Goal: Answer question/provide support: Share knowledge or assist other users

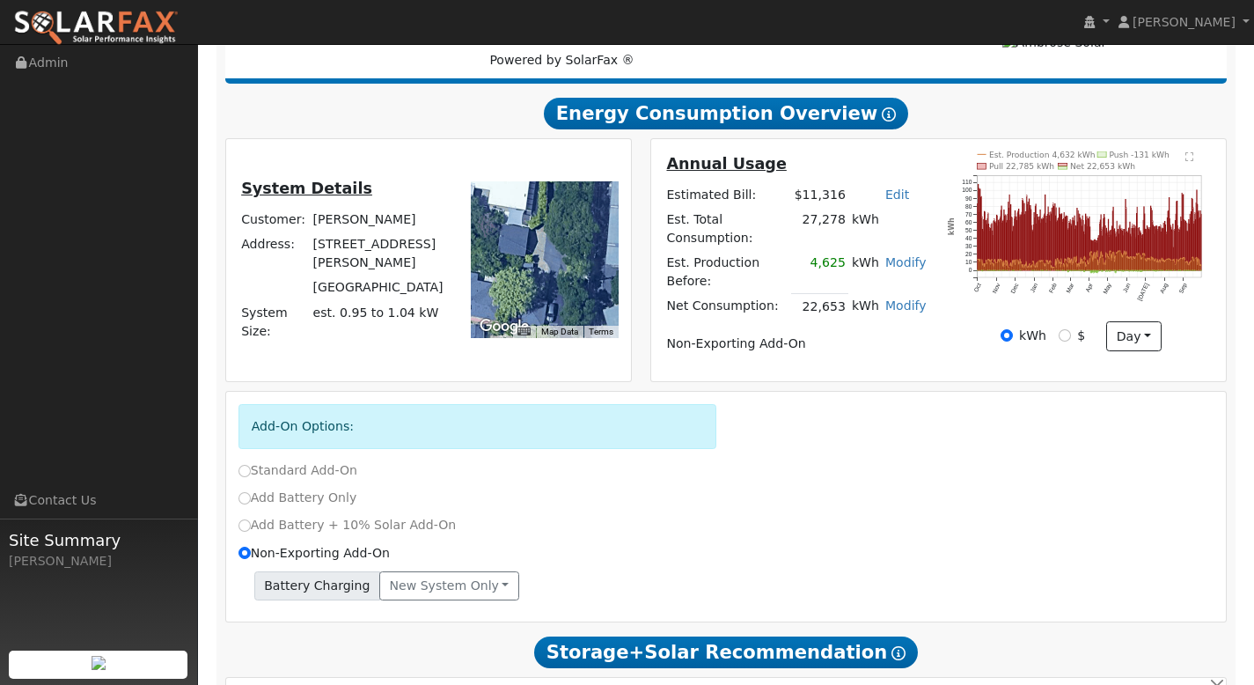
scroll to position [285, 0]
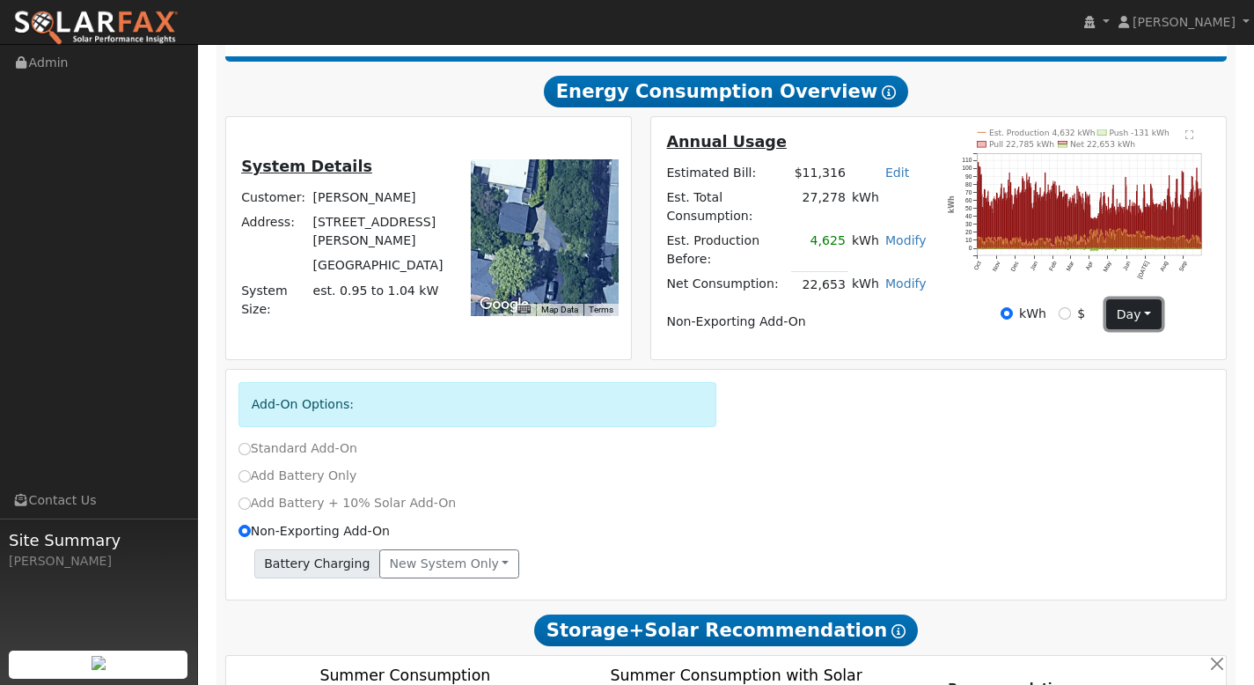
click at [1145, 310] on button "day" at bounding box center [1134, 314] width 55 height 30
click at [1145, 372] on link "Month" at bounding box center [1168, 376] width 122 height 25
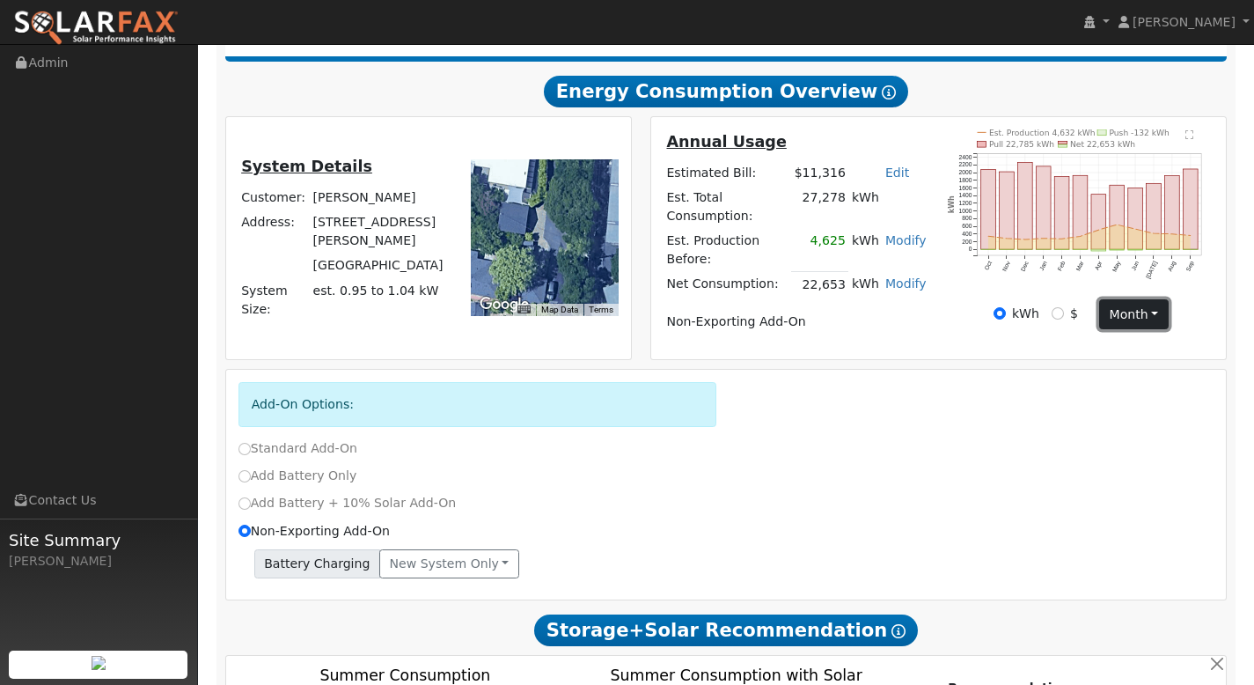
click at [1131, 317] on button "month" at bounding box center [1134, 314] width 70 height 30
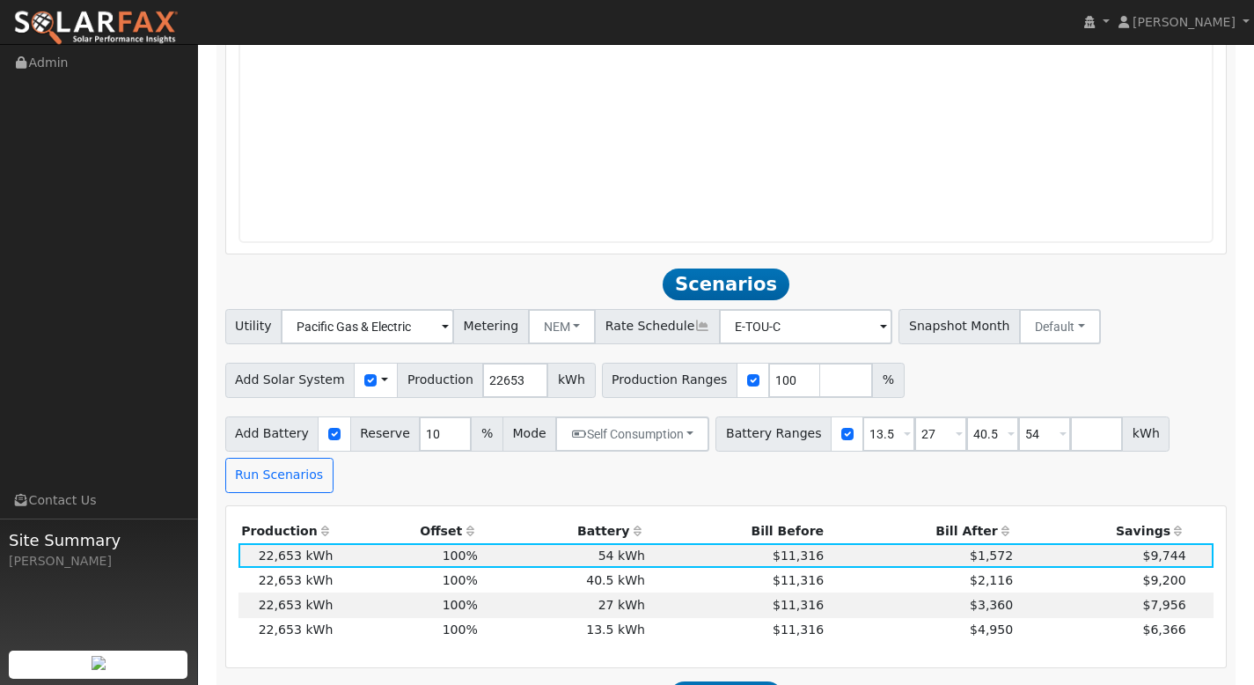
scroll to position [1746, 0]
click at [822, 362] on input "number" at bounding box center [846, 378] width 53 height 35
type input "110"
click at [872, 371] on input "number" at bounding box center [898, 378] width 53 height 35
type input "120"
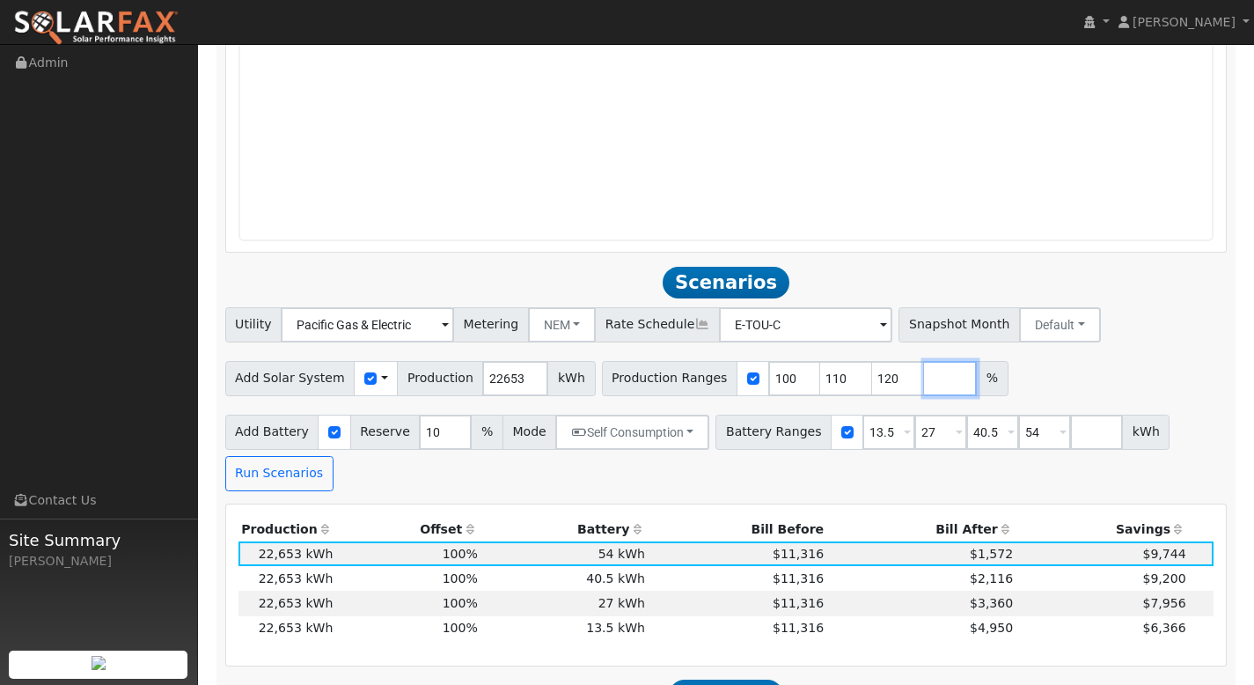
click at [924, 361] on input "number" at bounding box center [950, 378] width 53 height 35
type input "130"
click at [305, 460] on button "Run Scenarios" at bounding box center [279, 473] width 108 height 35
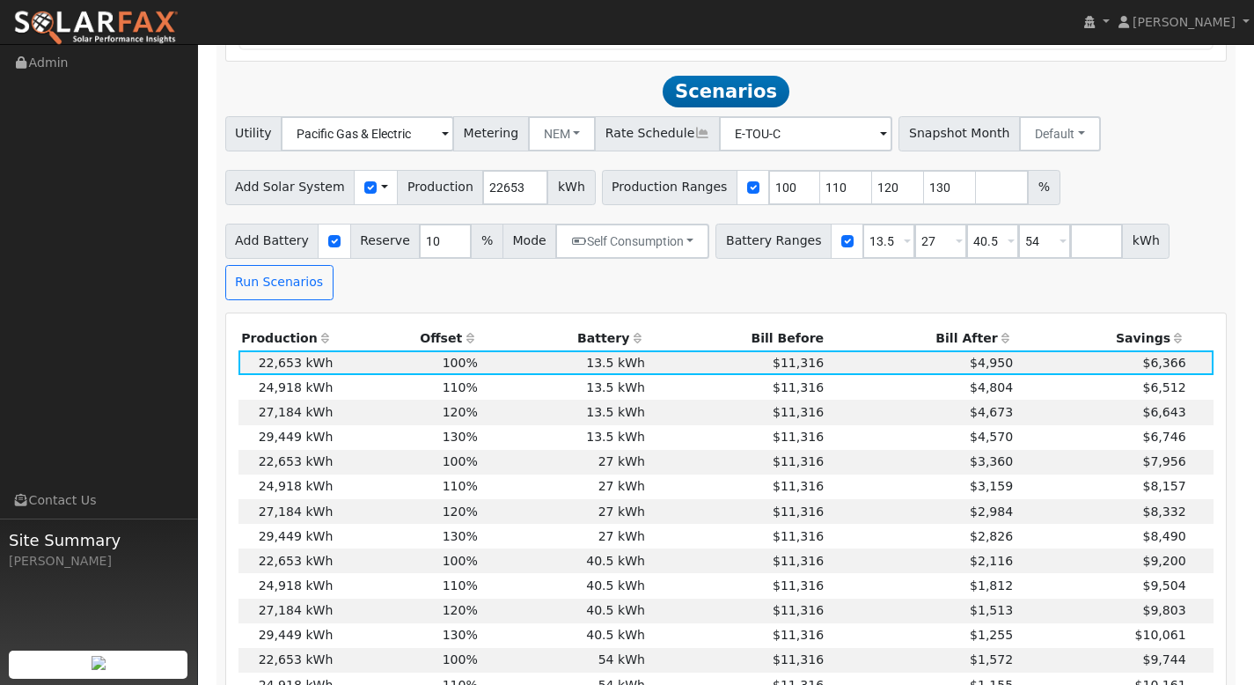
scroll to position [1942, 0]
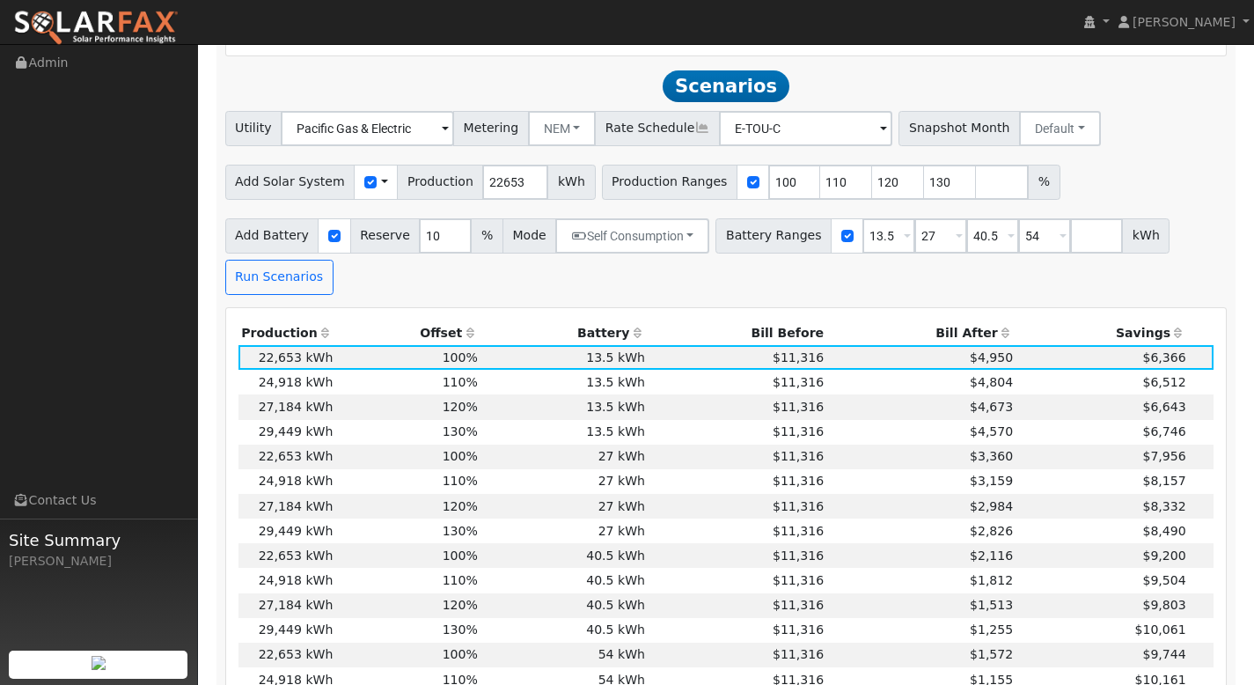
click at [947, 320] on th "Bill After" at bounding box center [921, 332] width 189 height 25
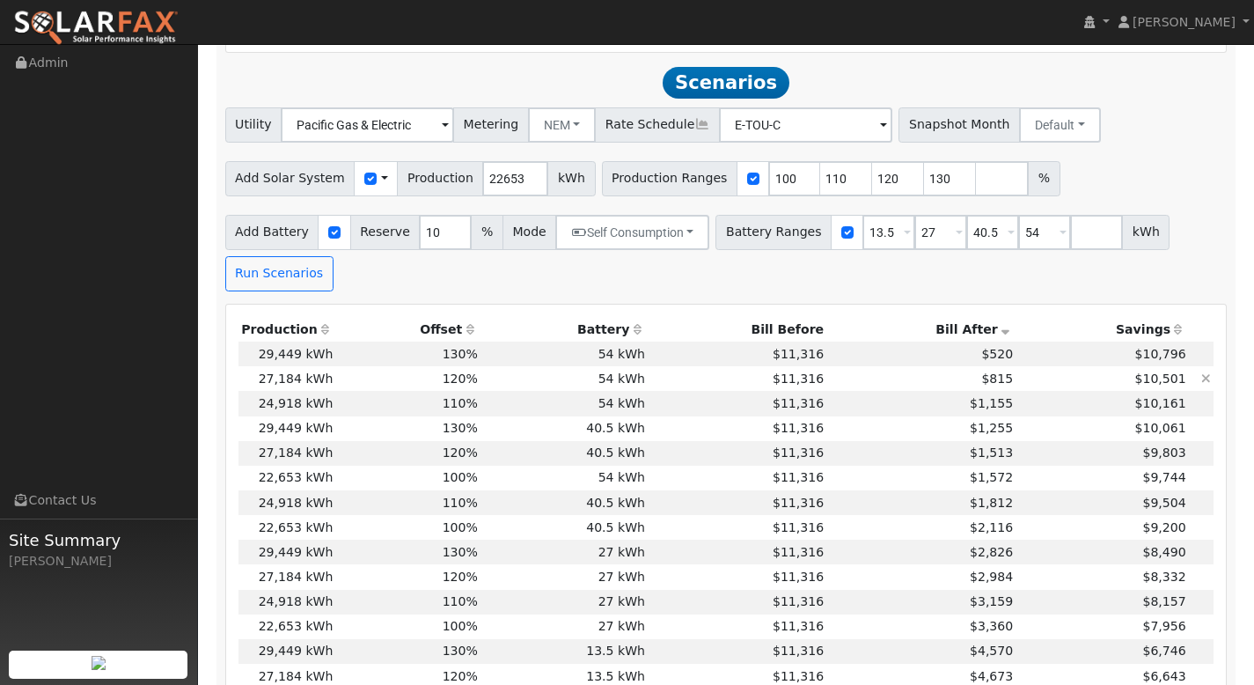
scroll to position [1948, 0]
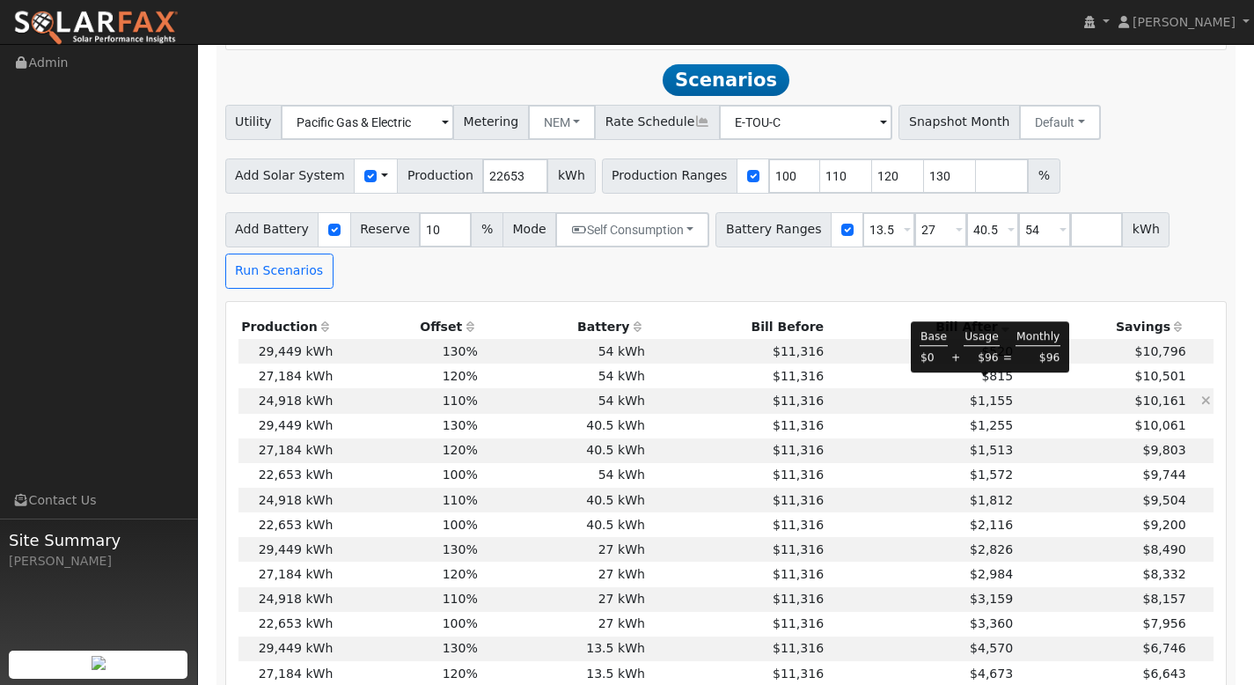
click at [982, 393] on span "$1,155" at bounding box center [991, 400] width 43 height 14
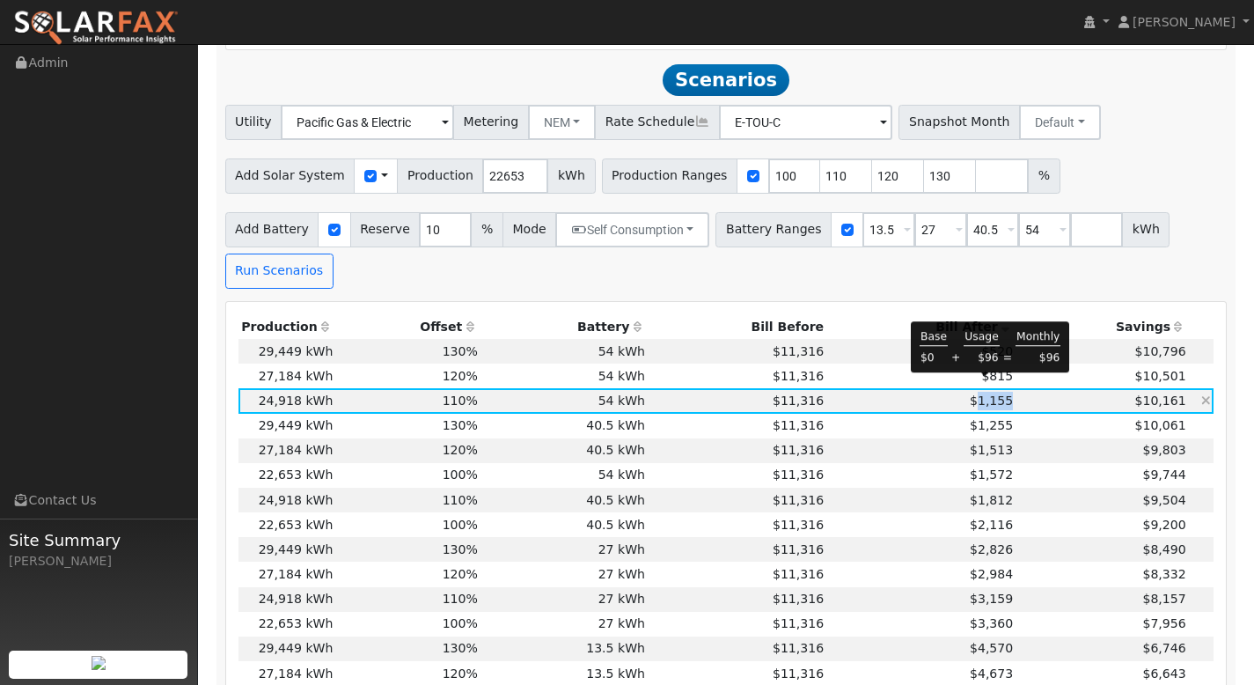
click at [982, 393] on span "$1,155" at bounding box center [991, 400] width 43 height 14
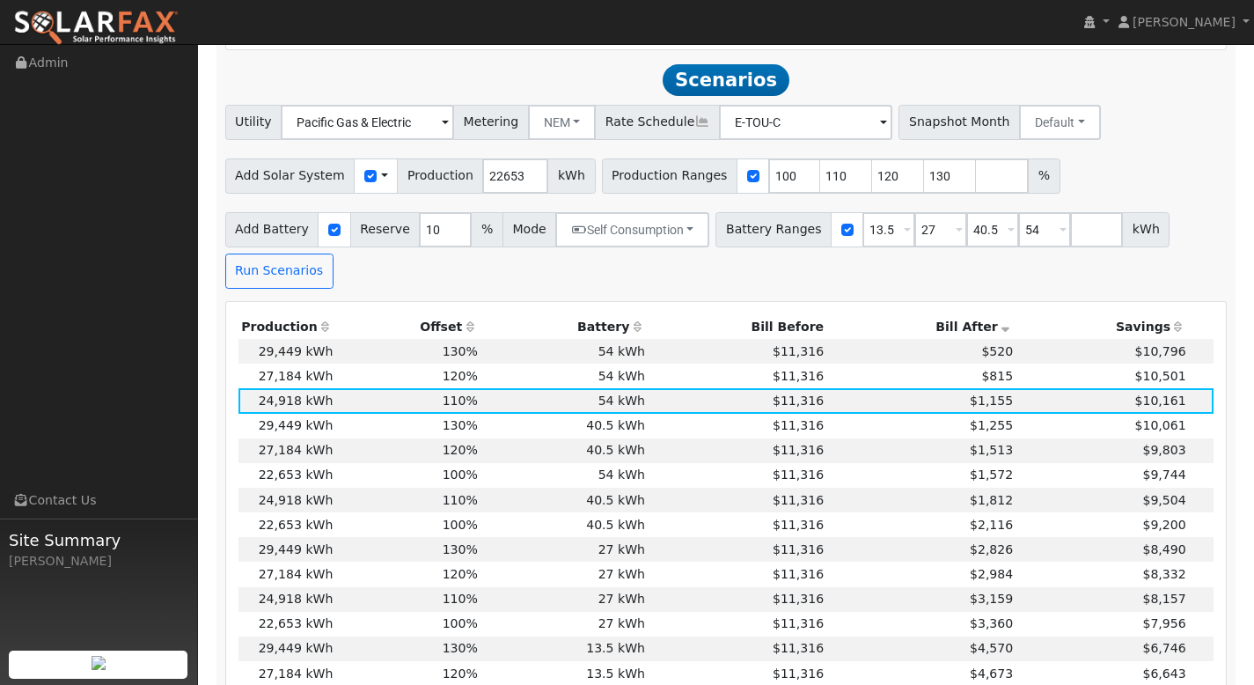
click at [1106, 302] on div "Production Offset Battery Reserve Mode ACC Push Incentive Bill Before Bill Afte…" at bounding box center [726, 531] width 1001 height 459
click at [990, 369] on span "$815" at bounding box center [998, 376] width 32 height 14
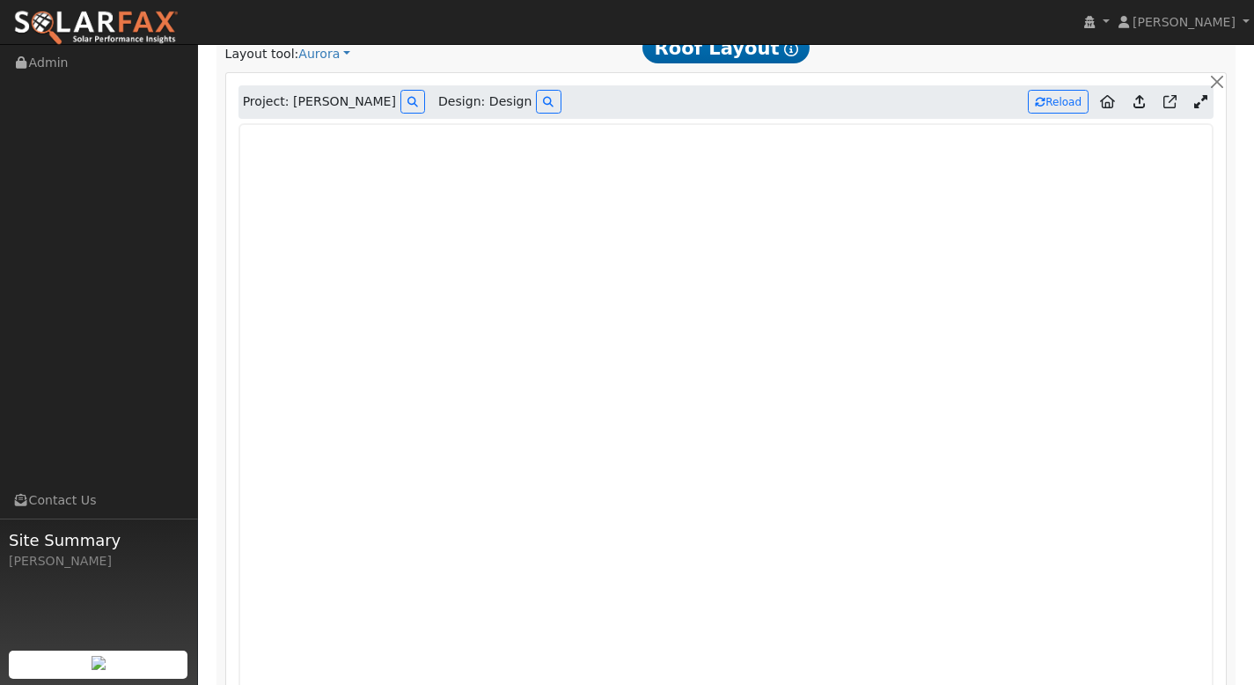
scroll to position [1192, 0]
click at [1067, 91] on button "Reload" at bounding box center [1058, 102] width 61 height 24
type input "0"
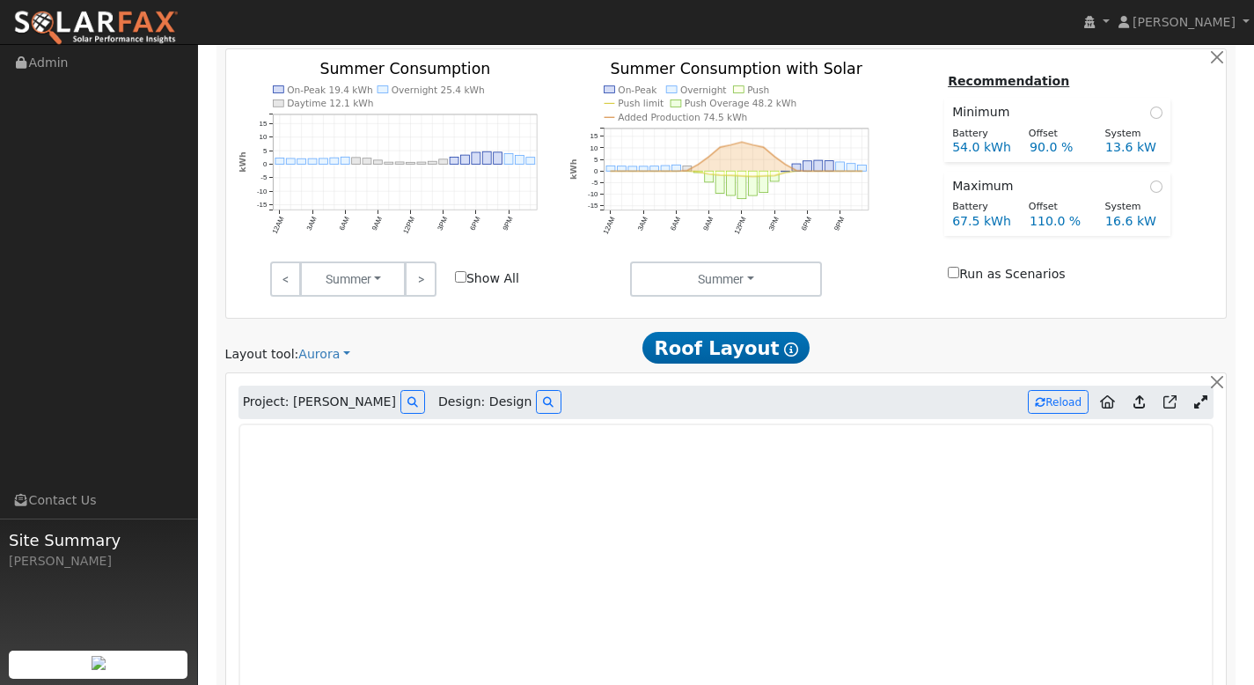
click at [1202, 395] on icon at bounding box center [1201, 401] width 13 height 13
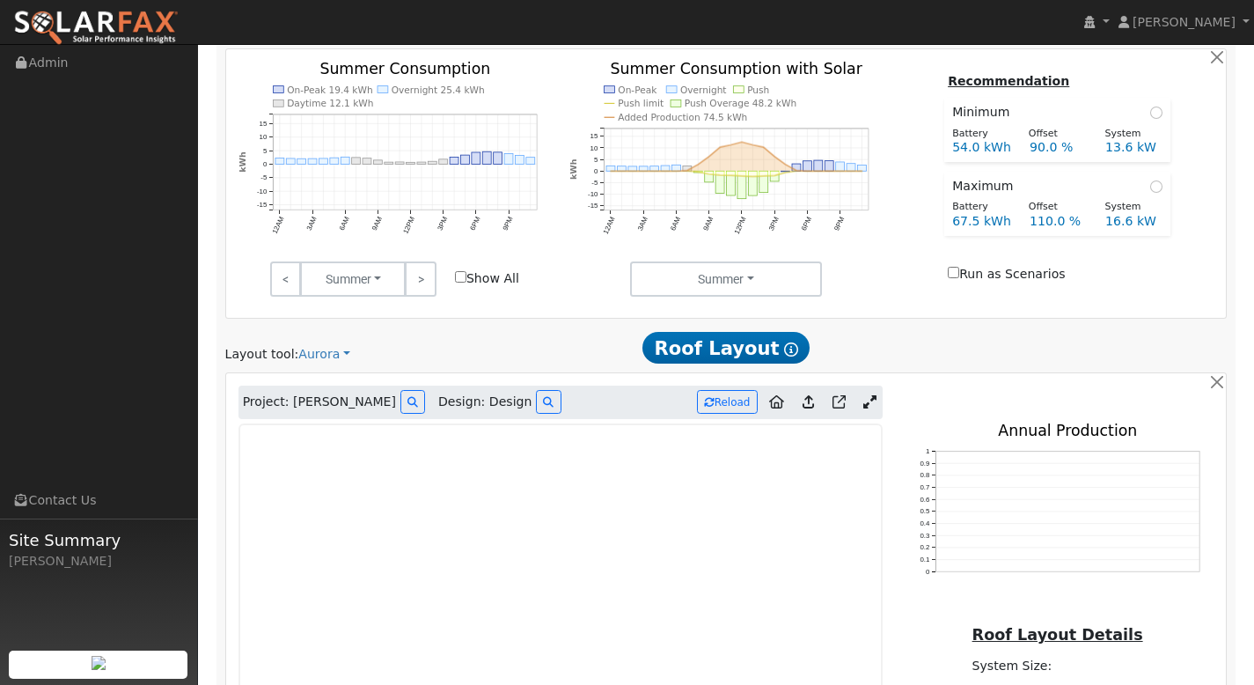
click at [867, 395] on icon at bounding box center [870, 401] width 13 height 13
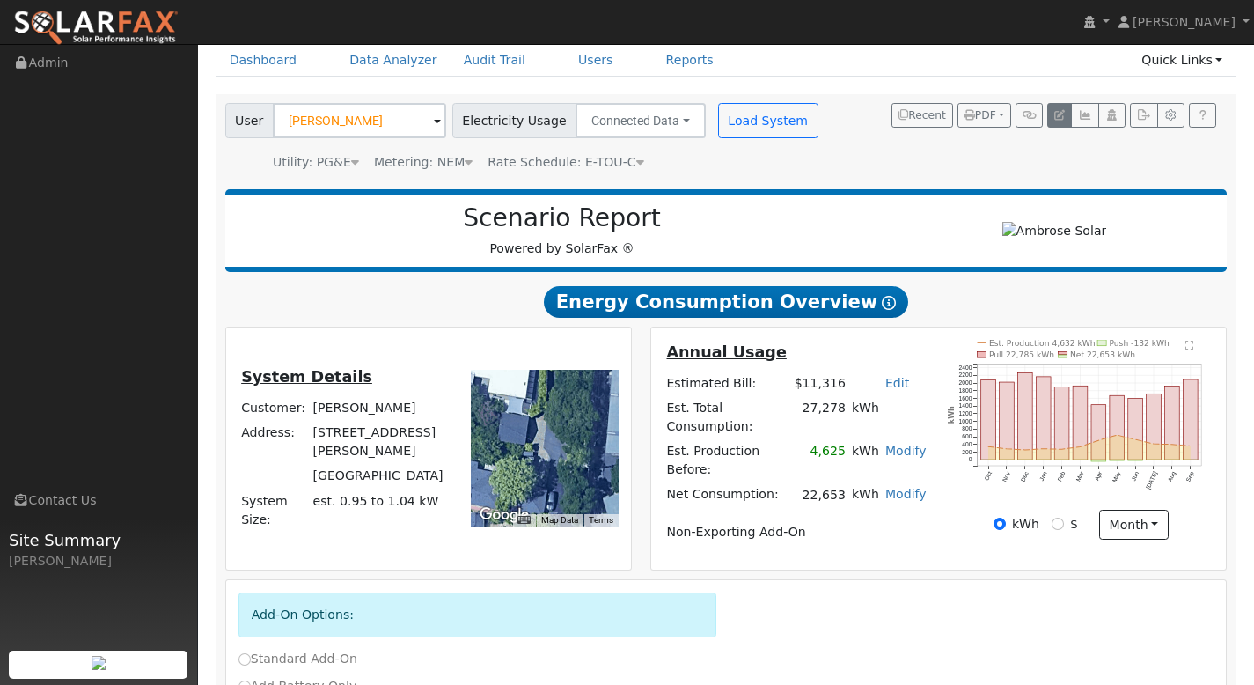
scroll to position [0, 0]
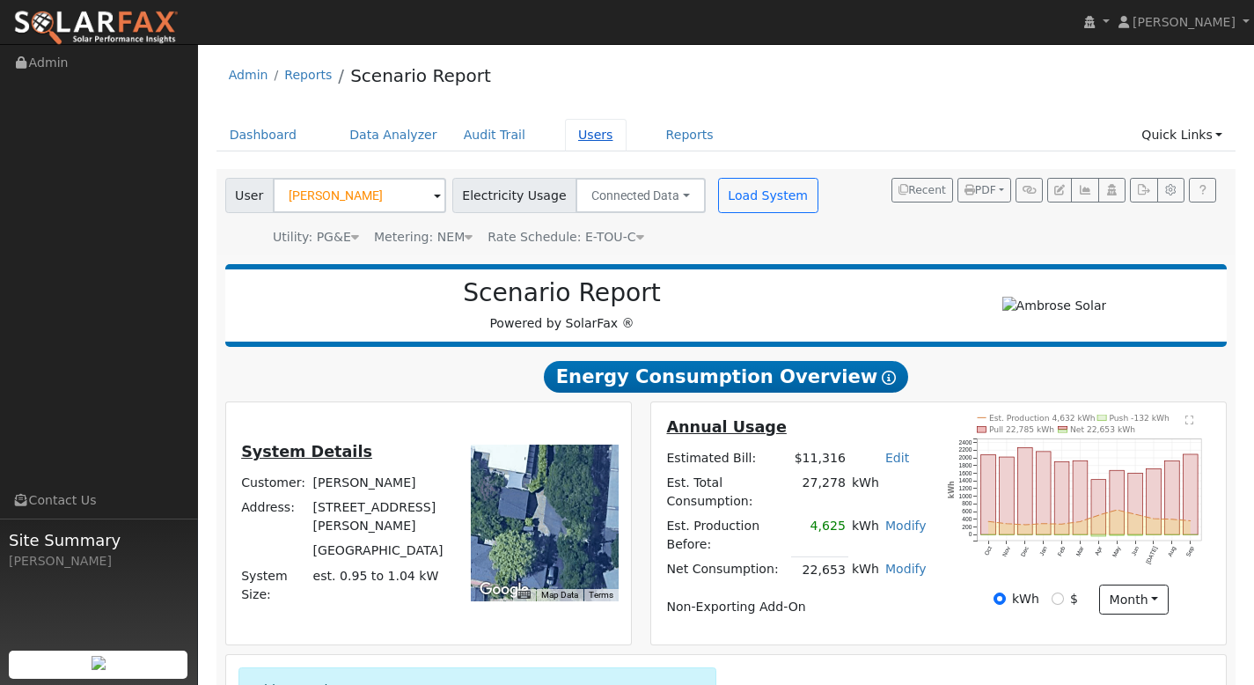
click at [585, 133] on link "Users" at bounding box center [596, 135] width 62 height 33
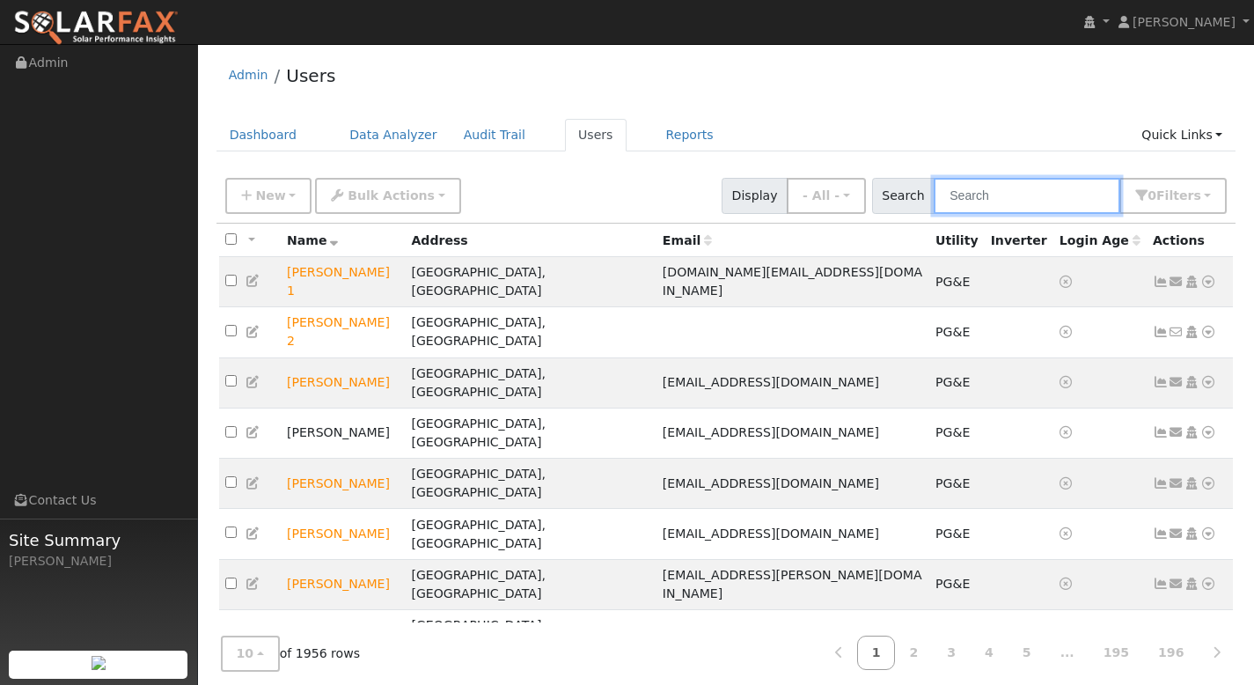
click at [1001, 201] on input "text" at bounding box center [1027, 196] width 187 height 36
paste input "Anthony Padua"
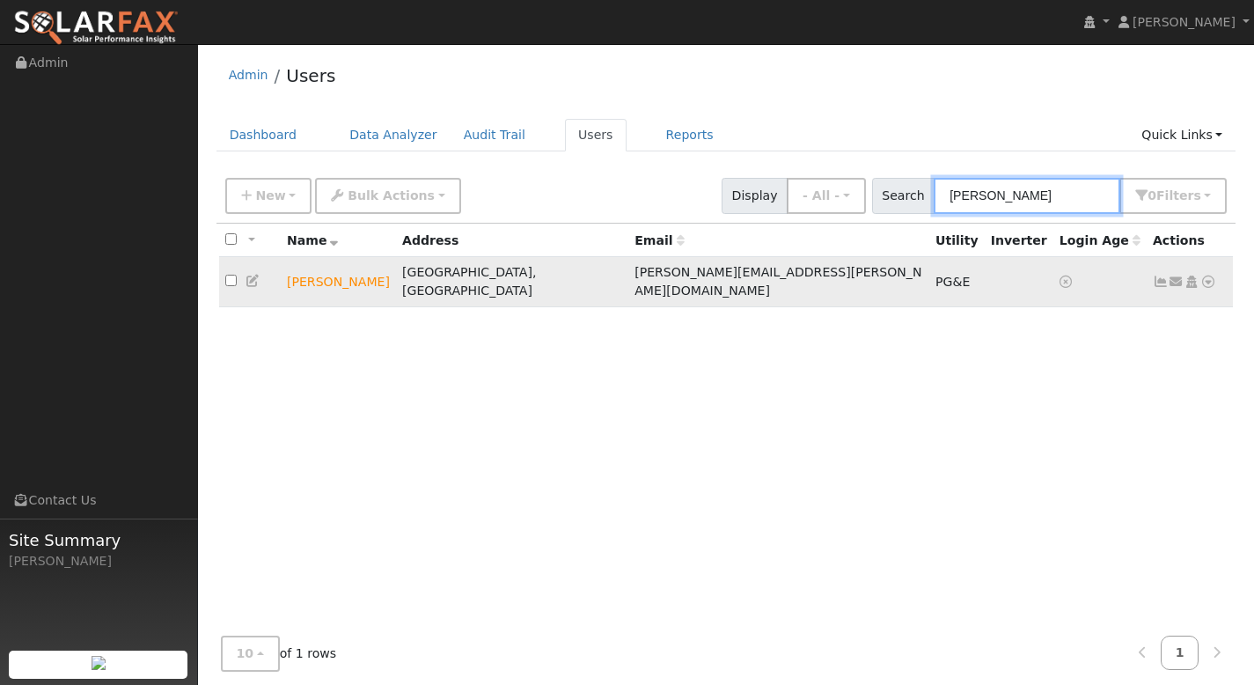
type input "Anthony Padua"
click at [1163, 276] on icon at bounding box center [1161, 282] width 16 height 12
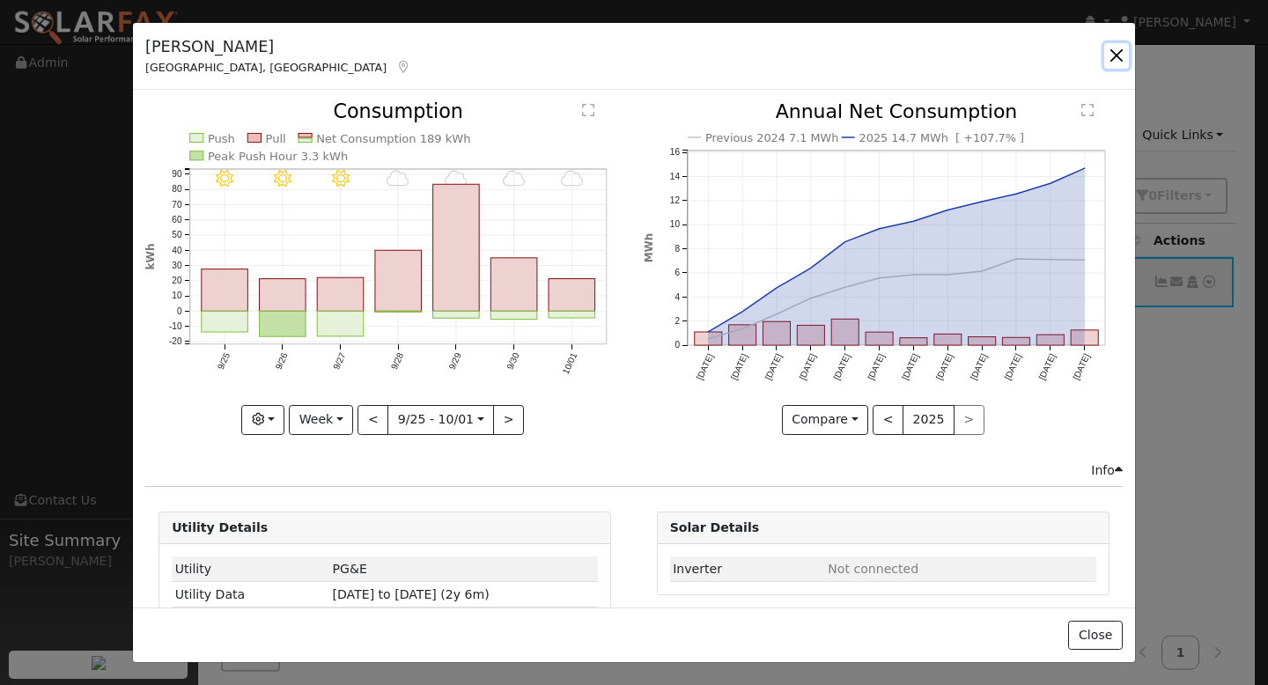
click at [1114, 52] on button "button" at bounding box center [1116, 55] width 25 height 25
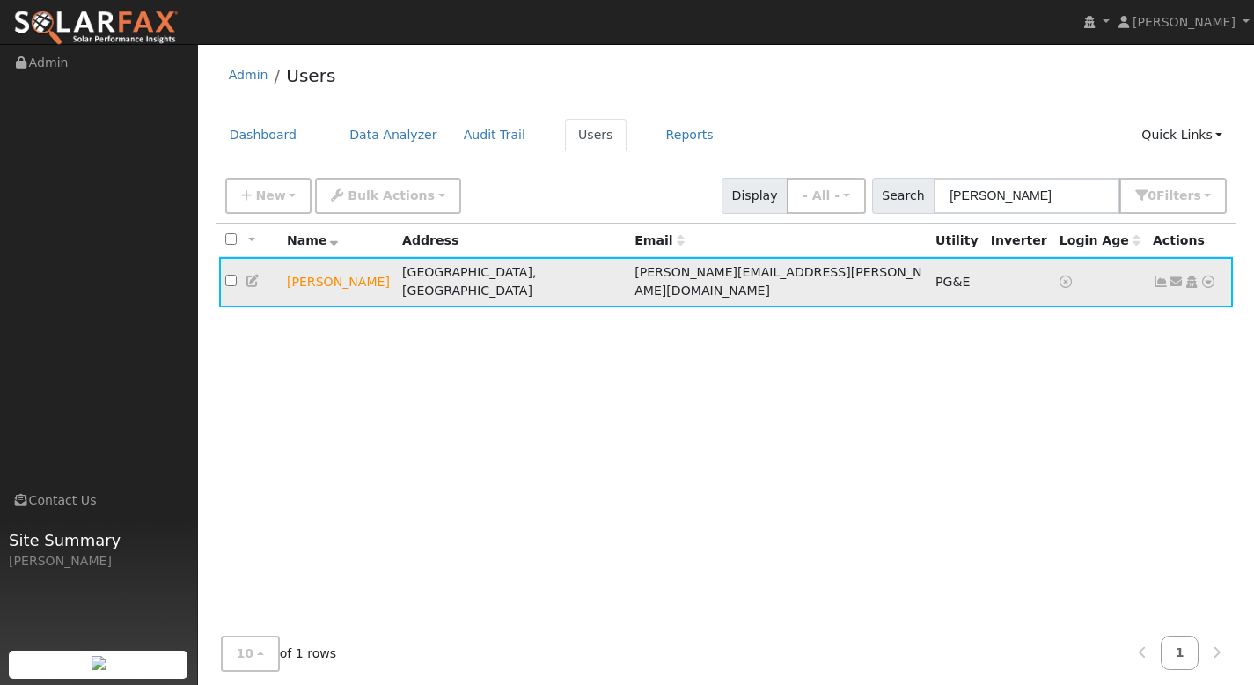
click at [1210, 276] on icon at bounding box center [1209, 282] width 16 height 12
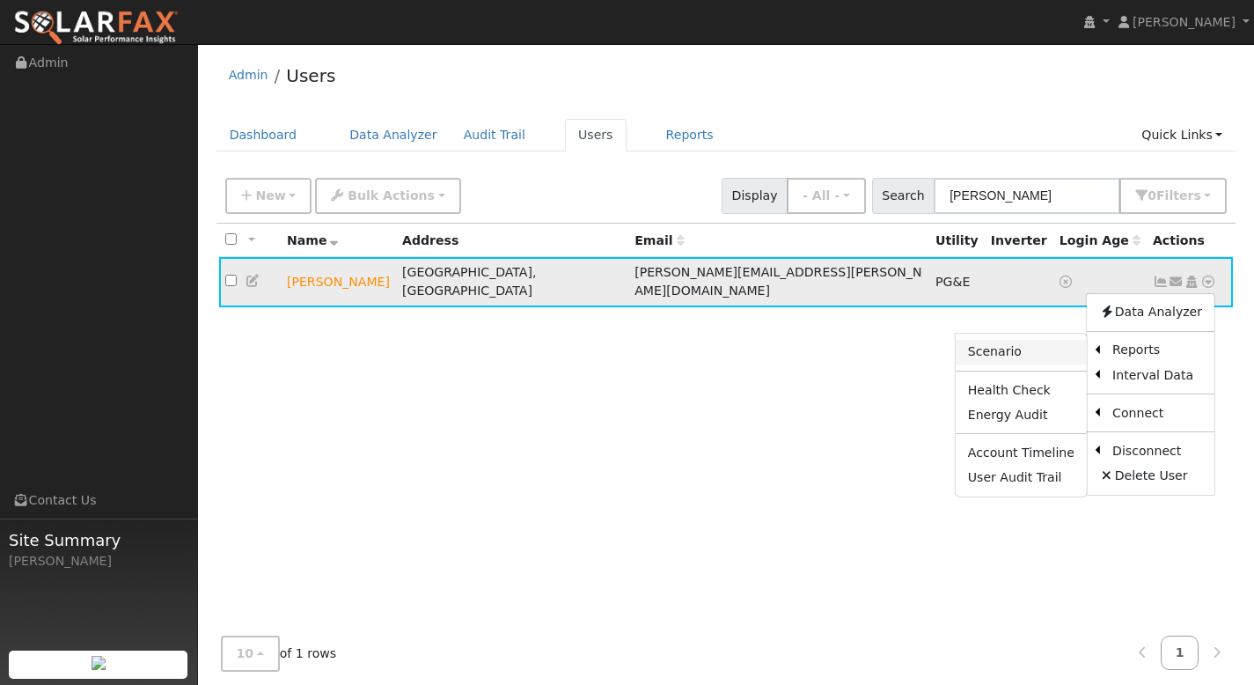
click at [1028, 341] on link "Scenario" at bounding box center [1021, 352] width 131 height 25
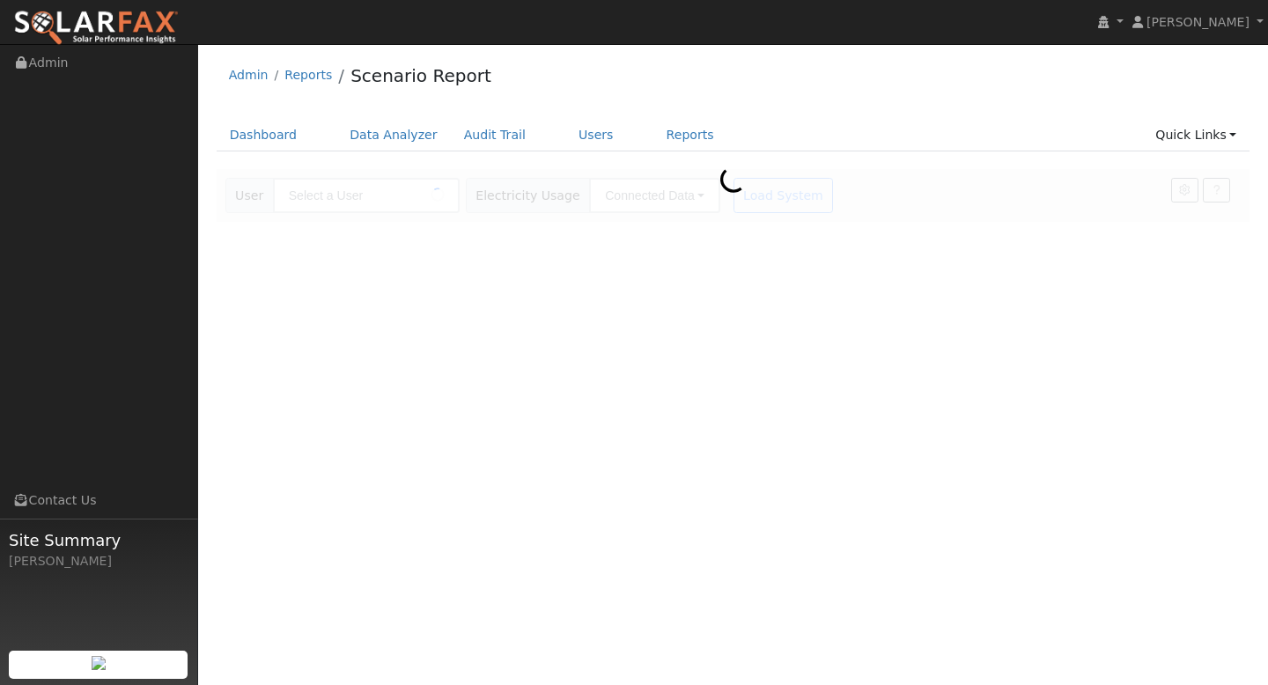
type input "[PERSON_NAME]"
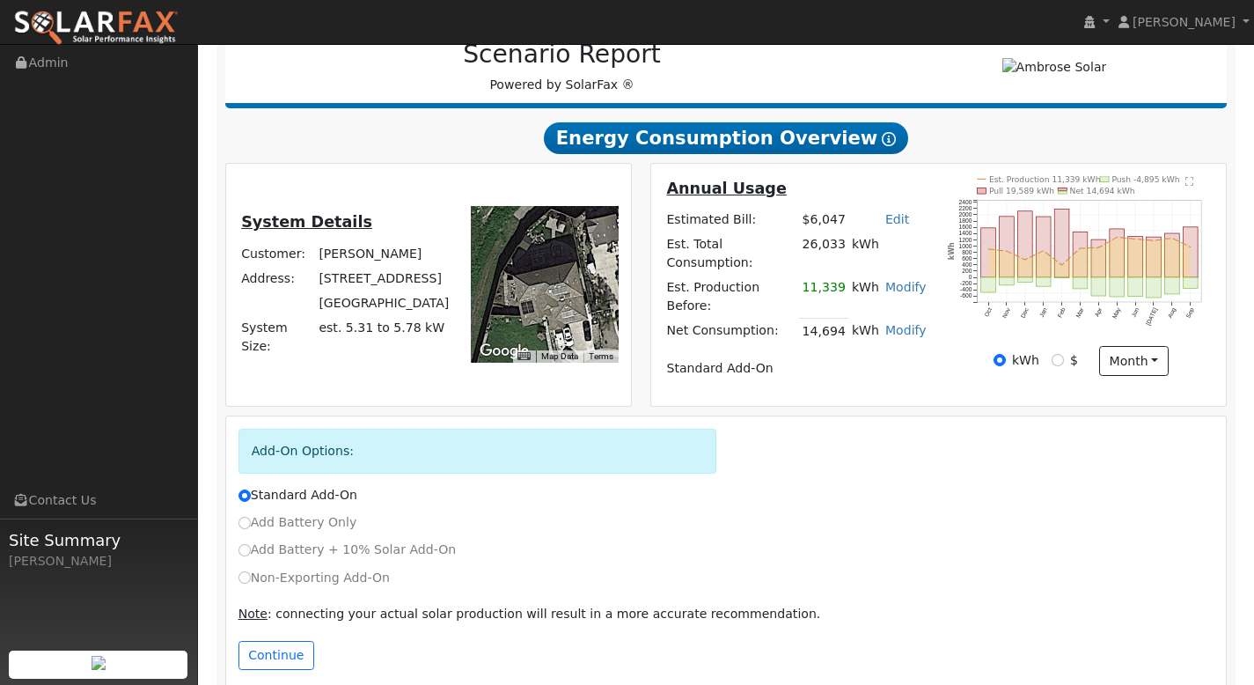
scroll to position [246, 0]
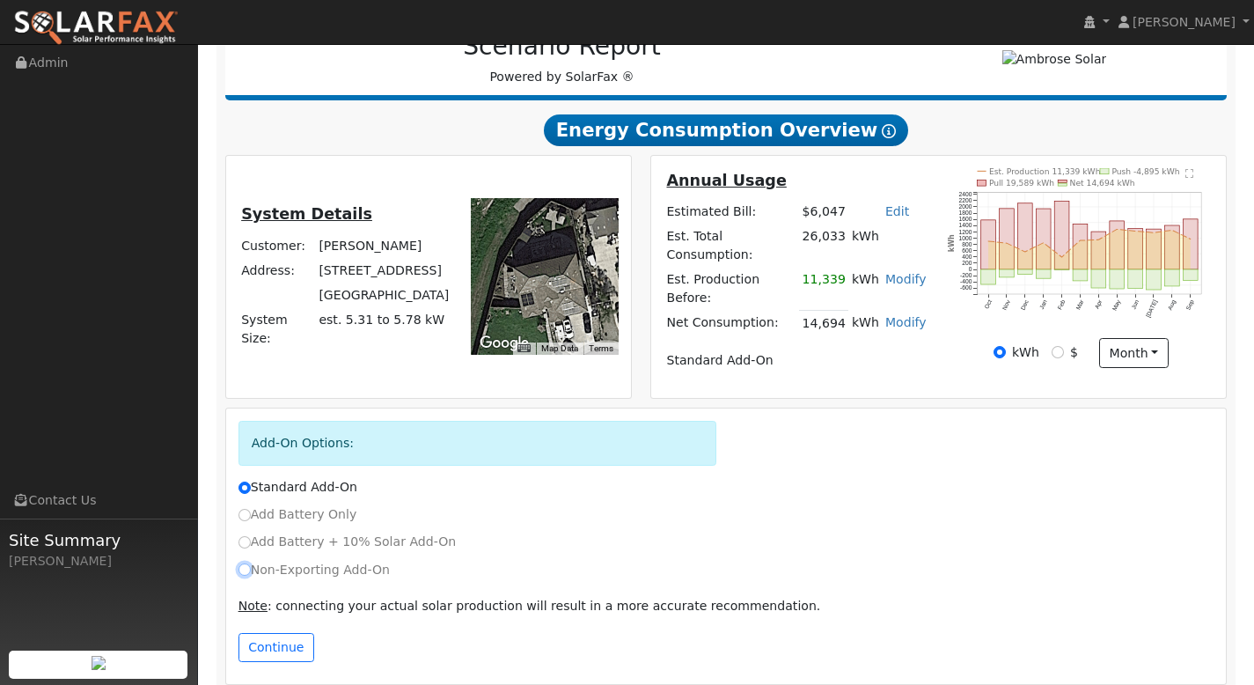
click at [241, 563] on input "Non-Exporting Add-On" at bounding box center [245, 569] width 12 height 12
radio input "true"
radio input "false"
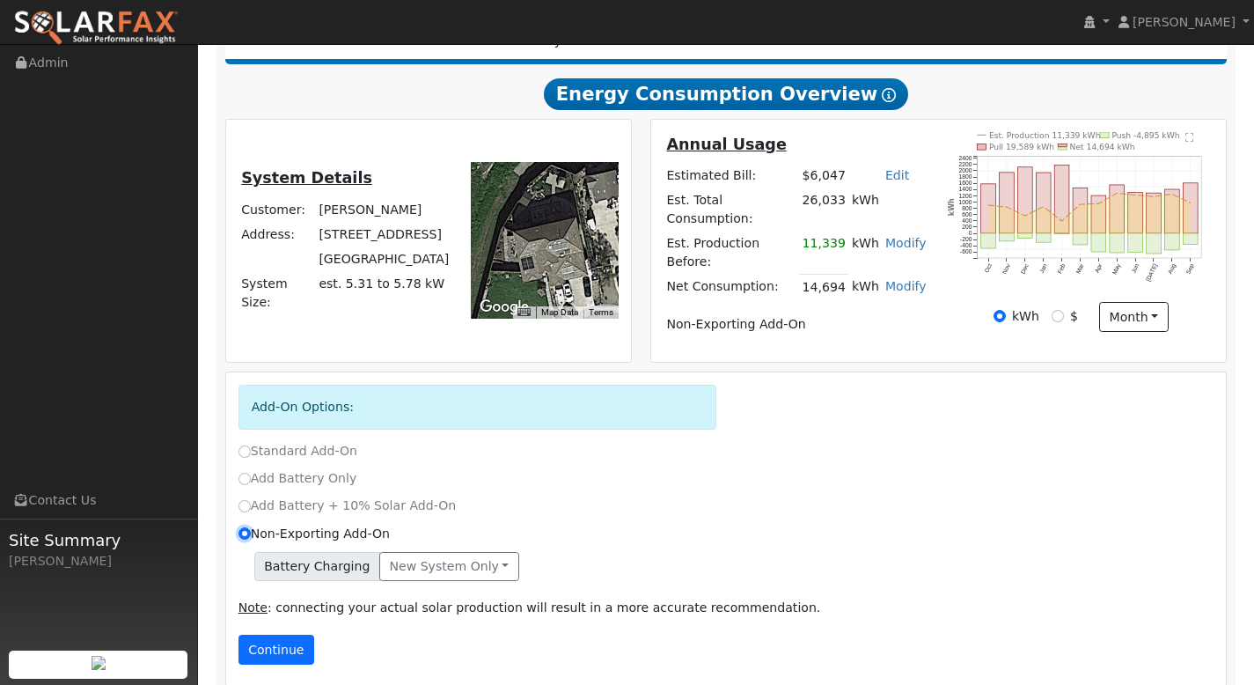
scroll to position [284, 0]
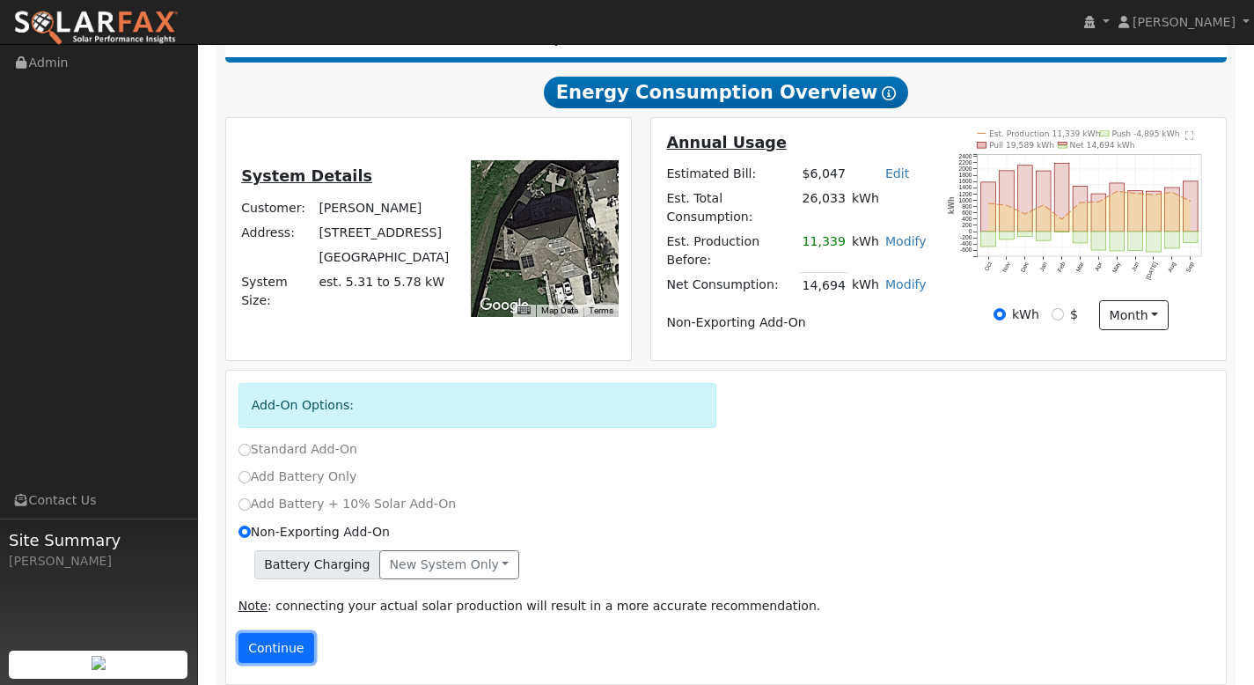
click at [286, 633] on button "Continue" at bounding box center [277, 648] width 76 height 30
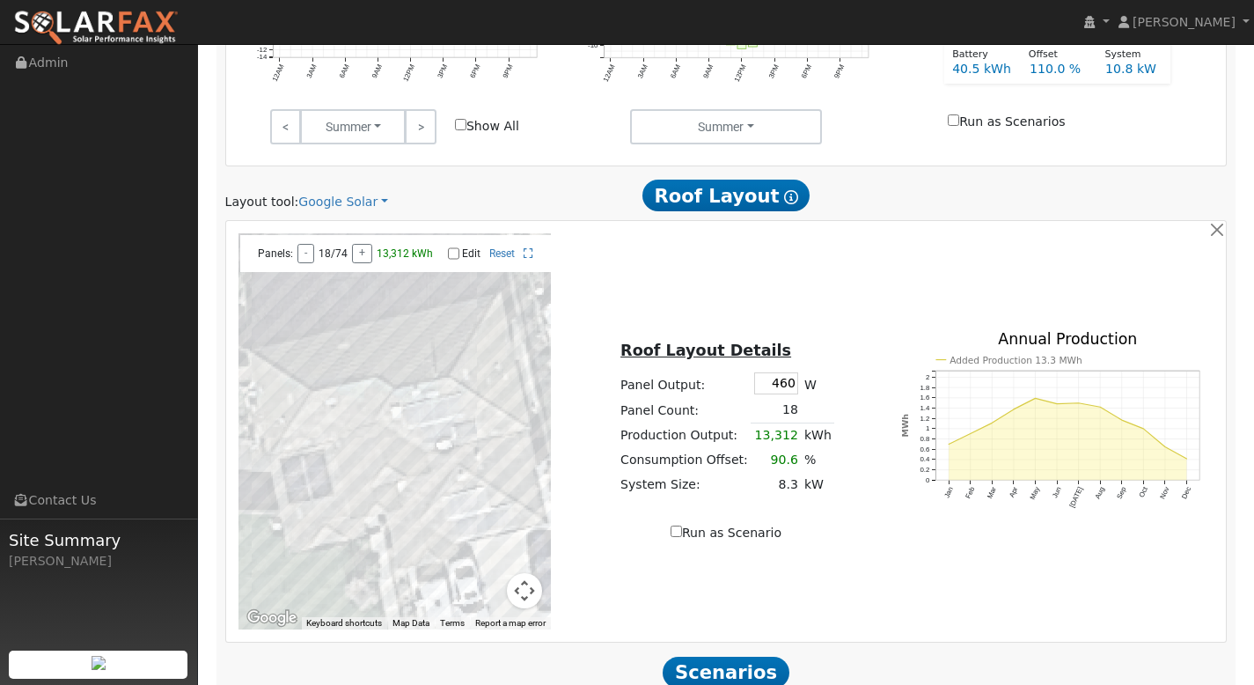
scroll to position [1124, 0]
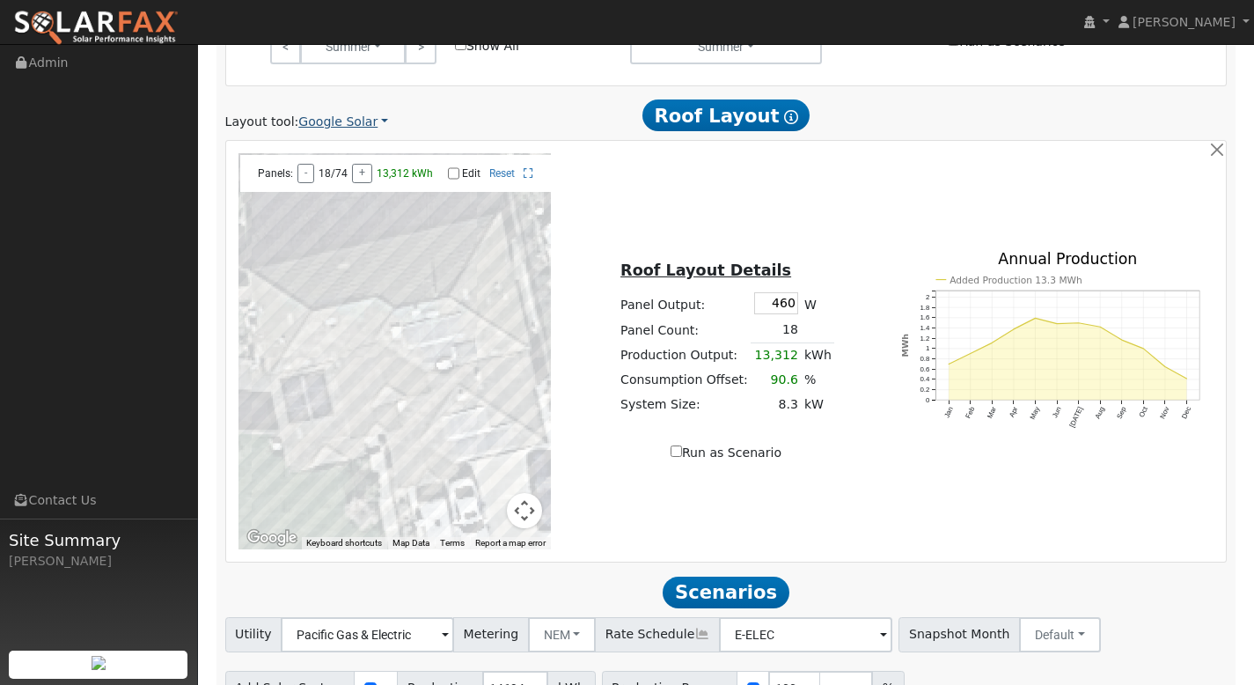
click at [347, 113] on link "Google Solar" at bounding box center [343, 122] width 90 height 18
click at [343, 178] on link "Aurora" at bounding box center [358, 185] width 122 height 25
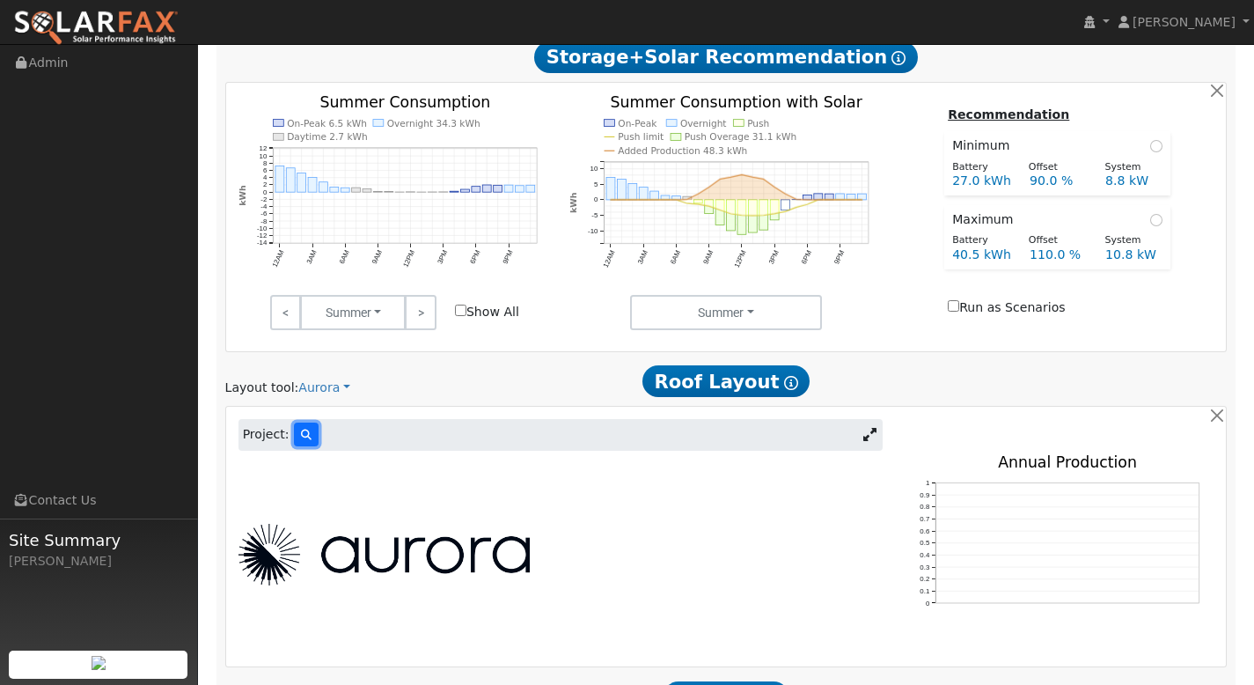
click at [305, 430] on icon at bounding box center [306, 435] width 11 height 11
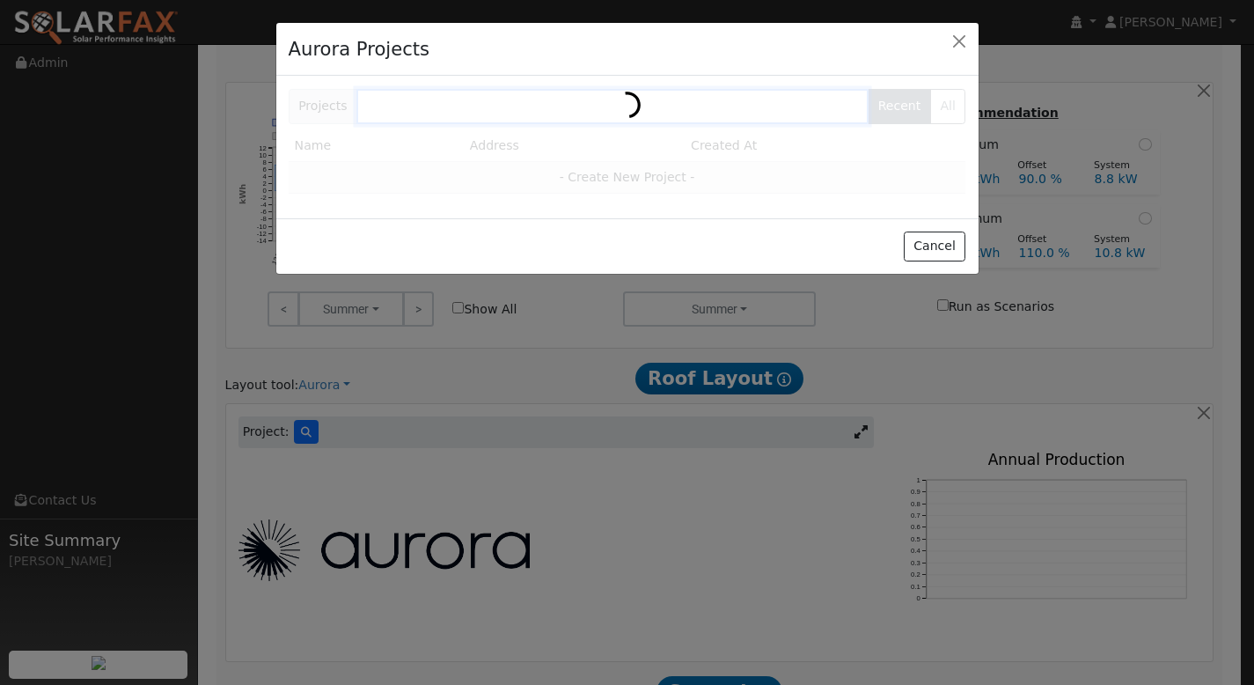
scroll to position [860, 0]
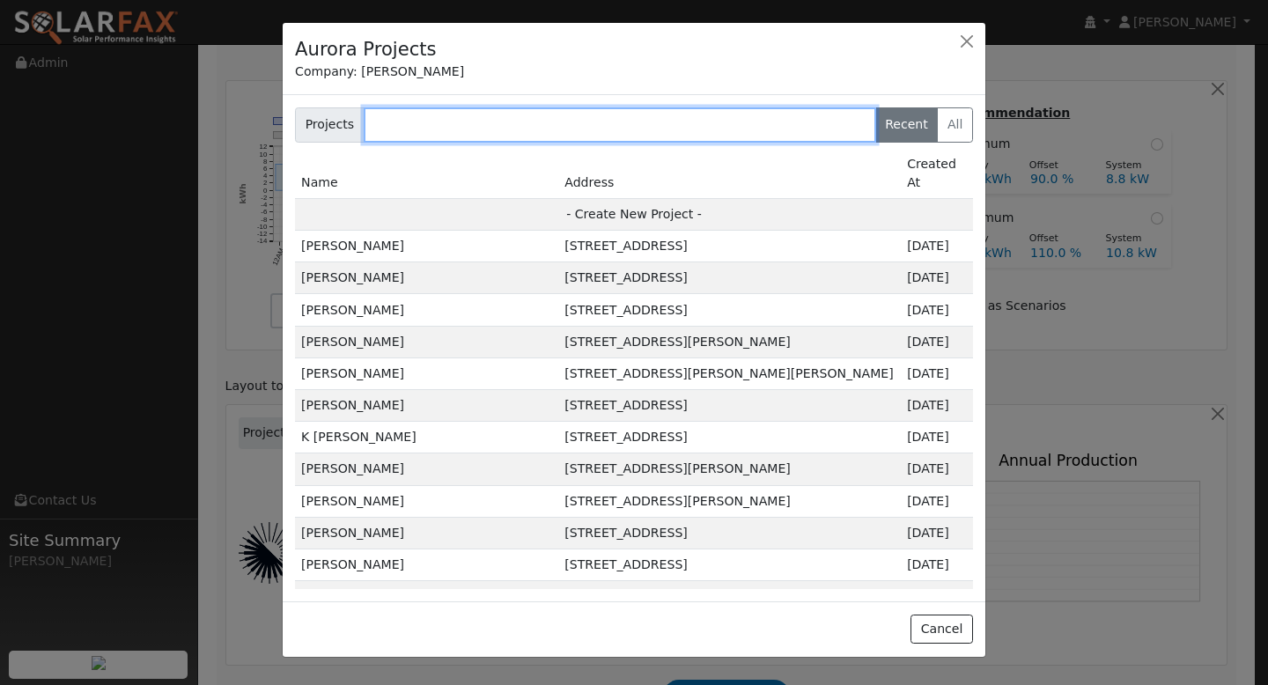
click at [415, 128] on input "text" at bounding box center [620, 124] width 512 height 35
paste input "[PERSON_NAME]"
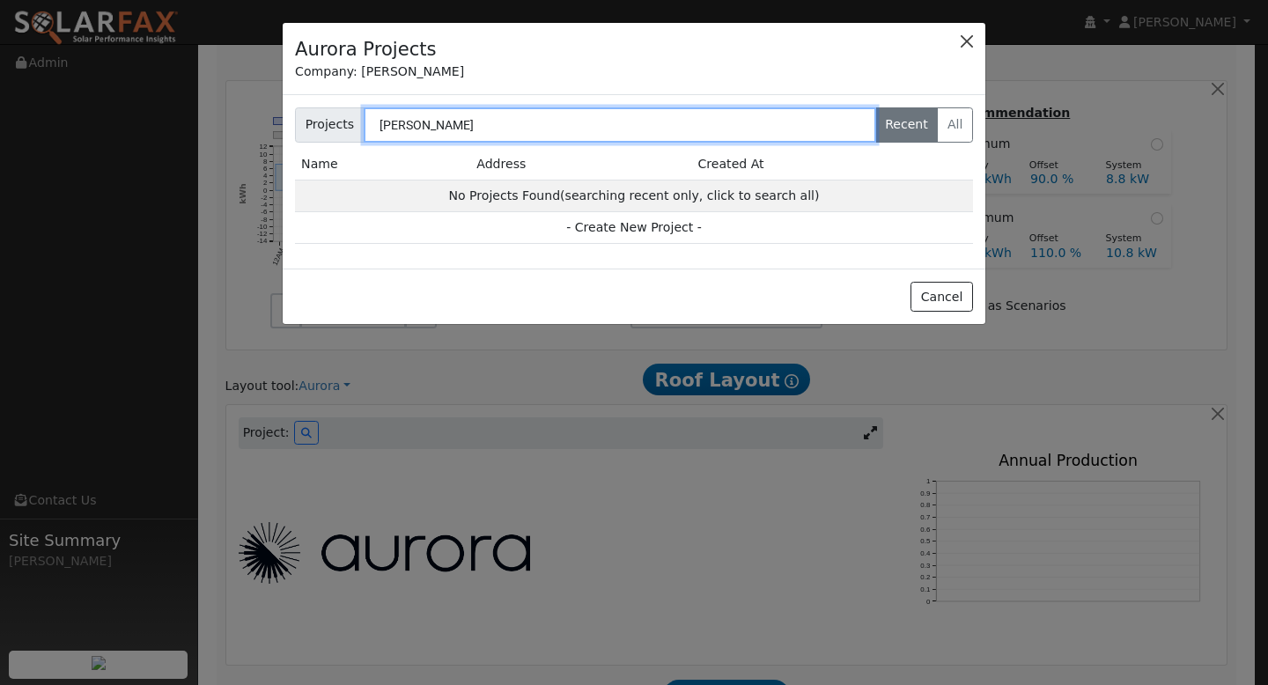
type input "[PERSON_NAME]"
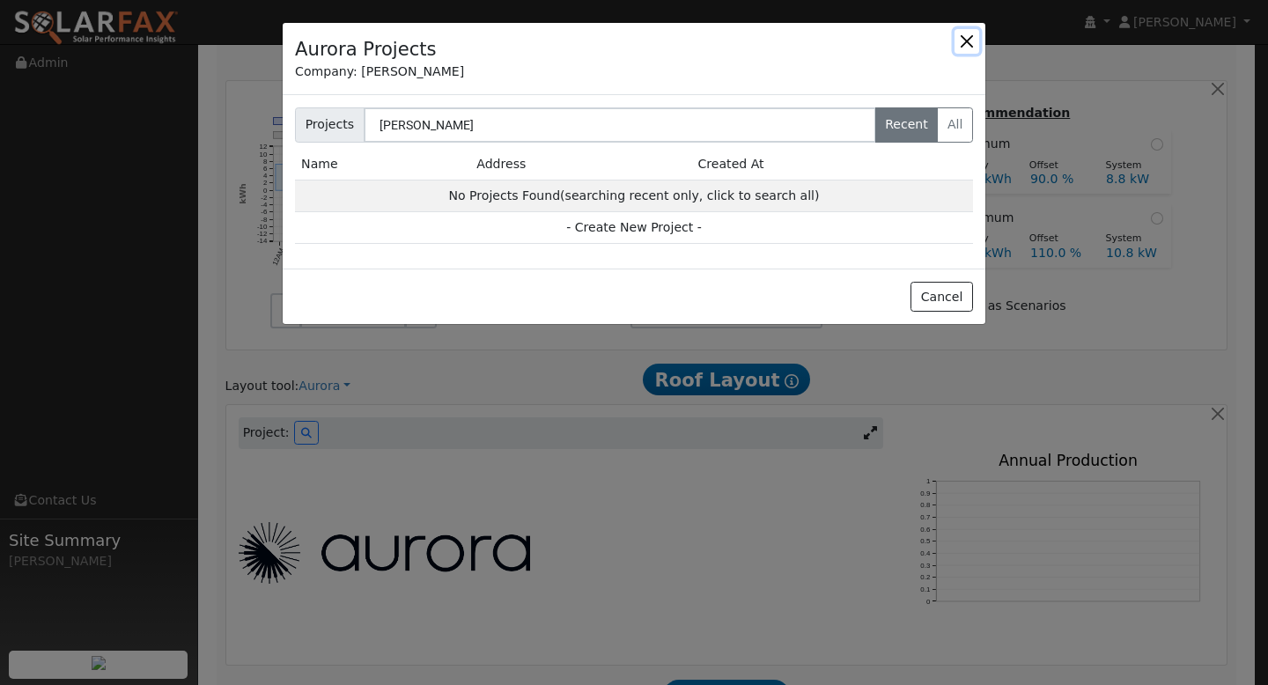
click at [967, 40] on button "button" at bounding box center [966, 41] width 25 height 25
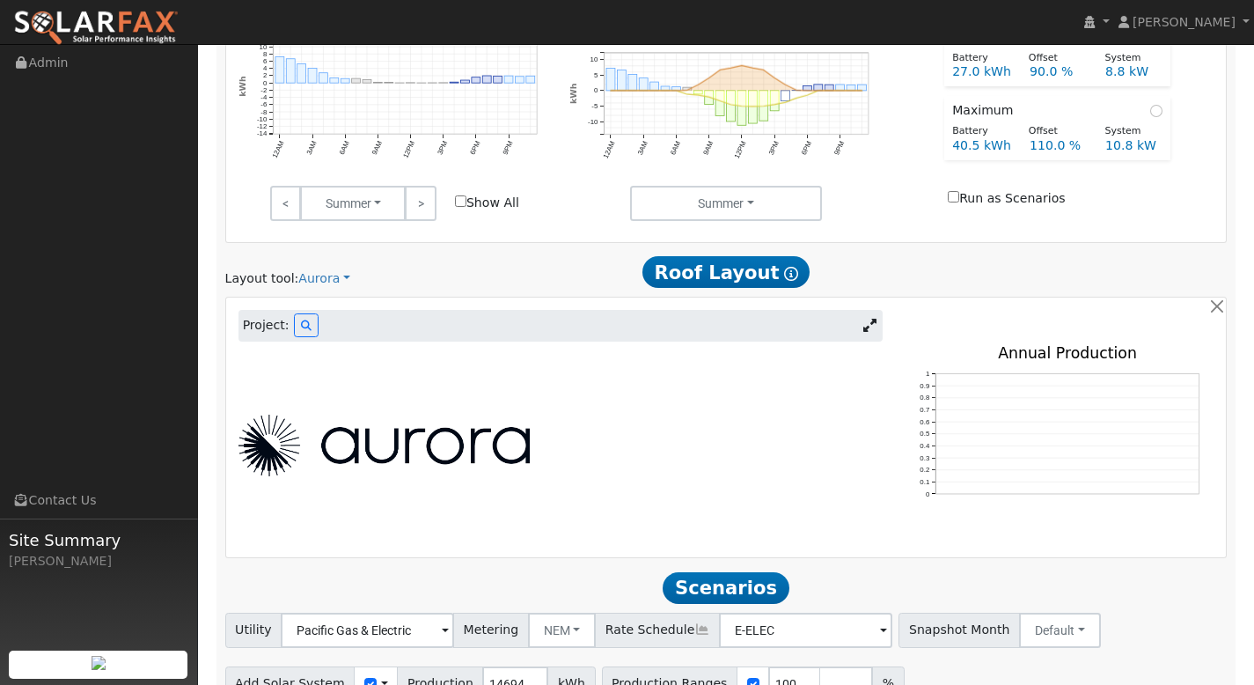
scroll to position [1001, 0]
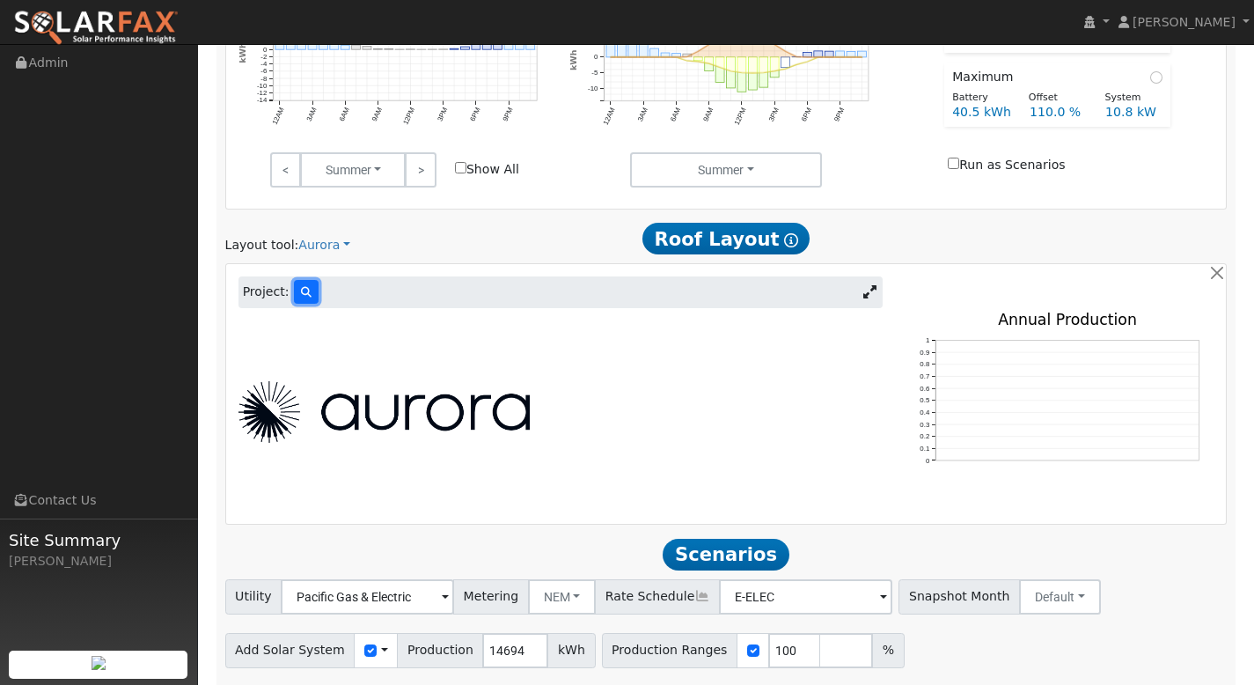
click at [309, 280] on button at bounding box center [306, 292] width 25 height 24
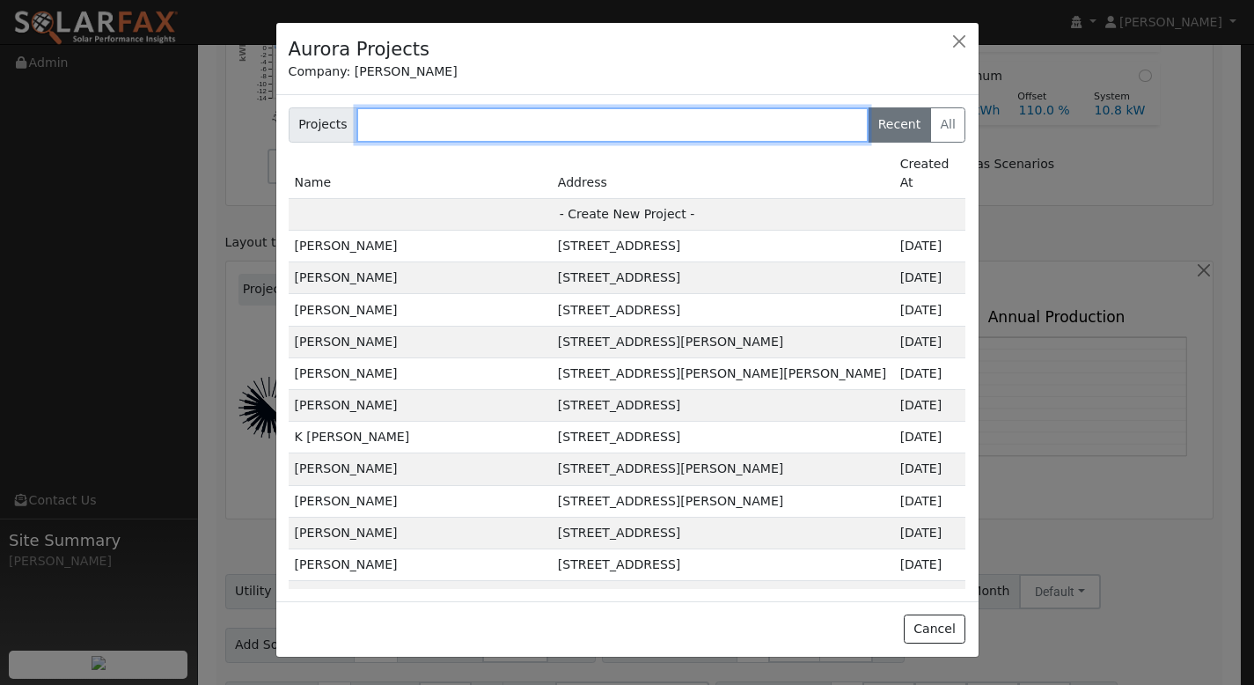
scroll to position [1003, 0]
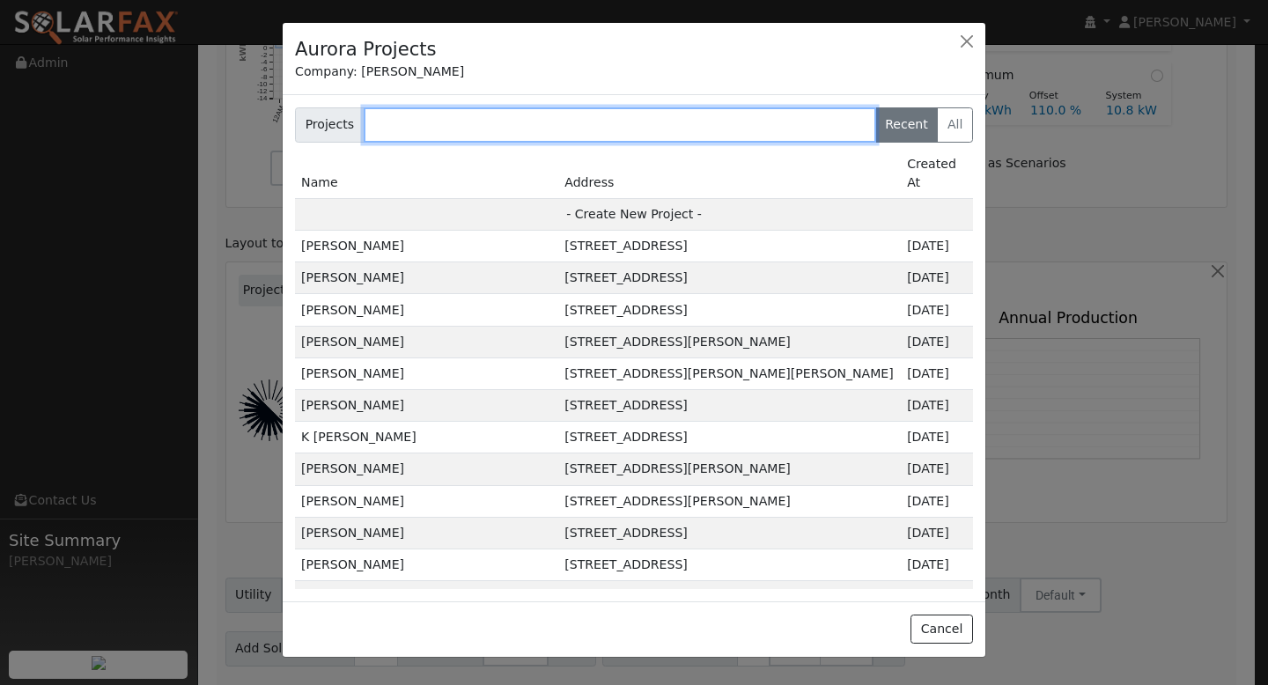
paste input "[PERSON_NAME]"
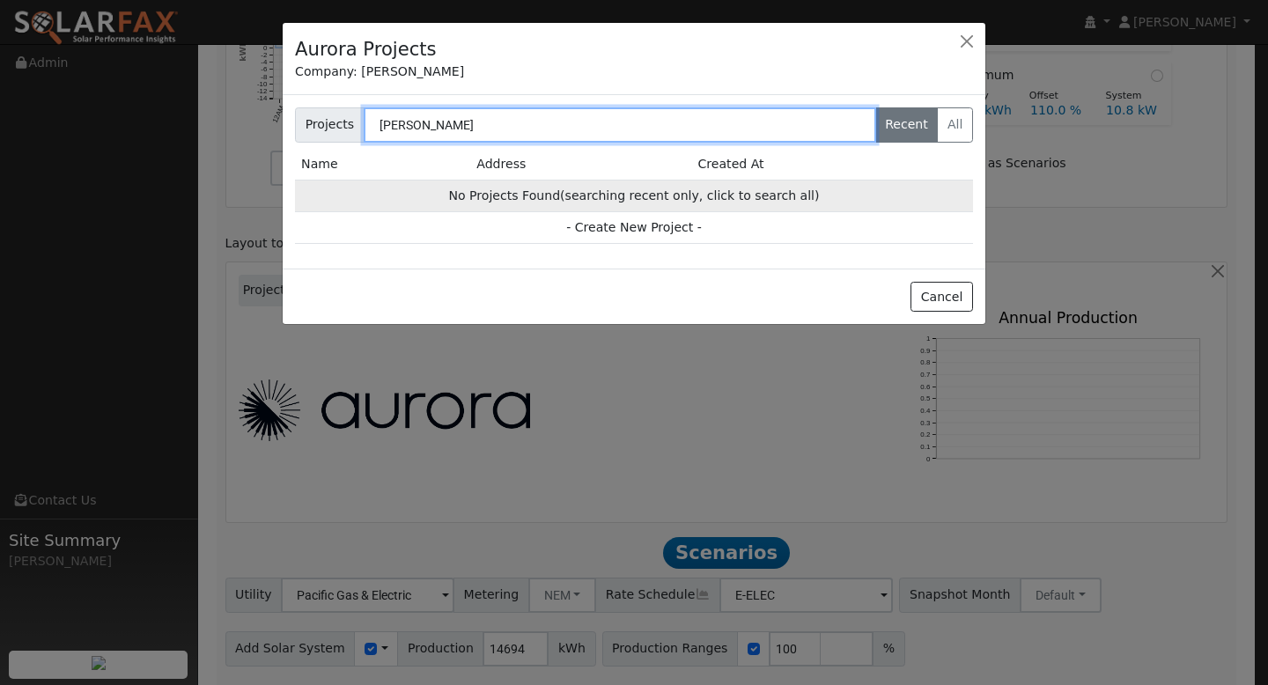
type input "[PERSON_NAME]"
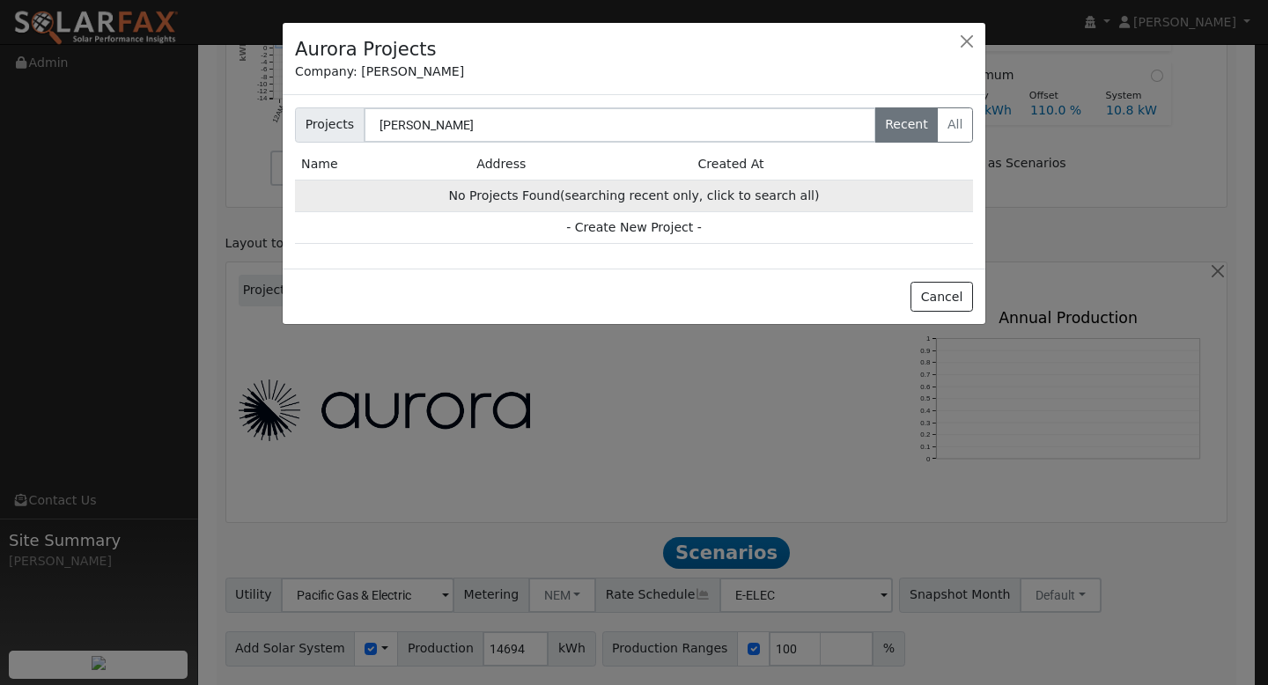
click at [562, 199] on td "No Projects Found (searching recent only, click to search all)" at bounding box center [634, 196] width 678 height 32
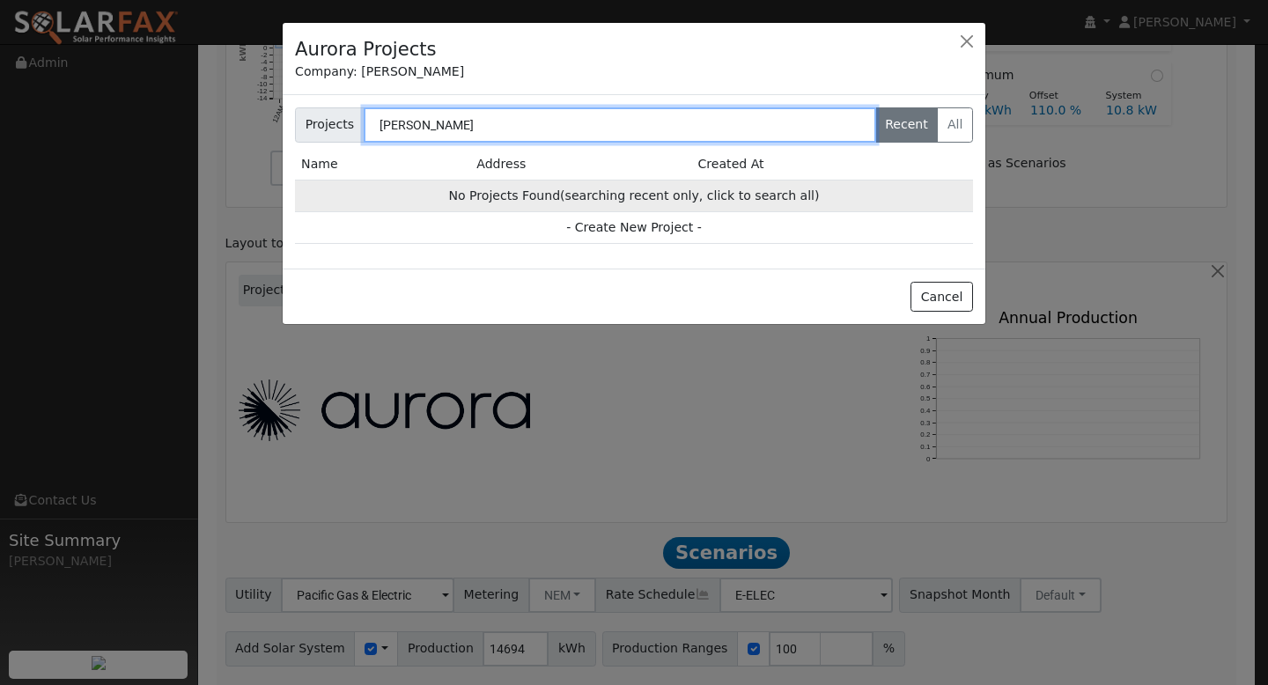
radio input "false"
radio input "true"
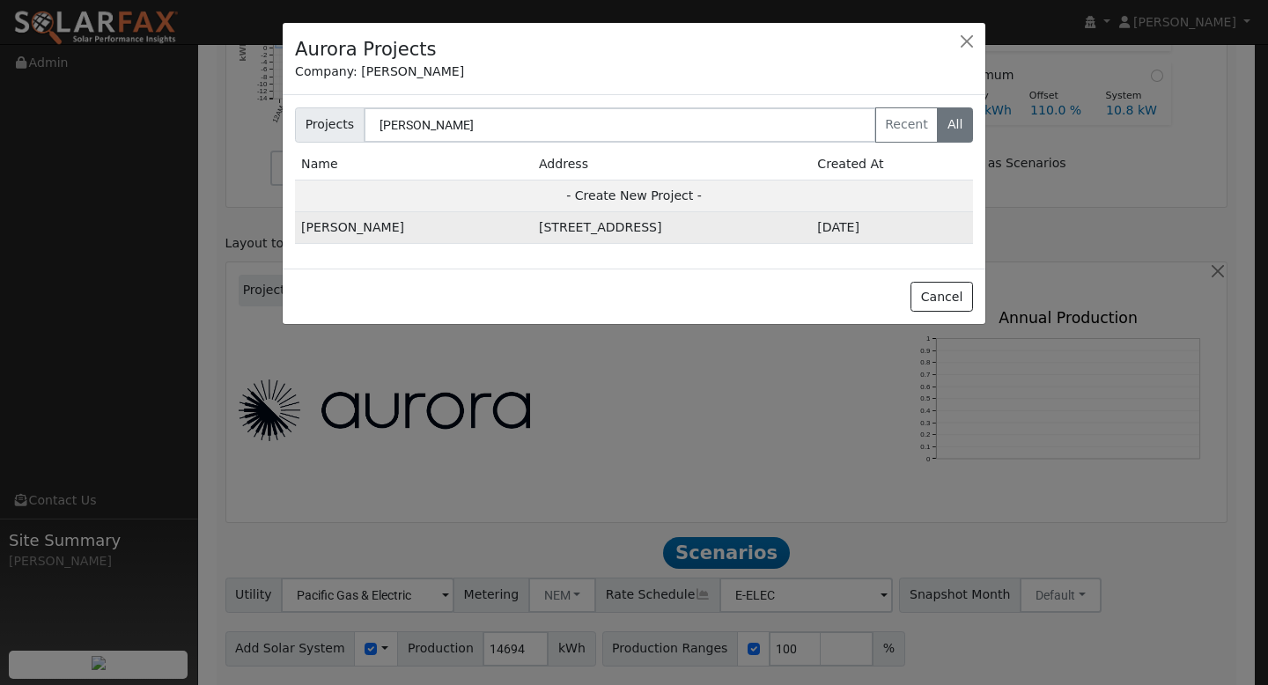
click at [614, 224] on td "[STREET_ADDRESS]" at bounding box center [672, 228] width 278 height 32
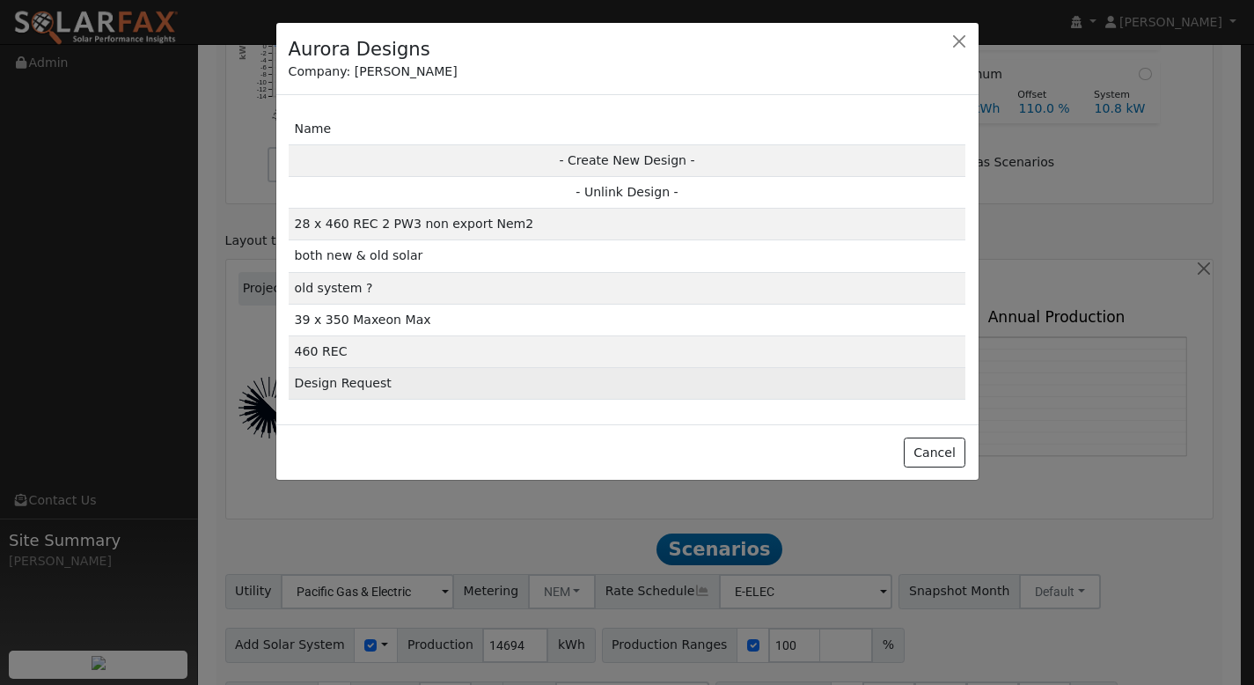
scroll to position [1005, 0]
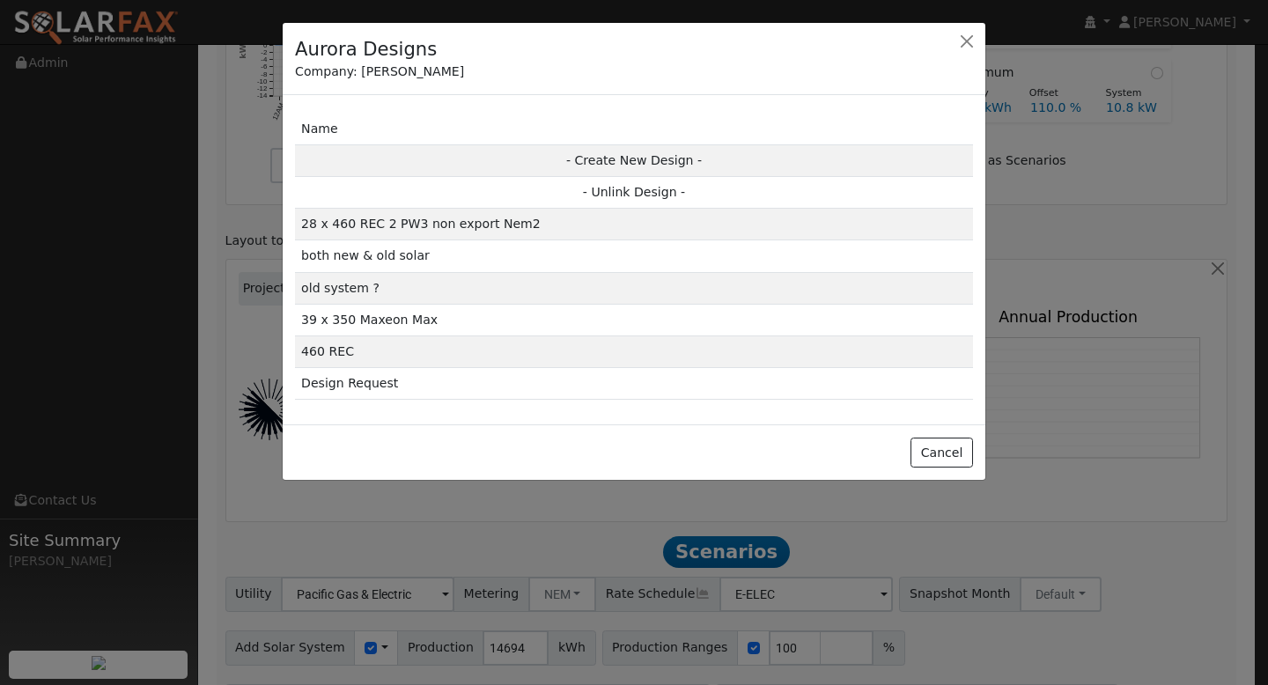
click at [489, 228] on td "28 x 460 REC 2 PW3 non export Nem2" at bounding box center [634, 225] width 678 height 32
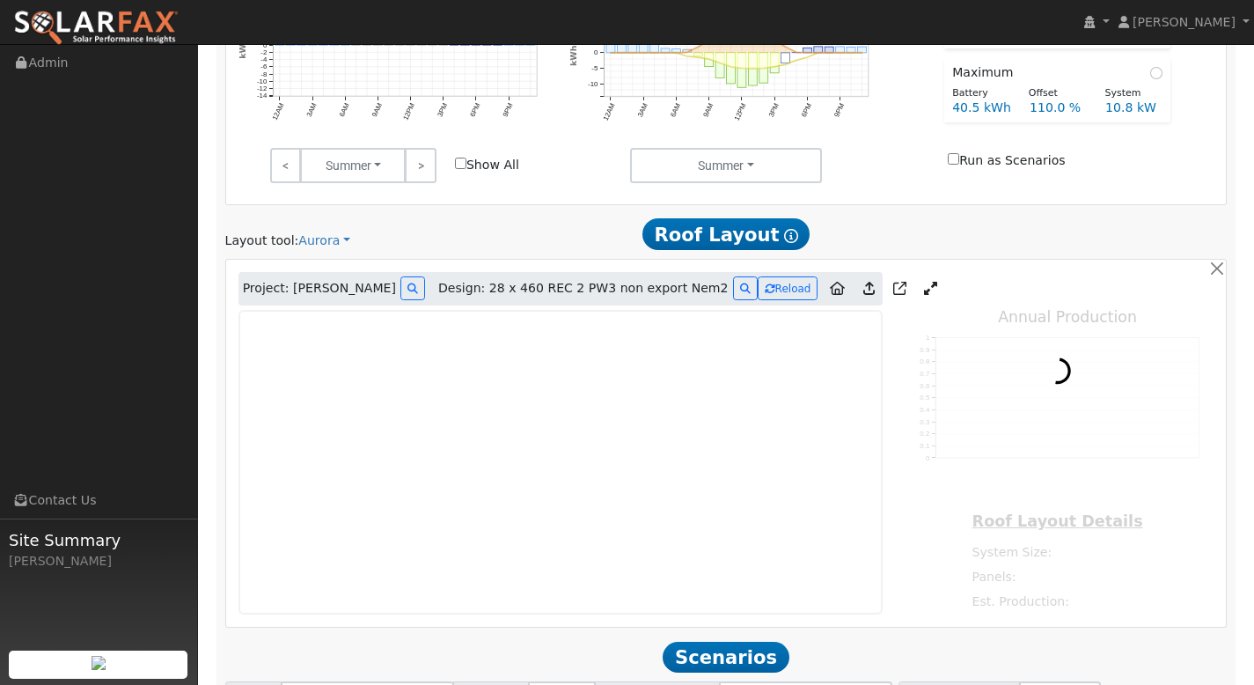
type input "15149"
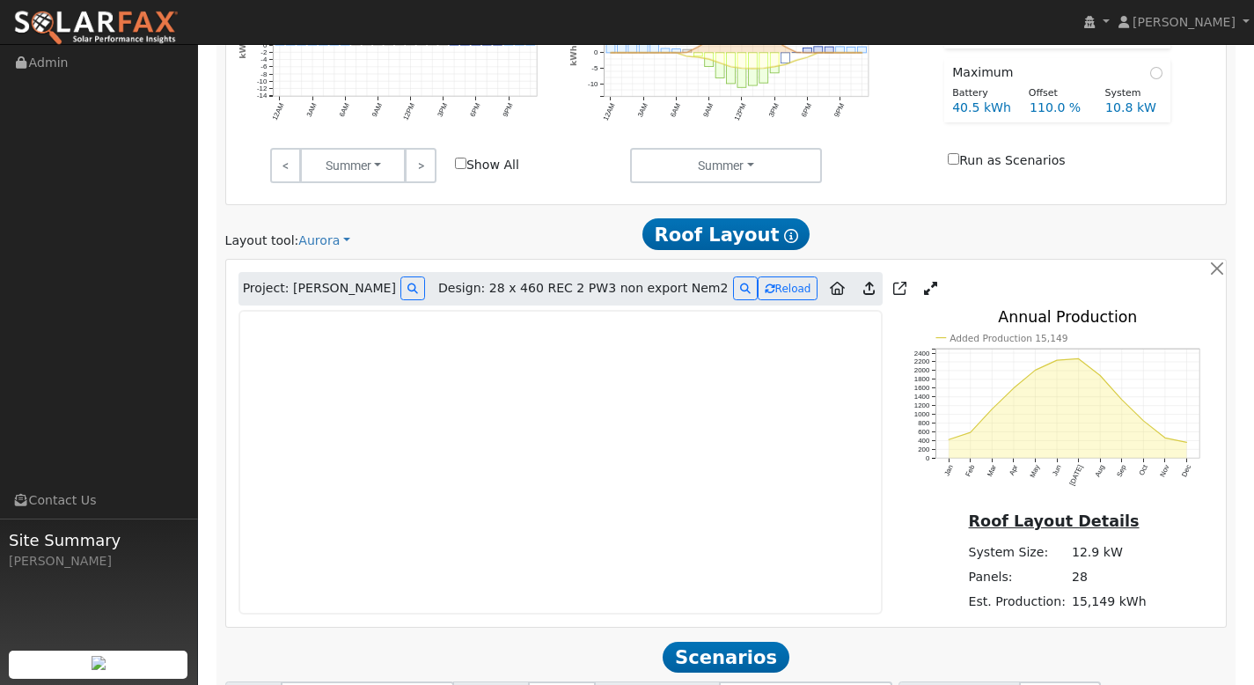
click at [924, 282] on icon at bounding box center [930, 288] width 13 height 13
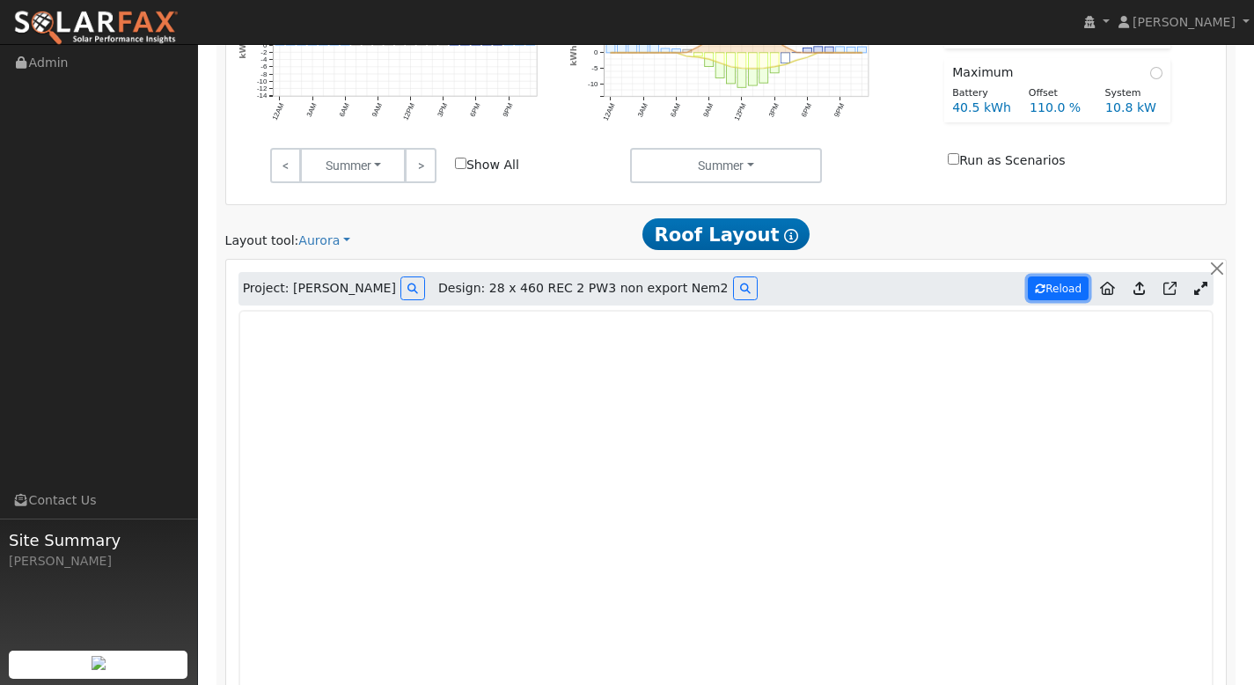
click at [1054, 276] on button "Reload" at bounding box center [1058, 288] width 61 height 24
click at [1137, 282] on icon at bounding box center [1139, 288] width 11 height 13
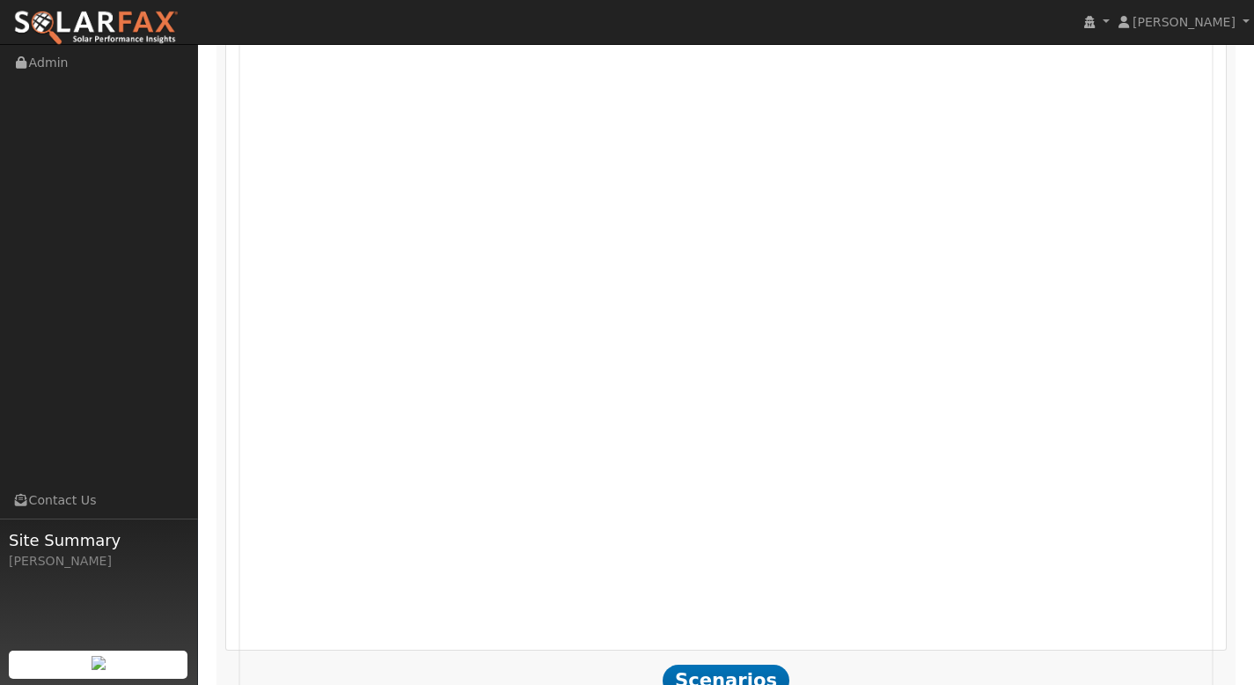
scroll to position [1511, 0]
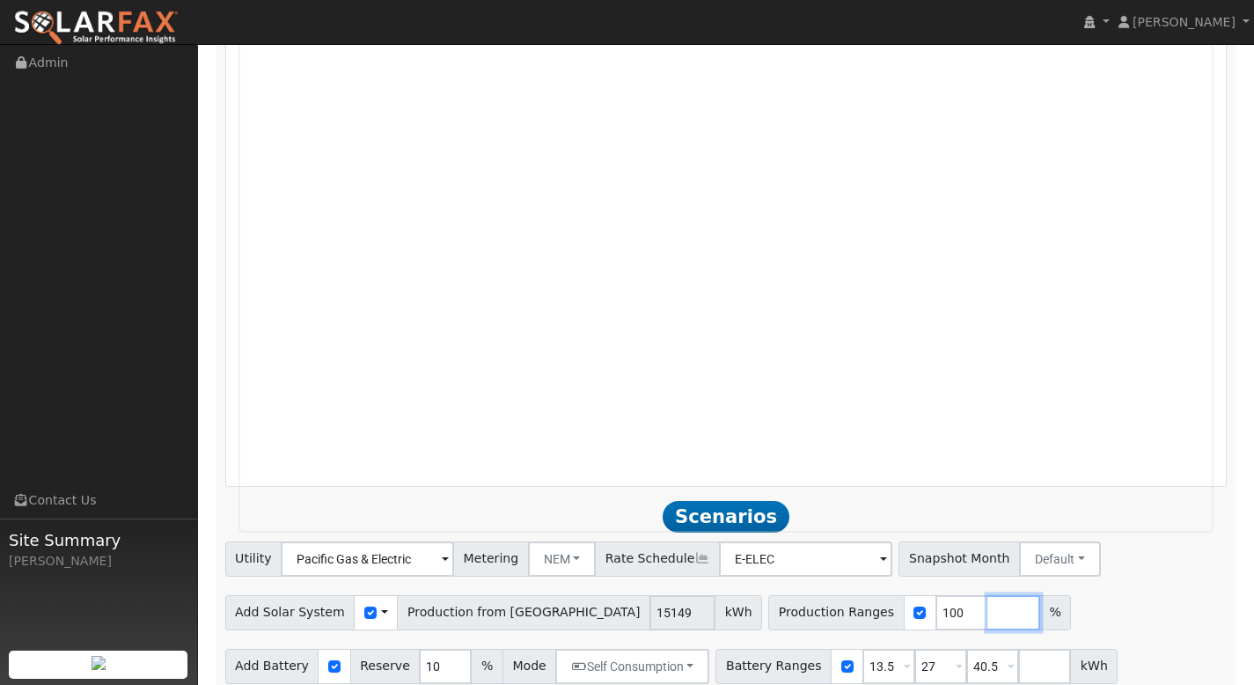
click at [988, 595] on input "number" at bounding box center [1014, 612] width 53 height 35
type input "110"
click at [1040, 599] on input "number" at bounding box center [1066, 612] width 53 height 35
type input "120"
click at [1092, 595] on input "number" at bounding box center [1118, 612] width 53 height 35
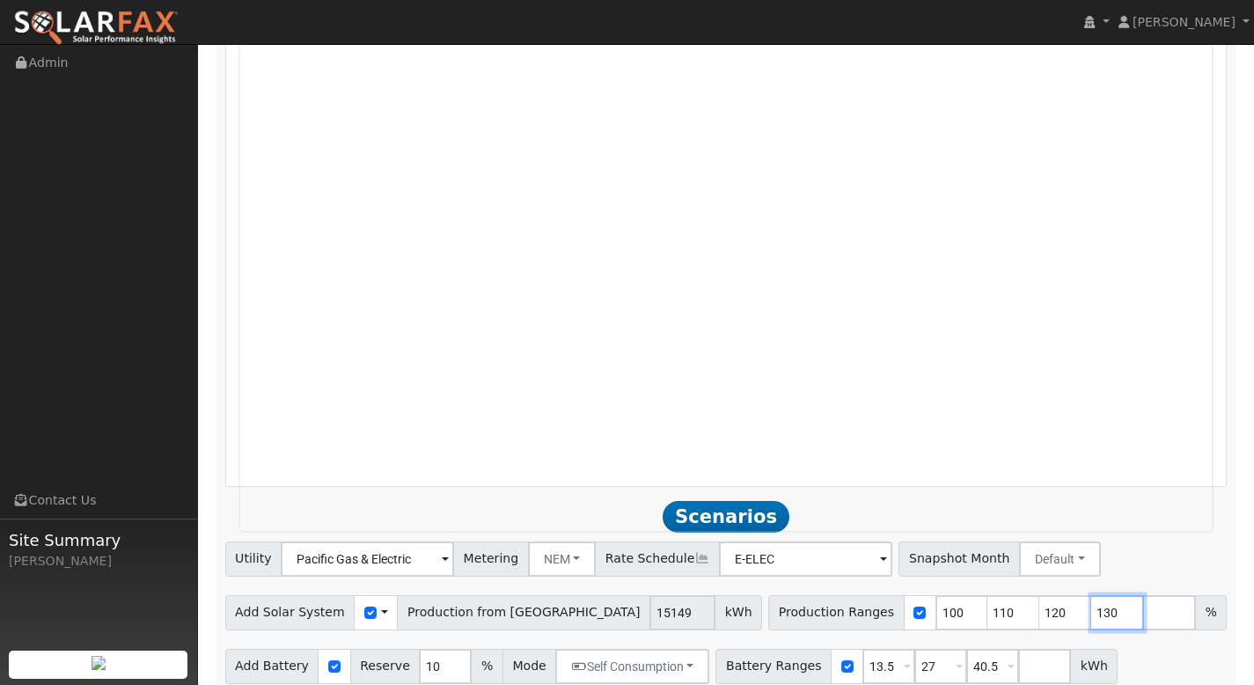
type input "130"
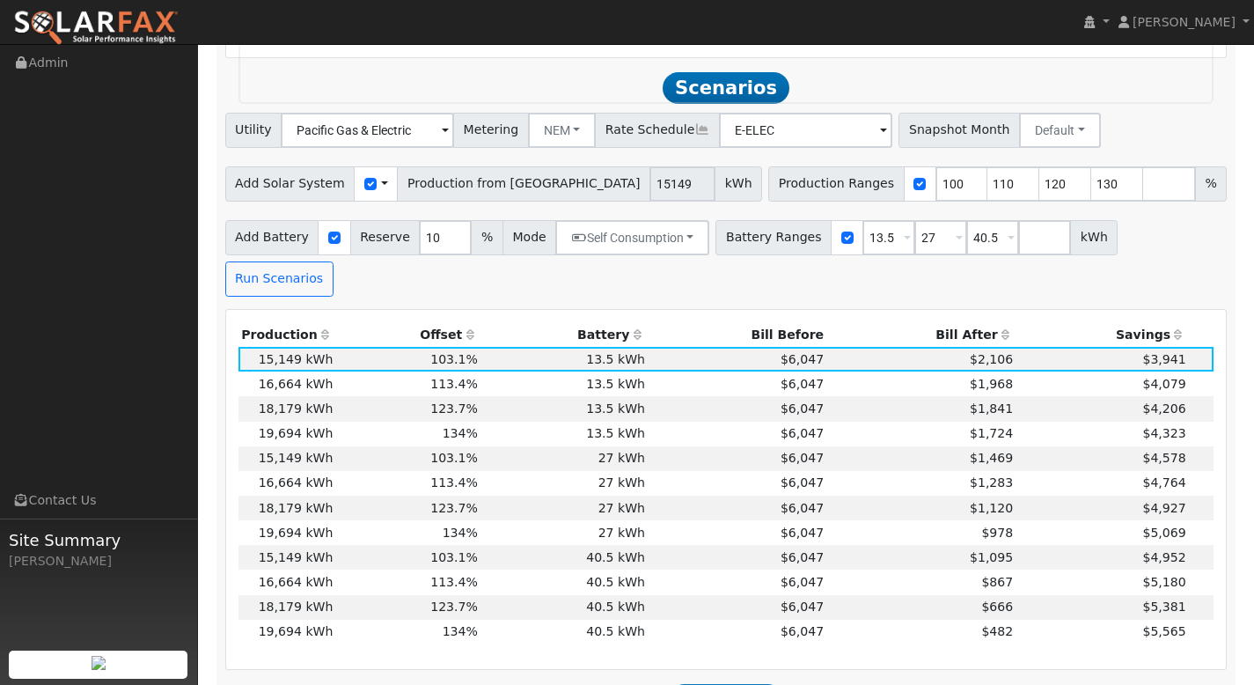
scroll to position [1942, 0]
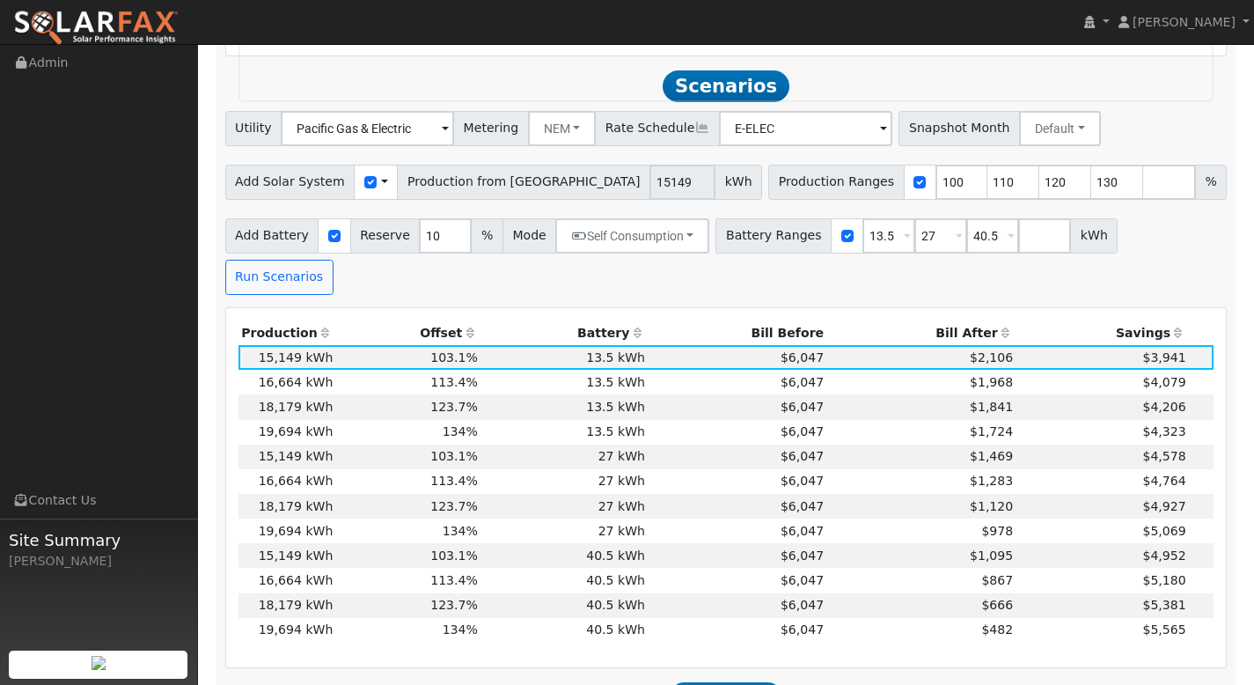
click at [957, 320] on th "Bill After" at bounding box center [921, 332] width 189 height 25
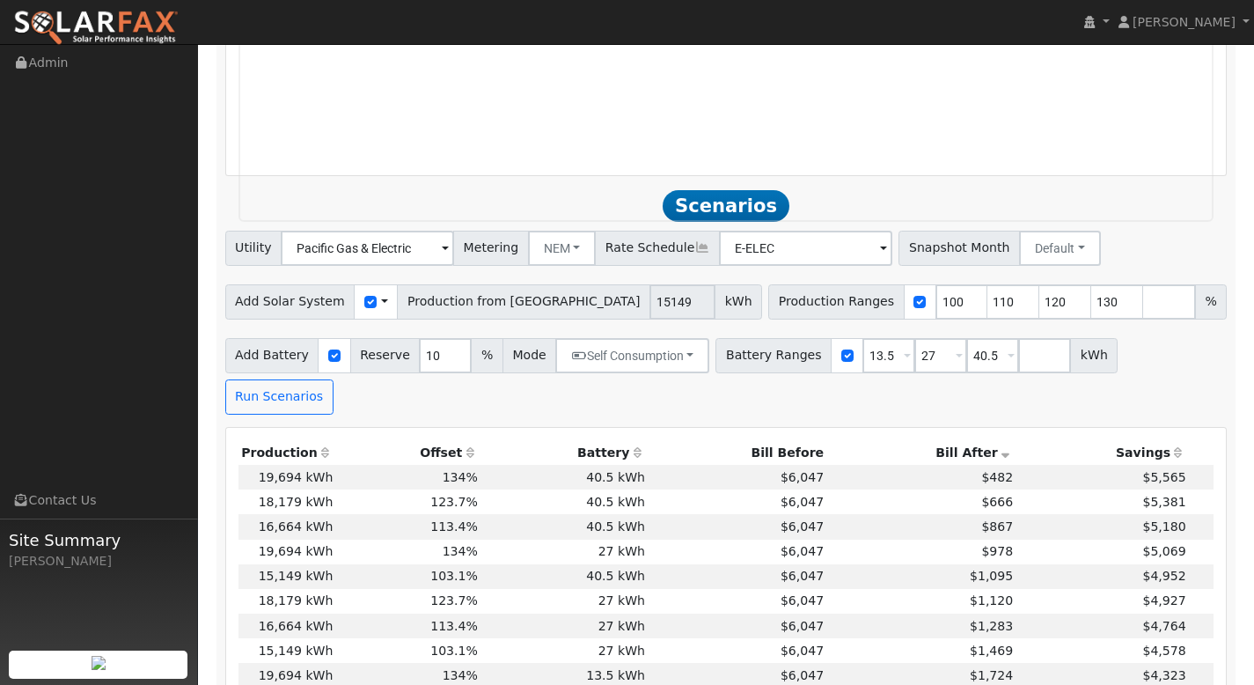
scroll to position [1846, 0]
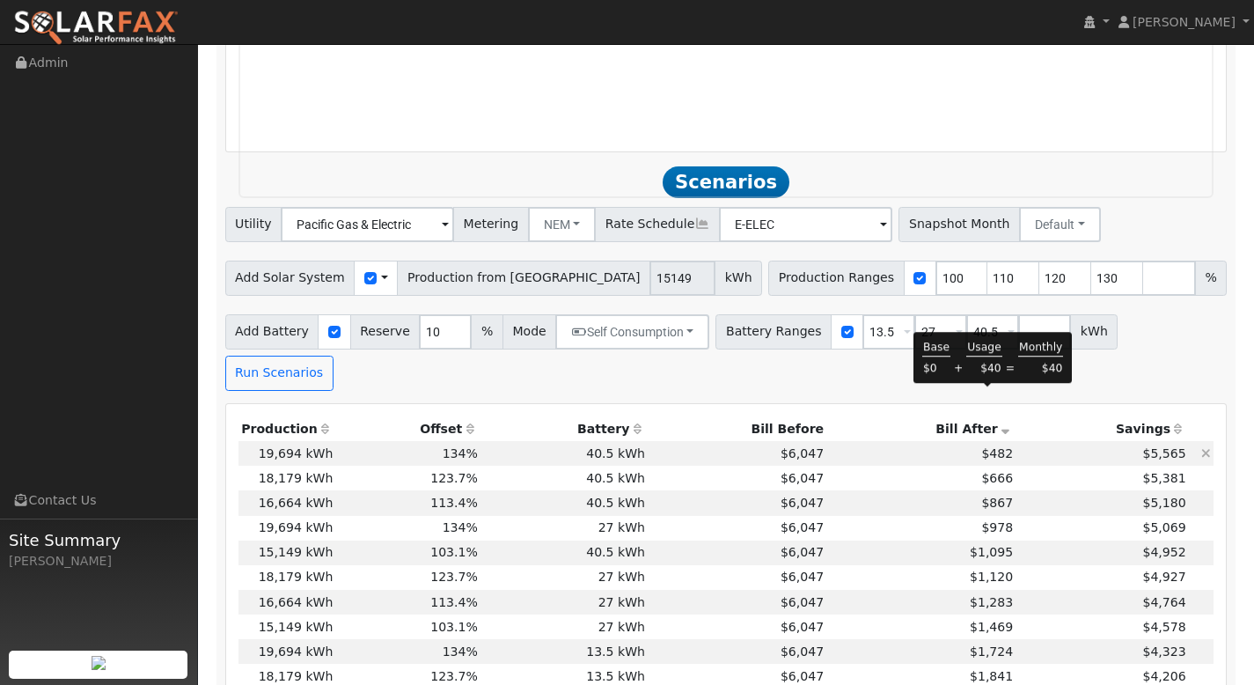
click at [982, 446] on span "$482" at bounding box center [998, 453] width 32 height 14
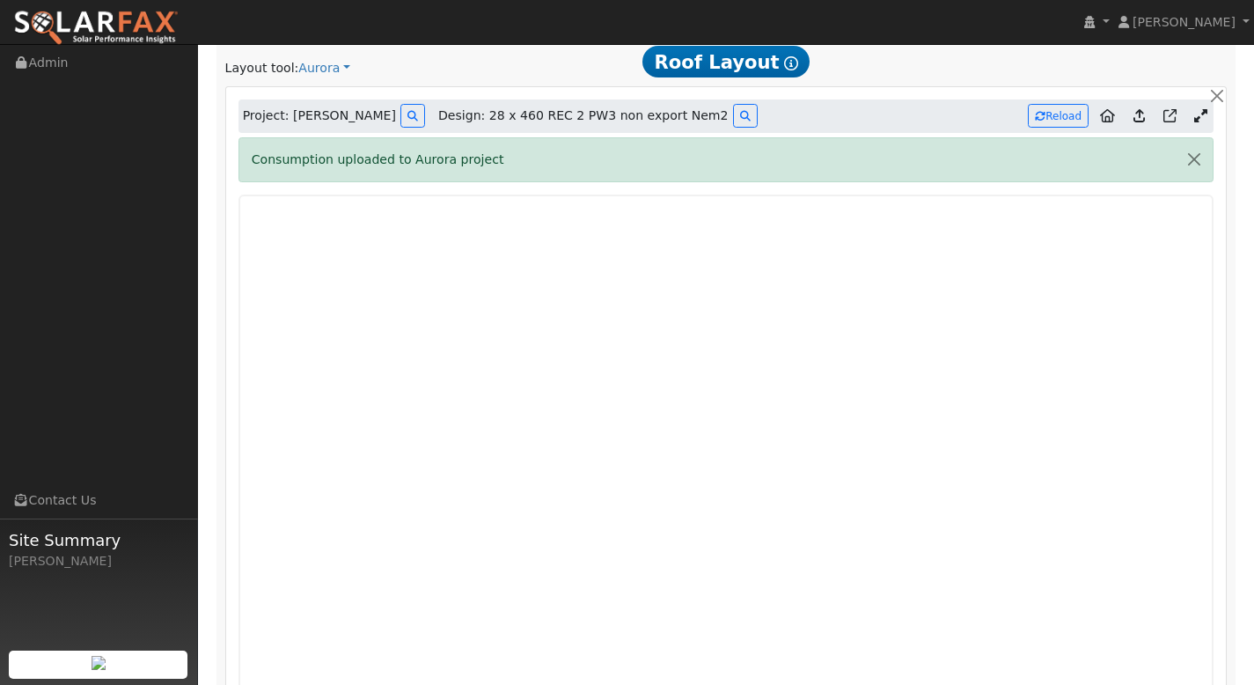
scroll to position [1139, 0]
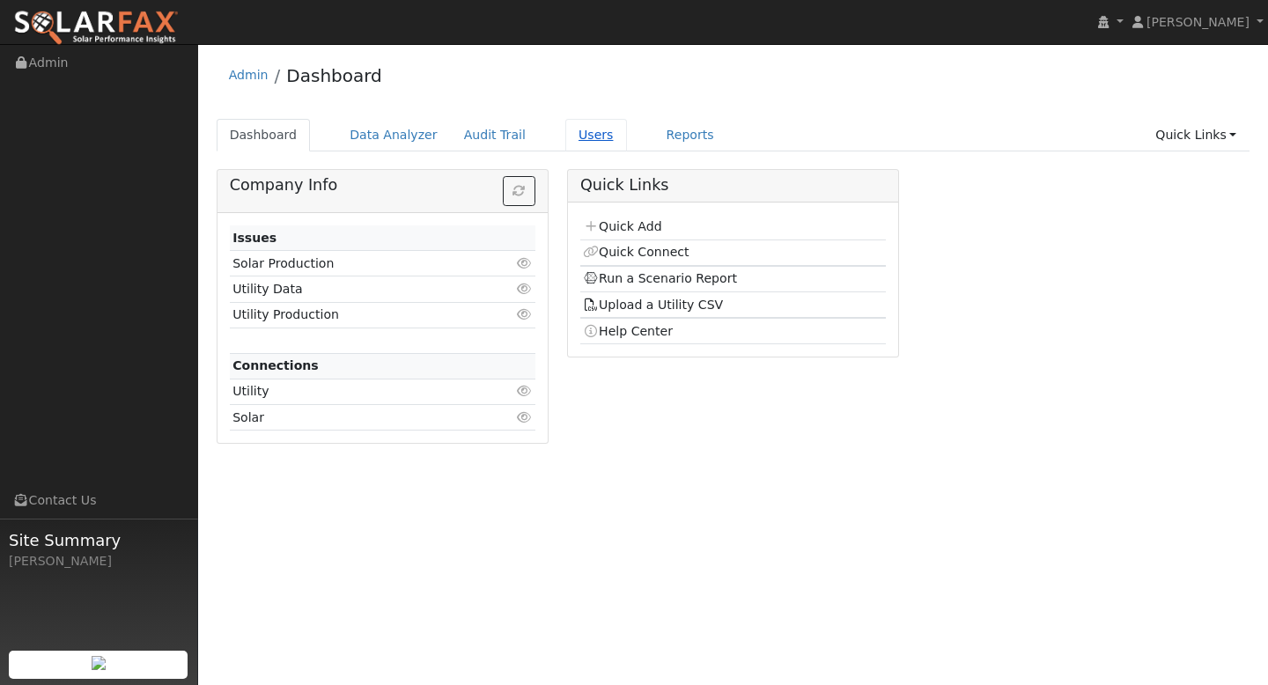
click at [591, 132] on link "Users" at bounding box center [596, 135] width 62 height 33
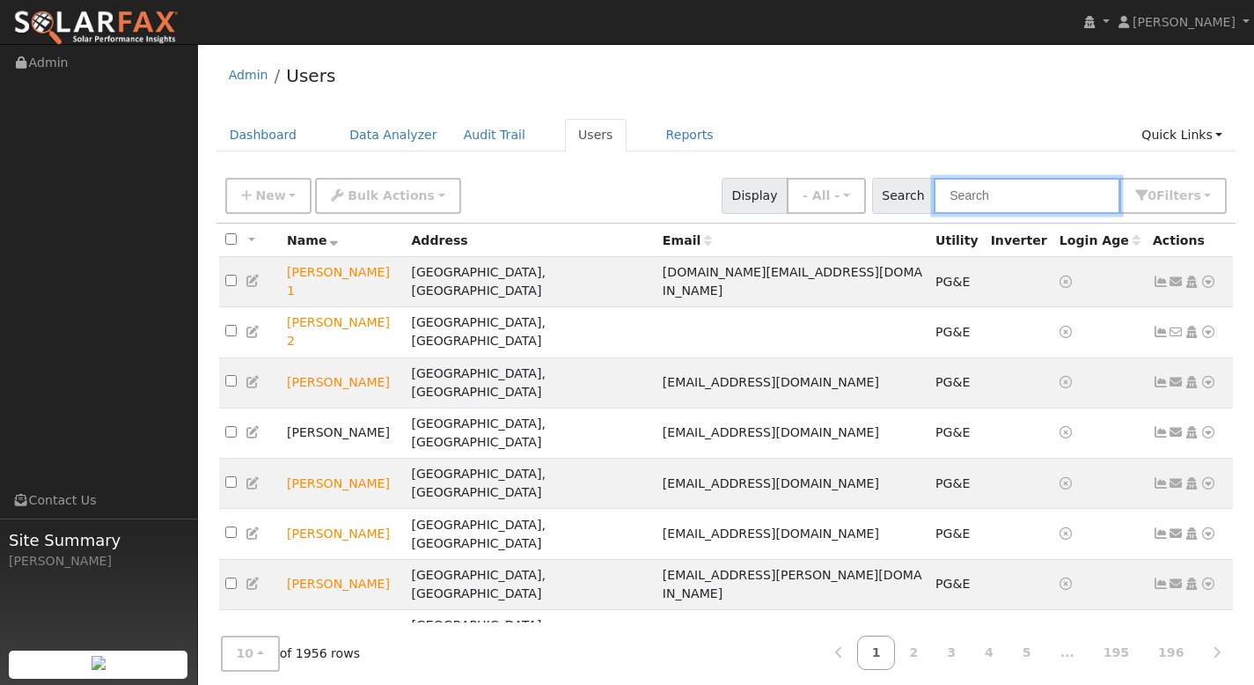
click at [1012, 192] on input "text" at bounding box center [1027, 196] width 187 height 36
paste input "[PERSON_NAME]"
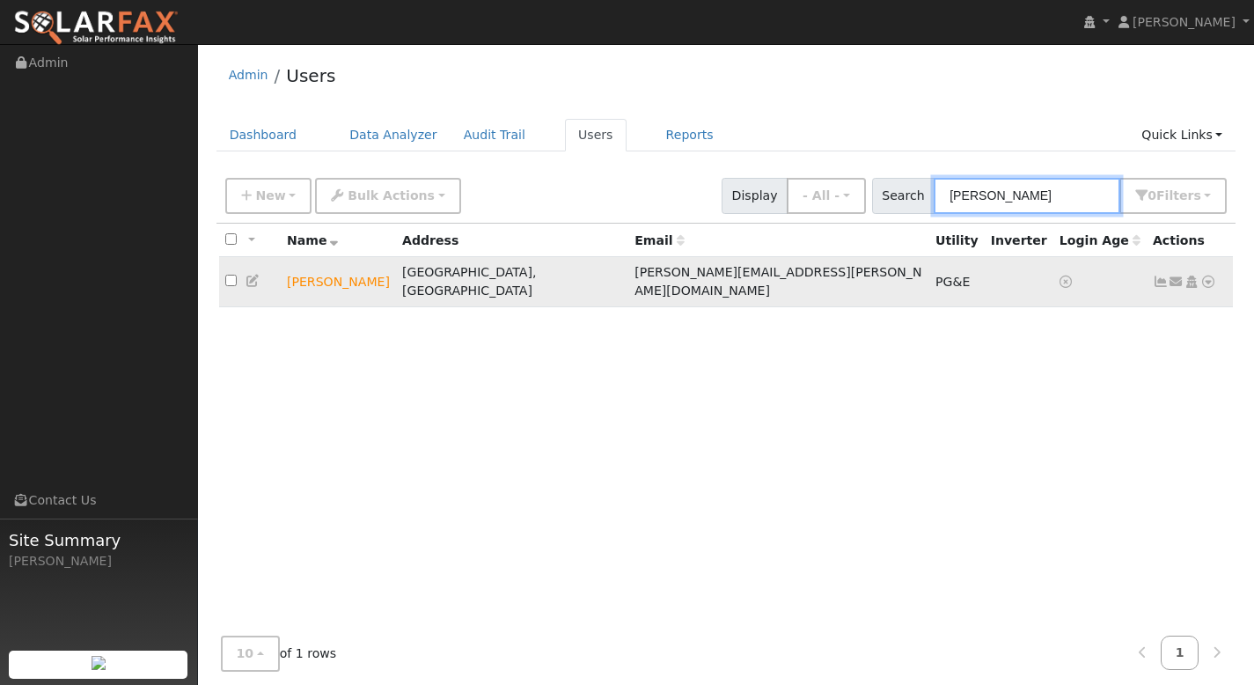
type input "[PERSON_NAME]"
click at [1164, 276] on icon at bounding box center [1161, 282] width 16 height 12
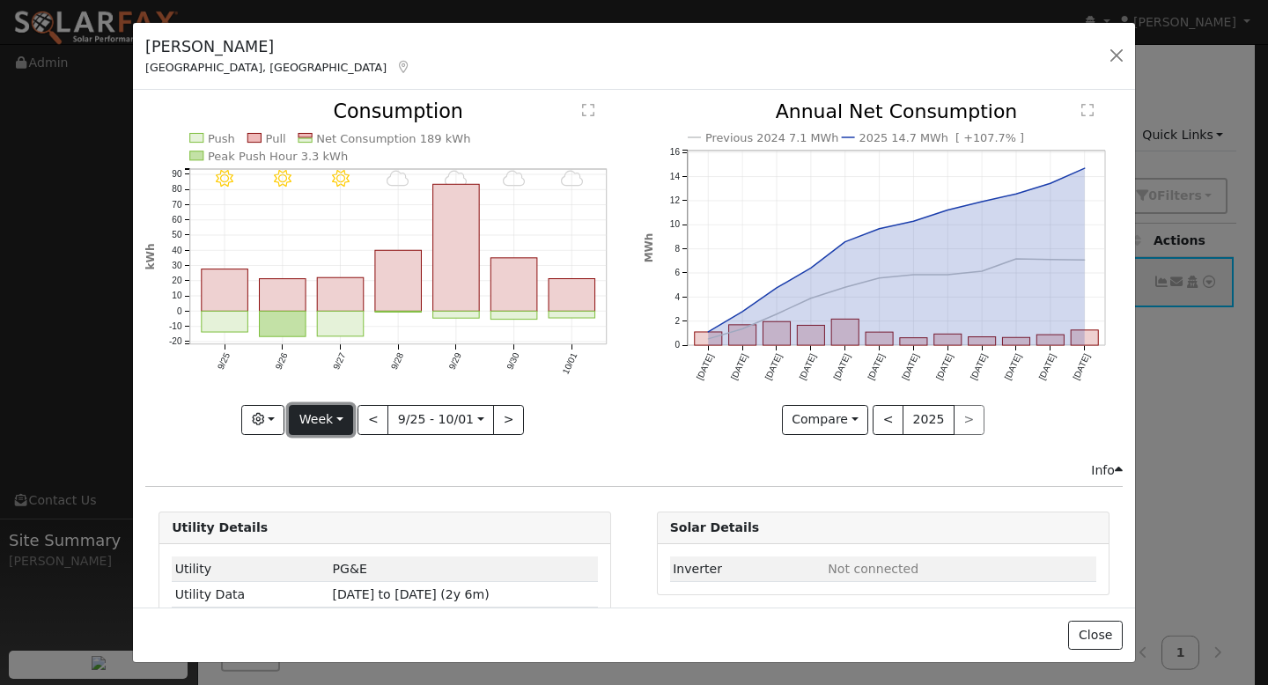
click at [344, 415] on button "Week" at bounding box center [321, 420] width 64 height 30
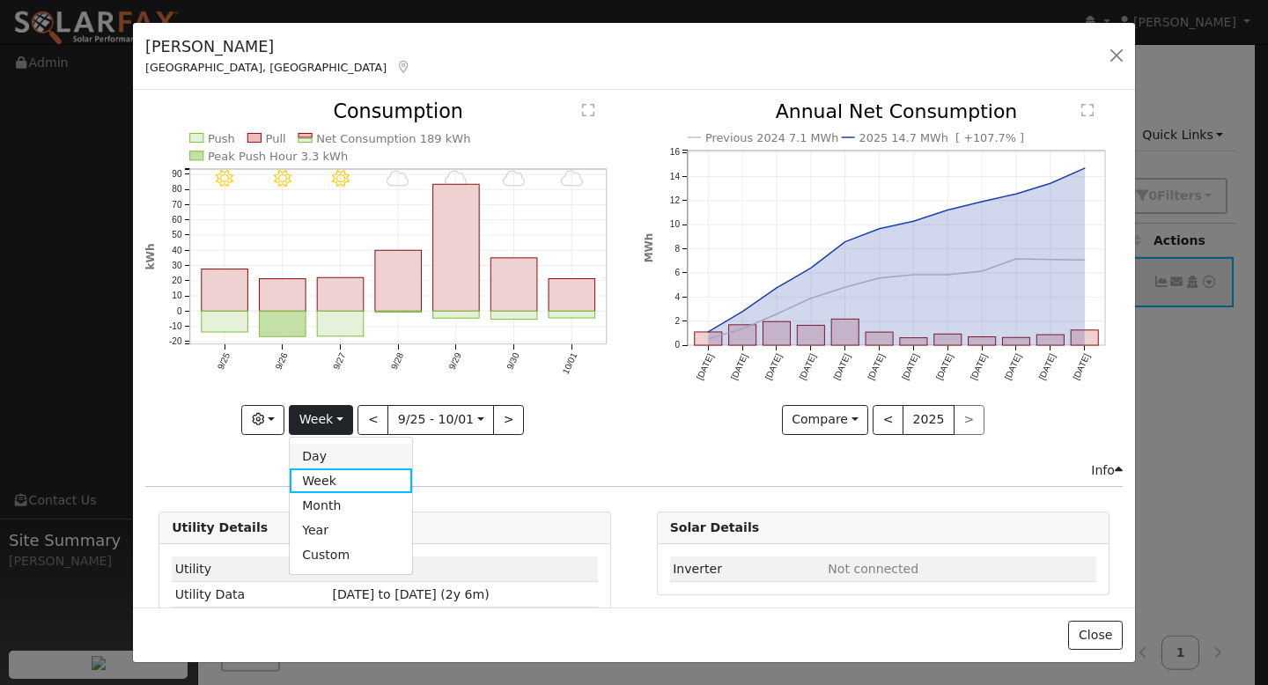
click at [348, 449] on link "Day" at bounding box center [351, 456] width 122 height 25
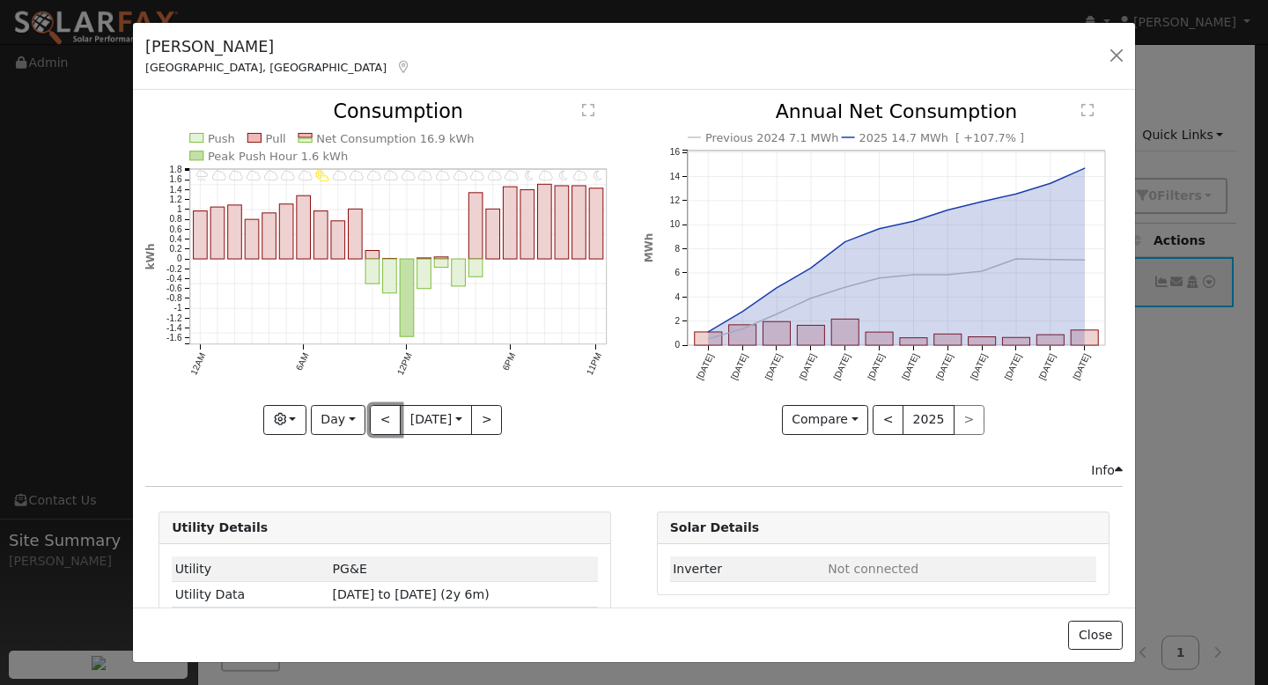
click at [378, 410] on button "<" at bounding box center [385, 420] width 31 height 30
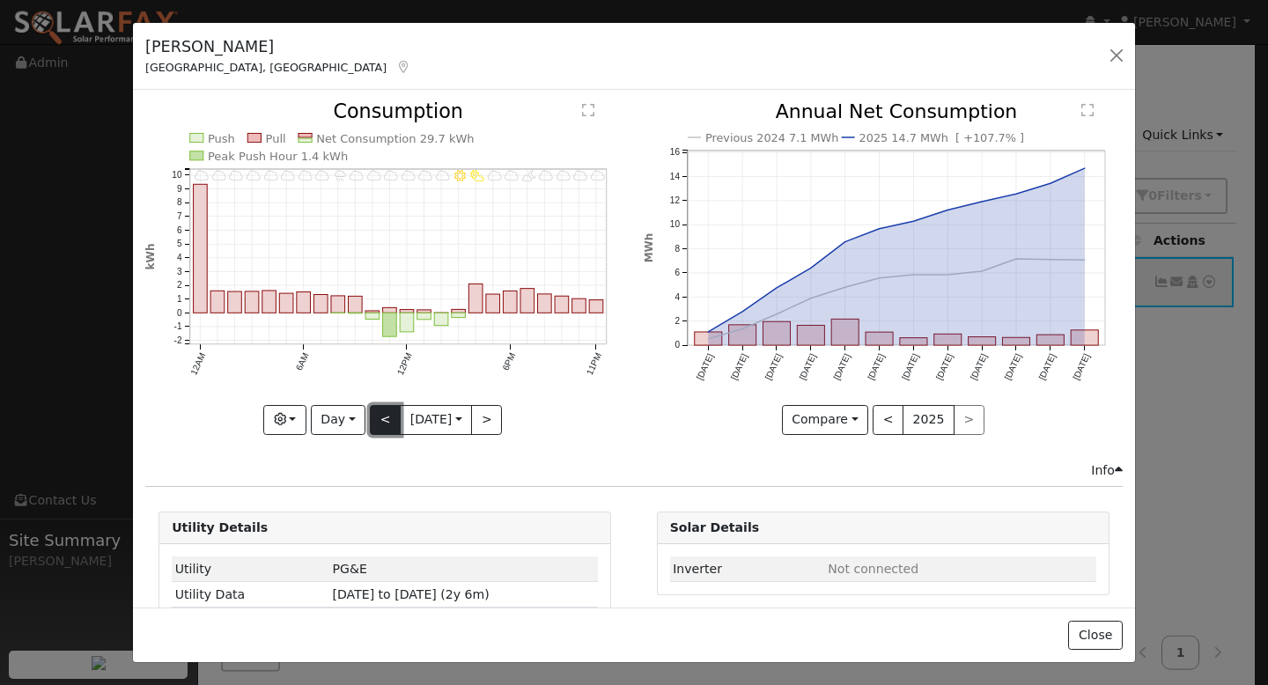
click at [371, 411] on button "<" at bounding box center [385, 420] width 31 height 30
type input "2025-09-29"
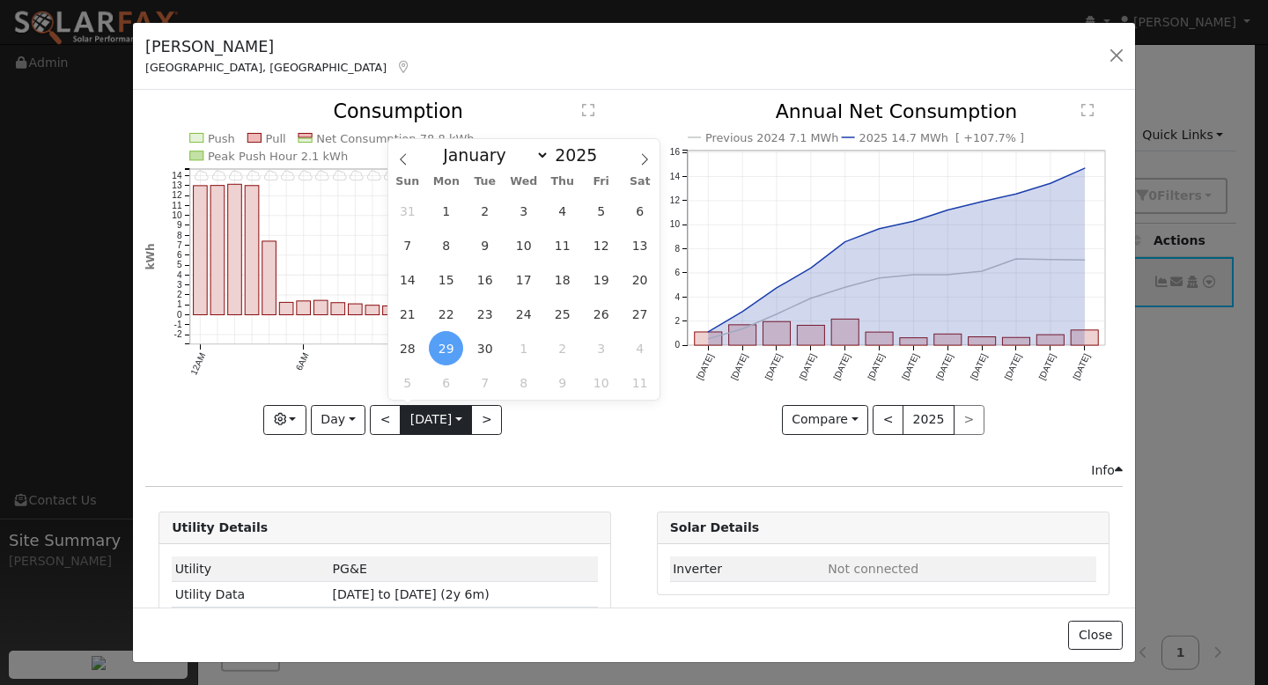
click at [432, 417] on input "2025-09-29" at bounding box center [436, 420] width 70 height 28
click at [405, 157] on icon at bounding box center [403, 159] width 12 height 12
select select "7"
click at [608, 213] on span "1" at bounding box center [601, 211] width 34 height 34
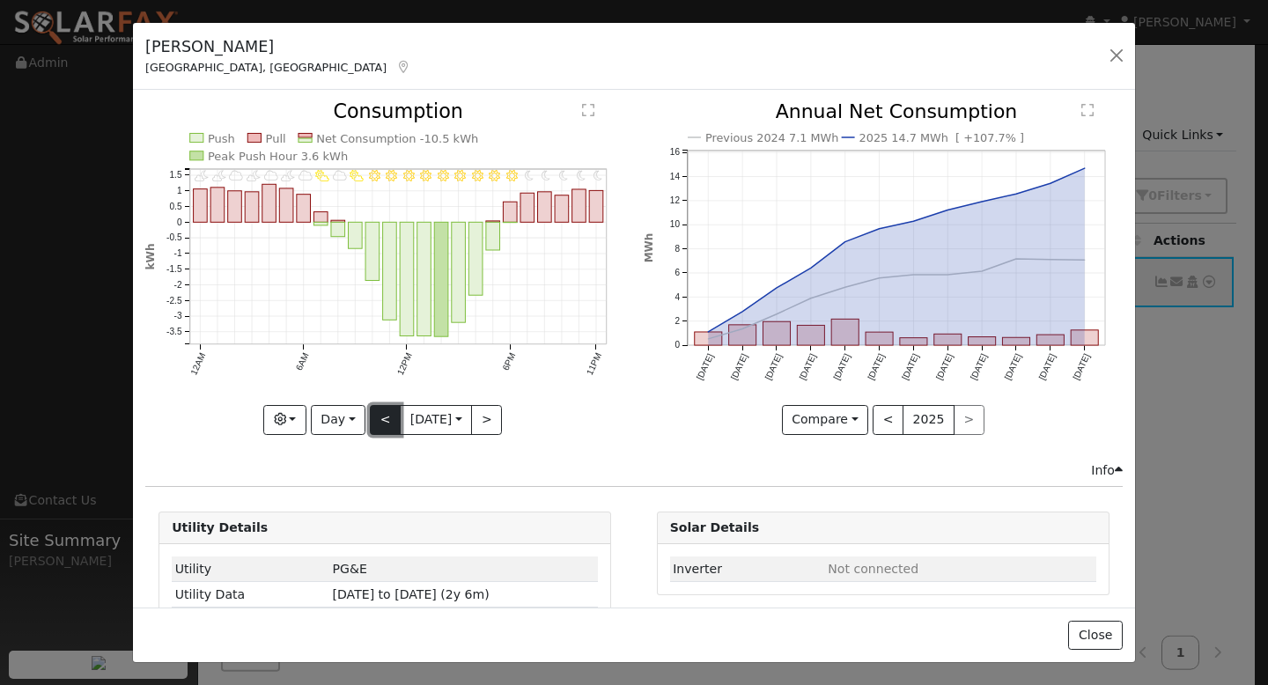
click at [379, 417] on button "<" at bounding box center [385, 420] width 31 height 30
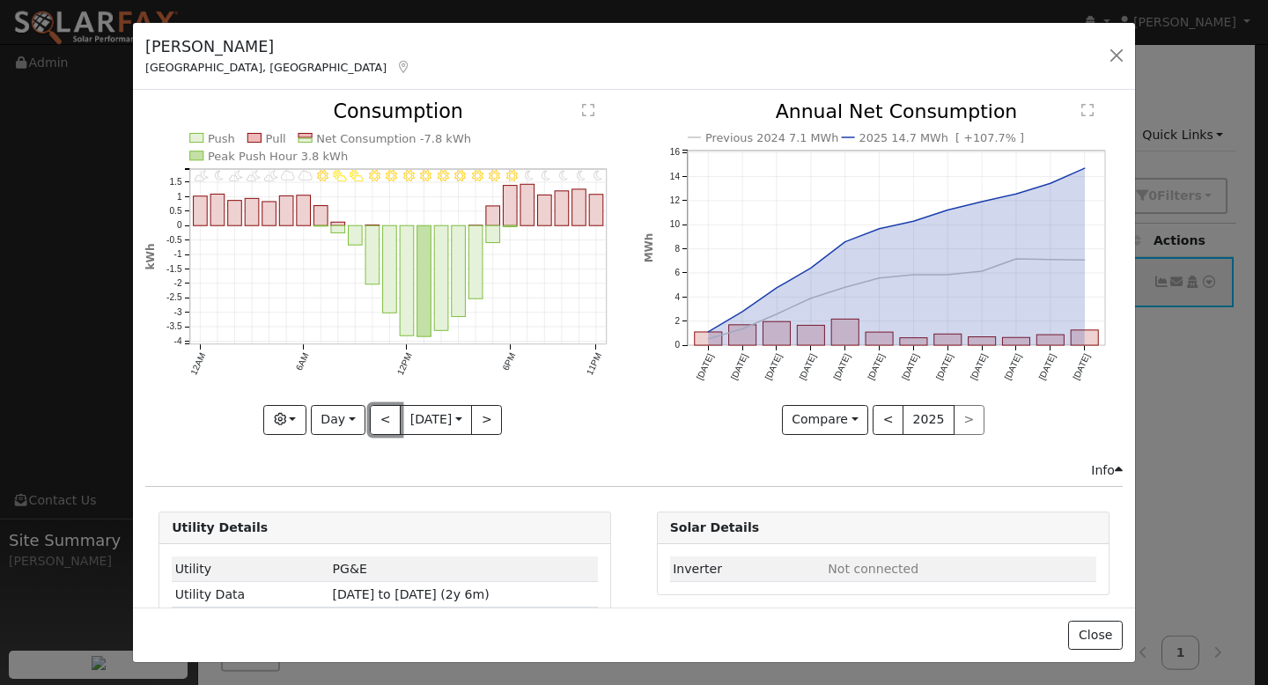
click at [379, 414] on button "<" at bounding box center [385, 420] width 31 height 30
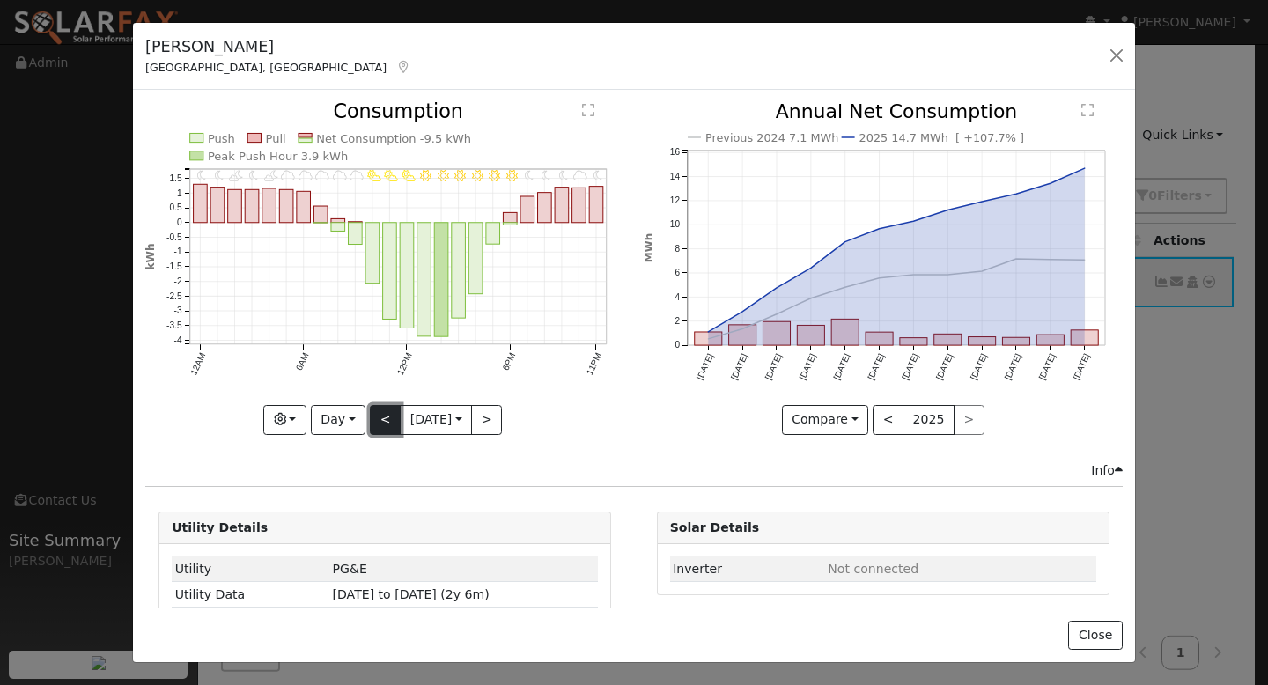
click at [378, 414] on button "<" at bounding box center [385, 420] width 31 height 30
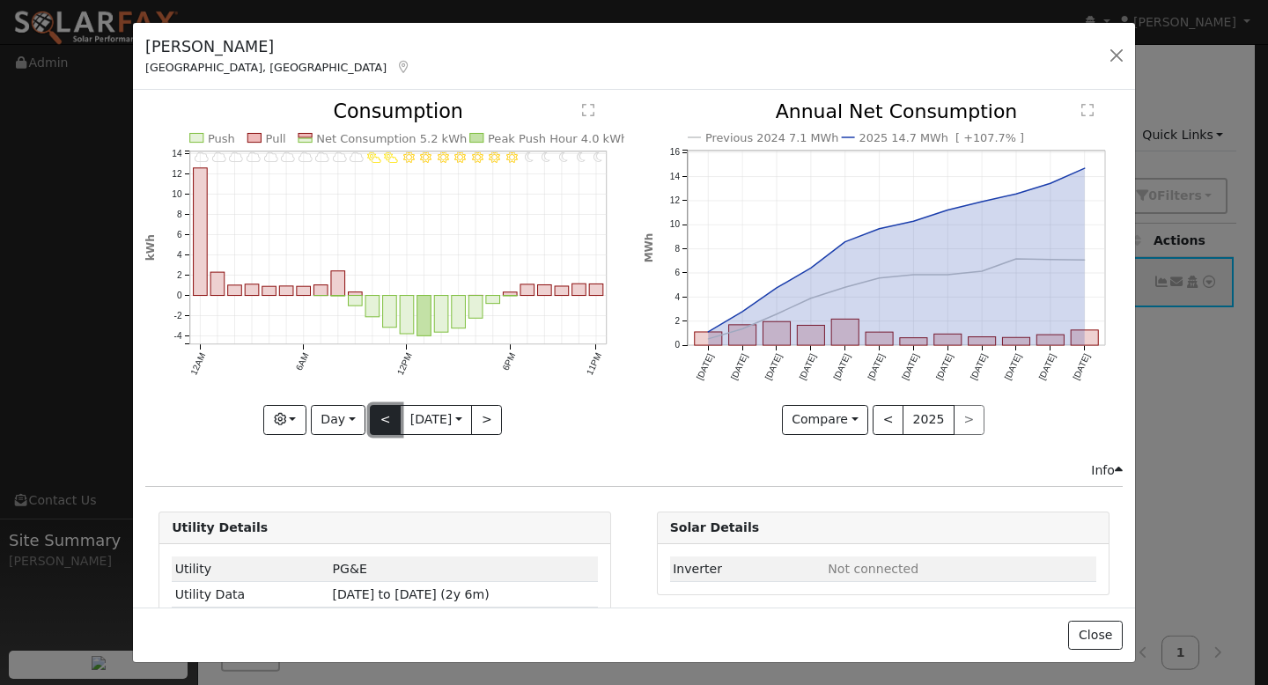
click at [378, 414] on button "<" at bounding box center [385, 420] width 31 height 30
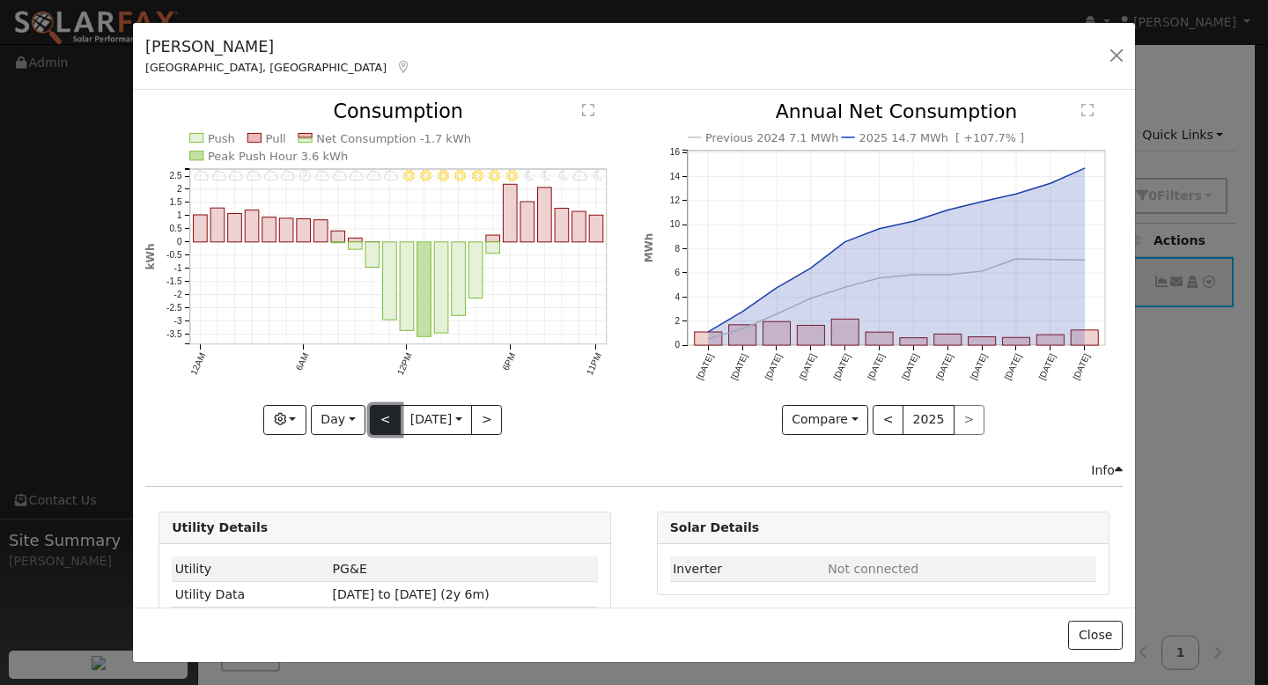
click at [389, 406] on button "<" at bounding box center [385, 420] width 31 height 30
type input "2025-07-25"
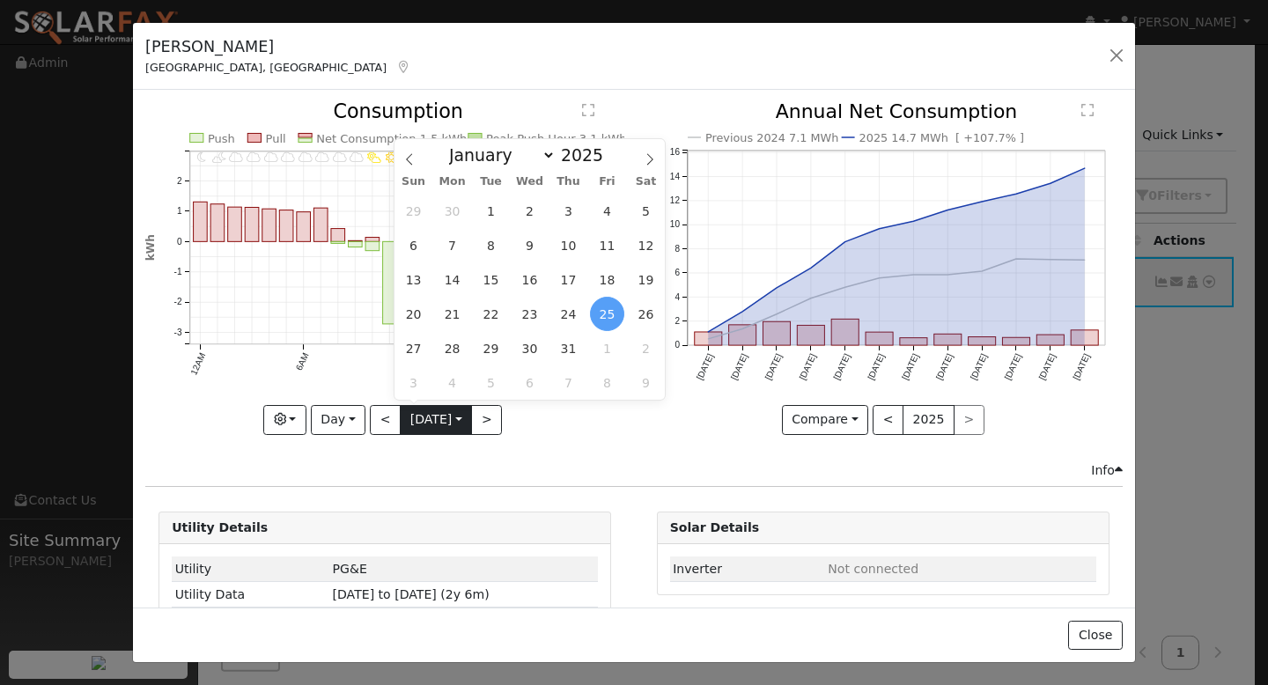
click at [422, 419] on input "2025-07-25" at bounding box center [436, 420] width 70 height 28
click at [414, 153] on span at bounding box center [409, 154] width 30 height 30
click at [414, 154] on icon at bounding box center [409, 159] width 12 height 12
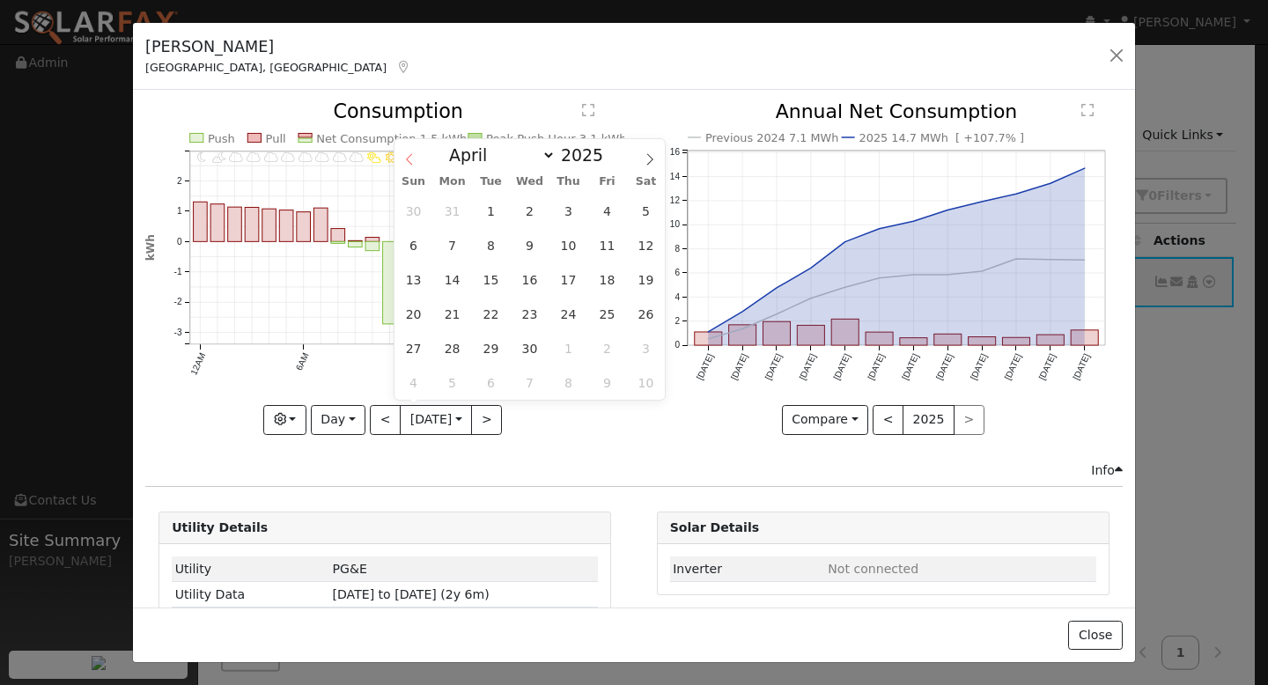
select select "2"
click at [475, 157] on select "January February March April May June July August September October November De…" at bounding box center [497, 154] width 115 height 21
click at [445, 144] on select "January February March April May June July August September October November De…" at bounding box center [497, 154] width 115 height 21
click at [641, 208] on span "1" at bounding box center [646, 211] width 34 height 34
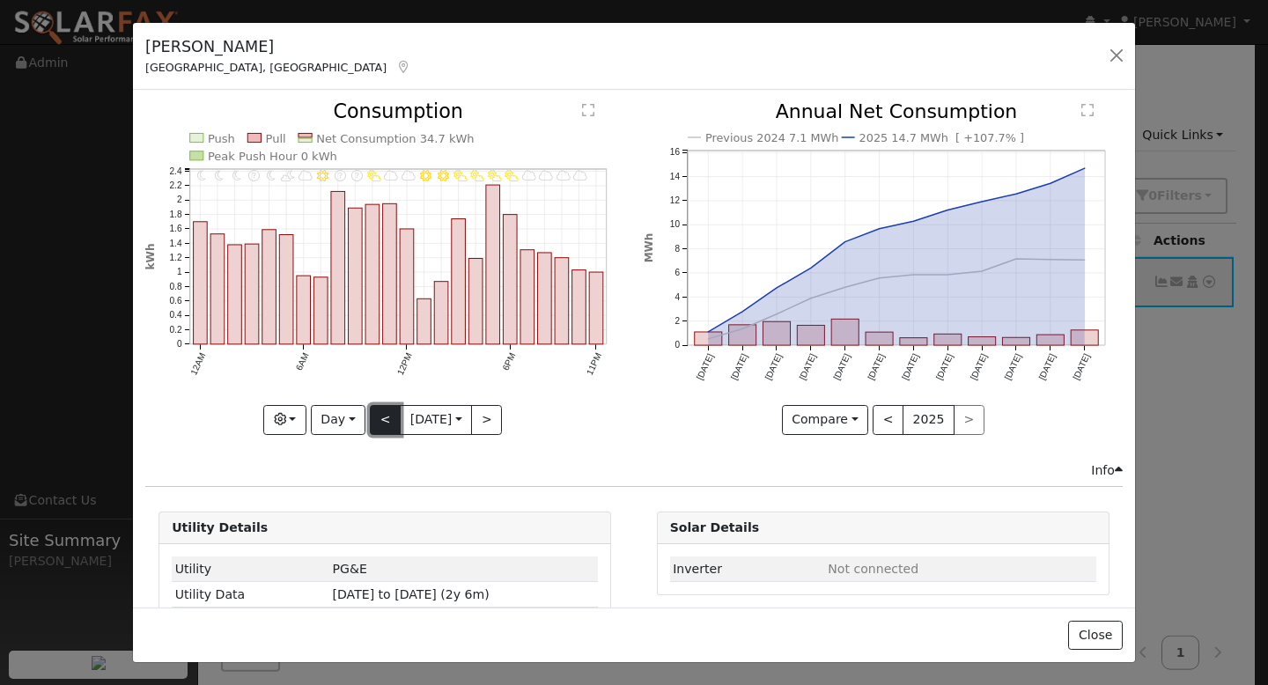
click at [372, 408] on button "<" at bounding box center [385, 420] width 31 height 30
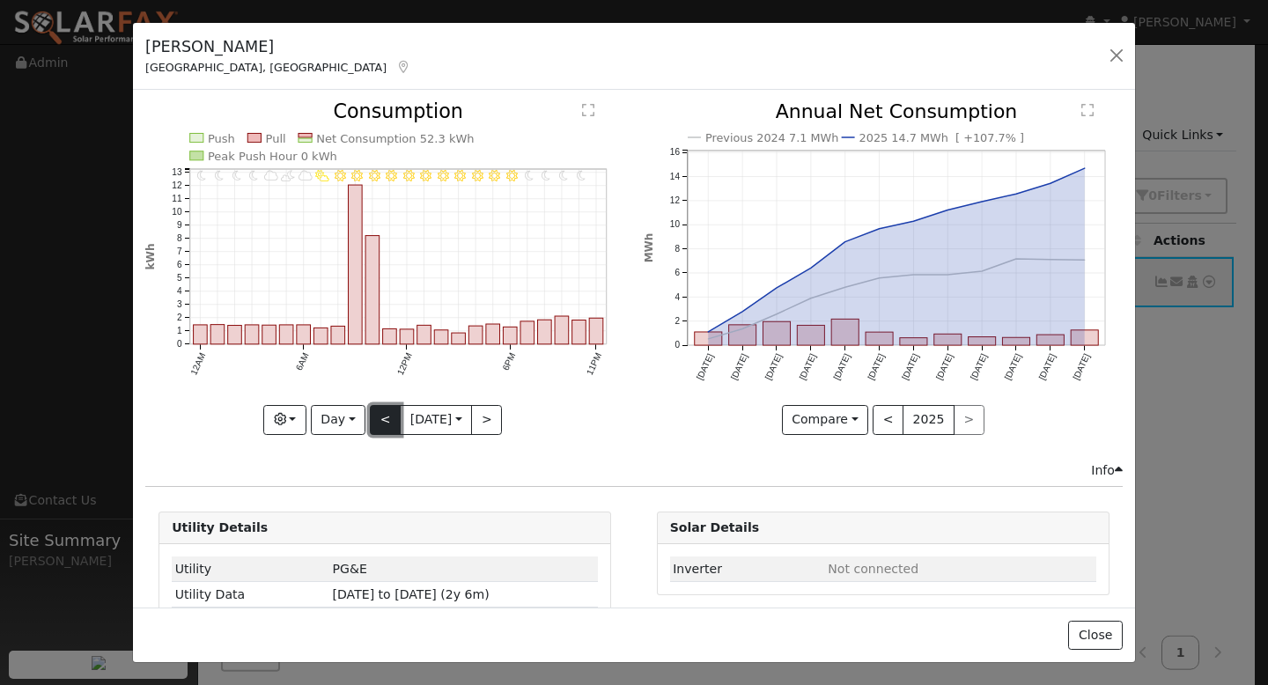
click at [372, 408] on button "<" at bounding box center [385, 420] width 31 height 30
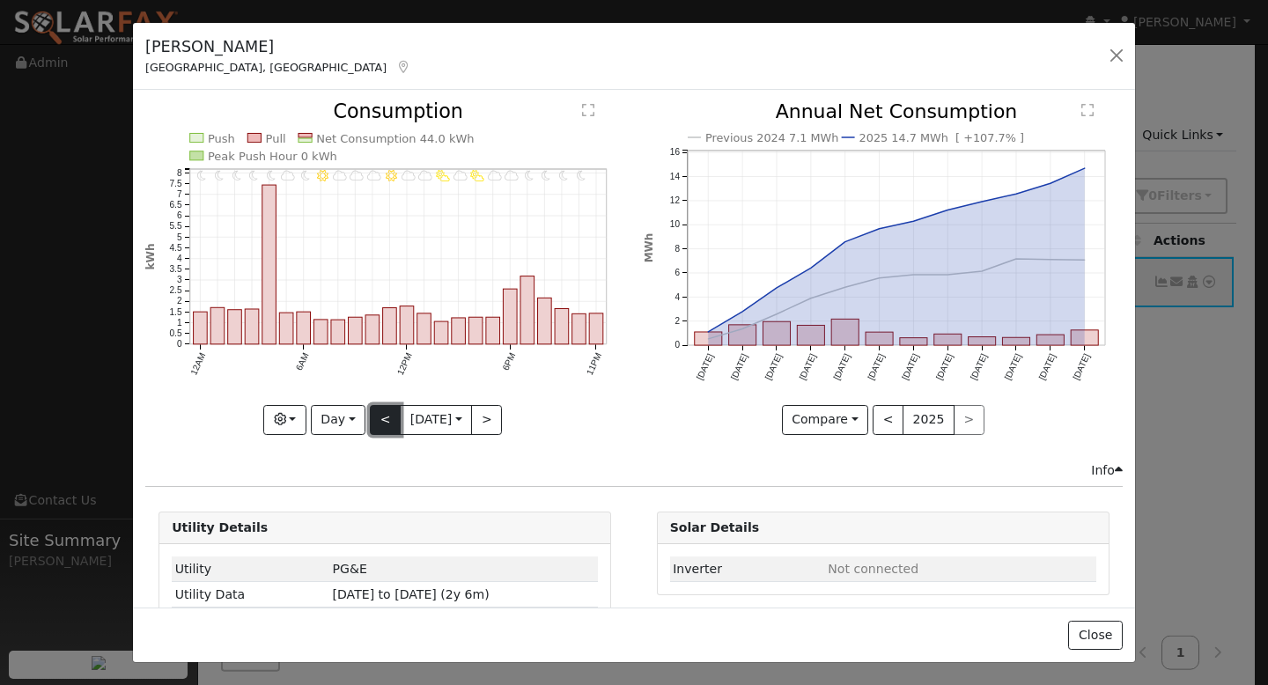
click at [372, 408] on button "<" at bounding box center [385, 420] width 31 height 30
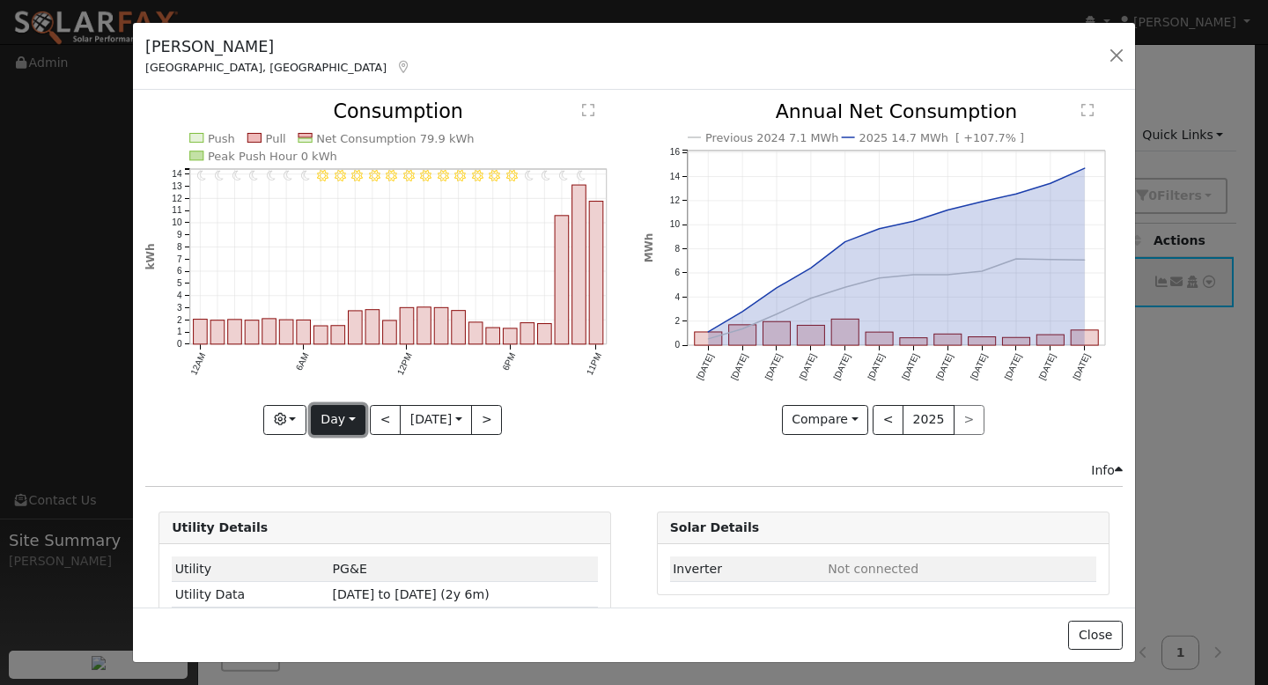
click at [347, 412] on button "Day" at bounding box center [338, 420] width 55 height 30
click at [359, 474] on link "Week" at bounding box center [373, 480] width 122 height 25
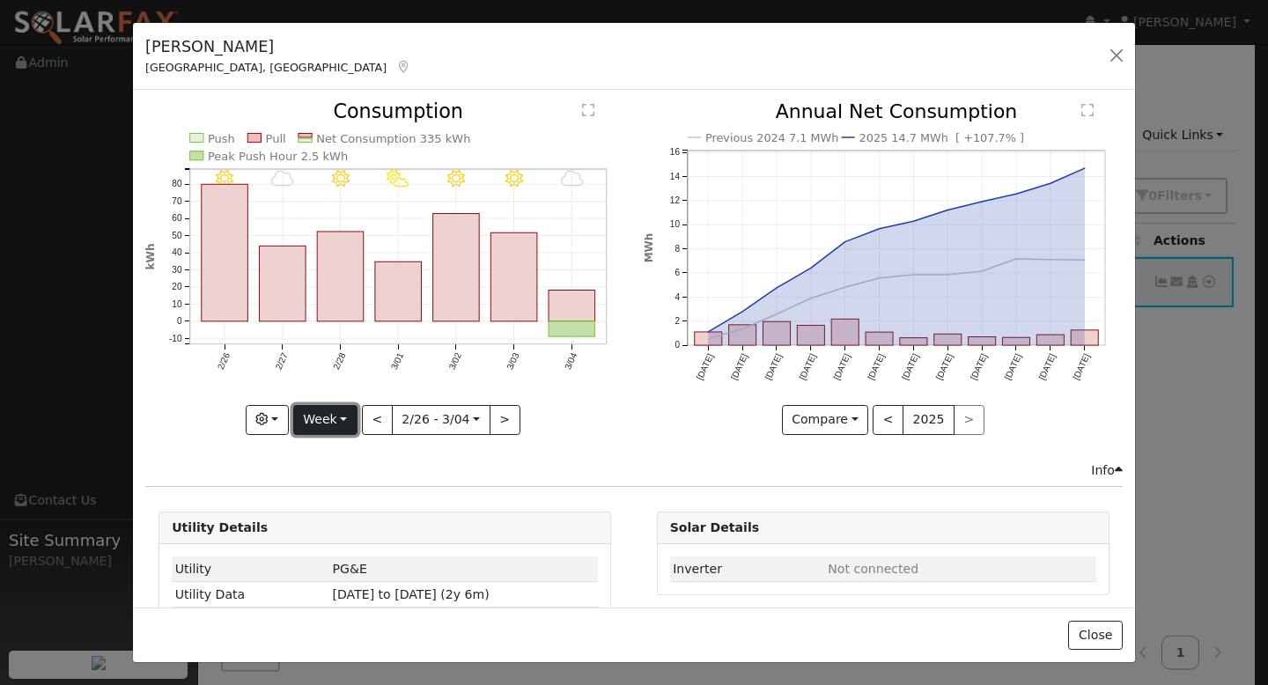
click at [335, 416] on button "Week" at bounding box center [325, 420] width 64 height 30
click at [346, 447] on link "Day" at bounding box center [355, 456] width 122 height 25
type input "2025-03-04"
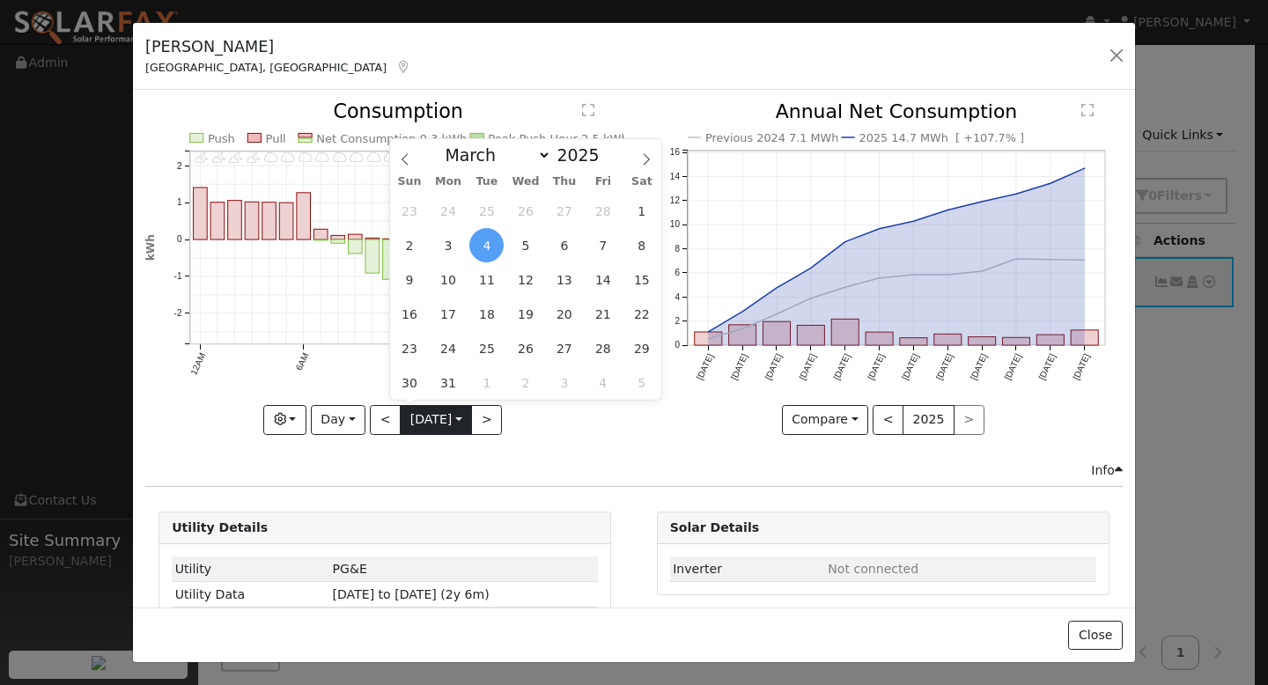
click at [423, 415] on input "2025-03-04" at bounding box center [436, 420] width 70 height 28
click at [637, 158] on span at bounding box center [646, 154] width 30 height 30
select select "3"
click at [429, 421] on input "2025-03-04" at bounding box center [436, 420] width 70 height 28
click at [491, 206] on span "1" at bounding box center [486, 211] width 34 height 34
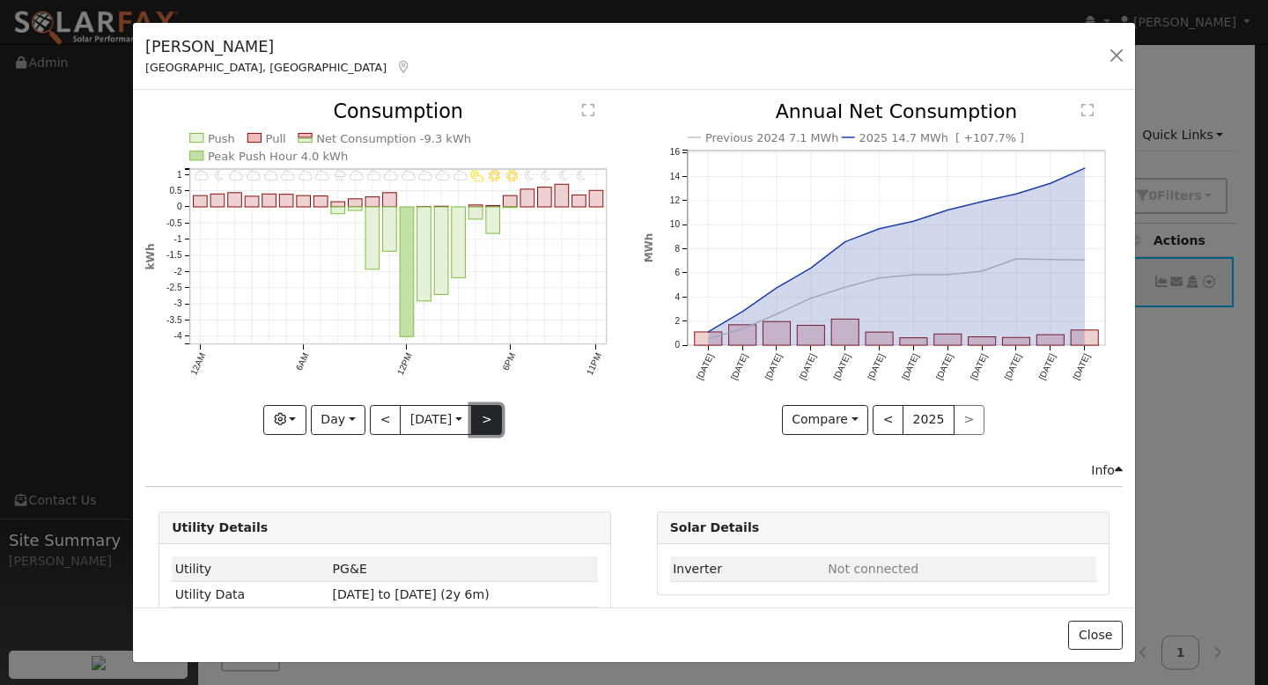
click at [484, 413] on button ">" at bounding box center [486, 420] width 31 height 30
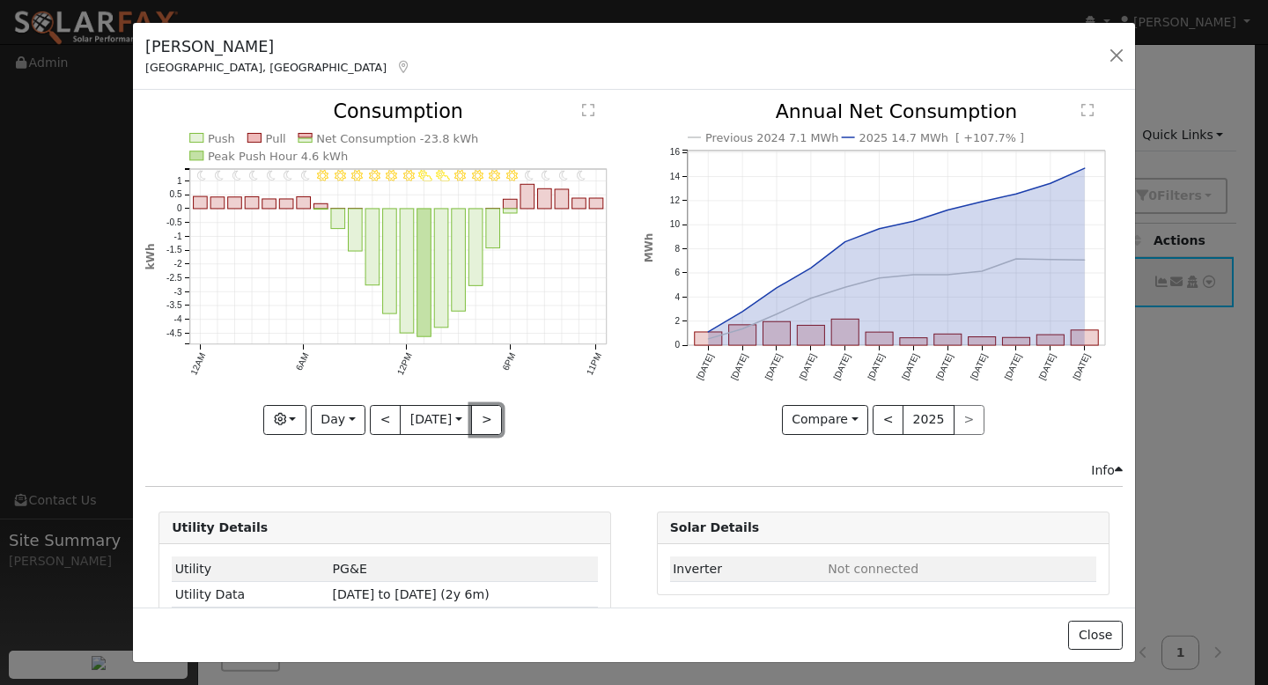
click at [486, 412] on button ">" at bounding box center [486, 420] width 31 height 30
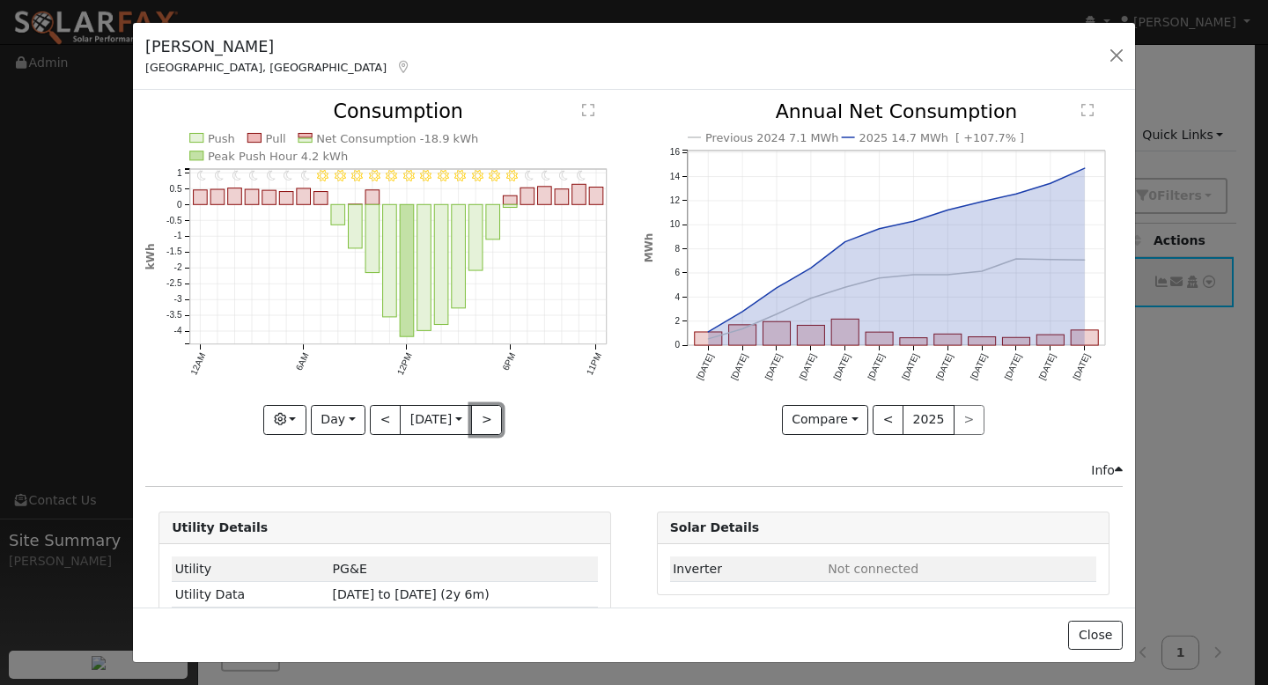
click at [486, 411] on button ">" at bounding box center [486, 420] width 31 height 30
click at [486, 411] on div "11PM - undefined 10PM - Cloudy 9PM - Cloudy 8PM - MostlyClear 7PM - MostlyClear…" at bounding box center [384, 268] width 479 height 332
click at [486, 411] on button ">" at bounding box center [486, 420] width 31 height 30
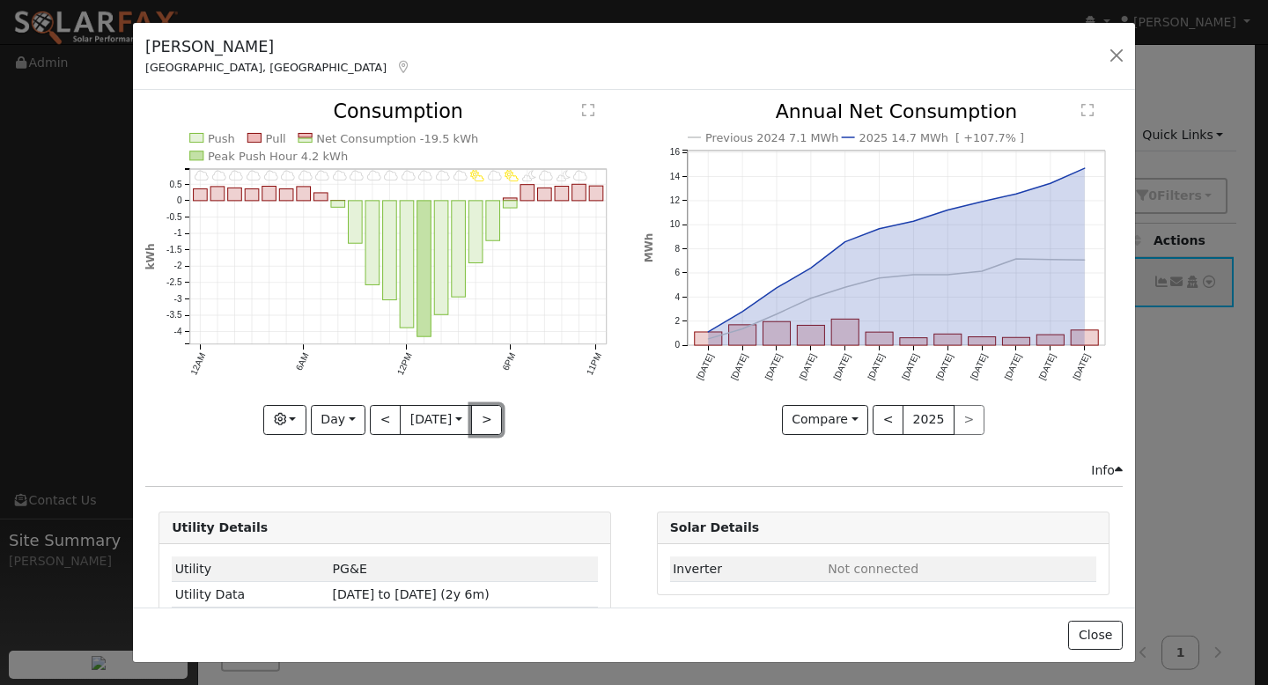
click at [486, 411] on button ">" at bounding box center [486, 420] width 31 height 30
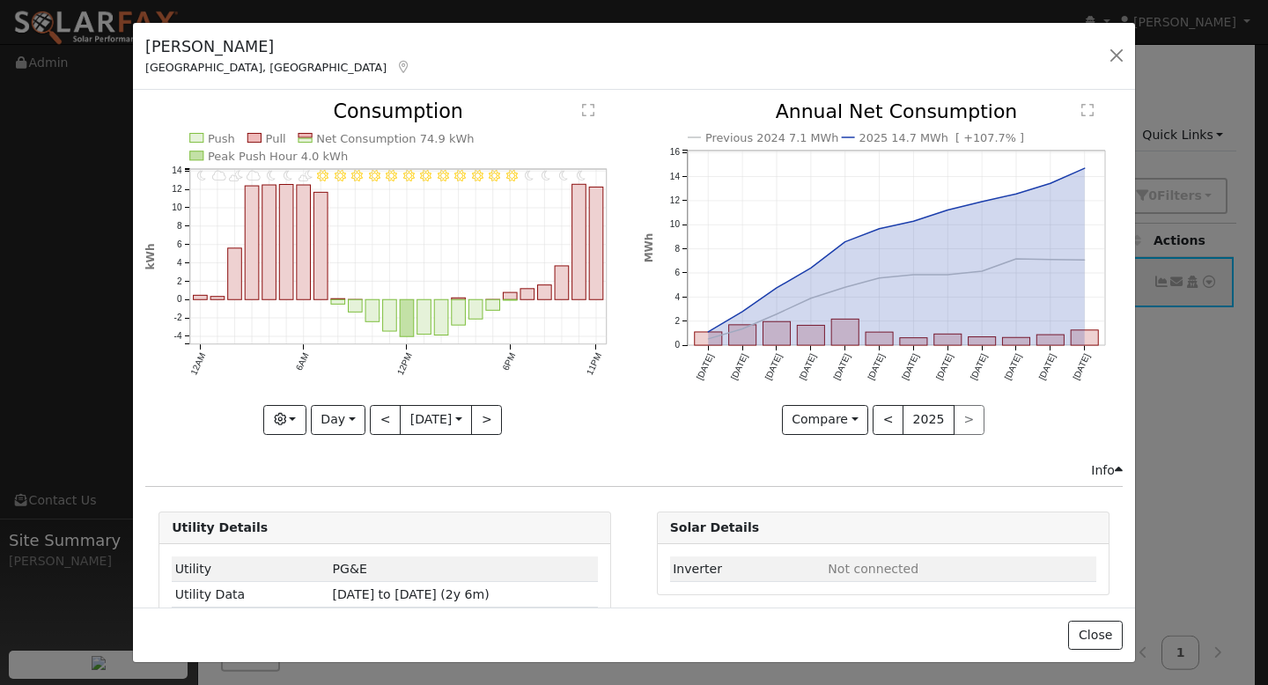
click at [486, 411] on div at bounding box center [384, 268] width 479 height 332
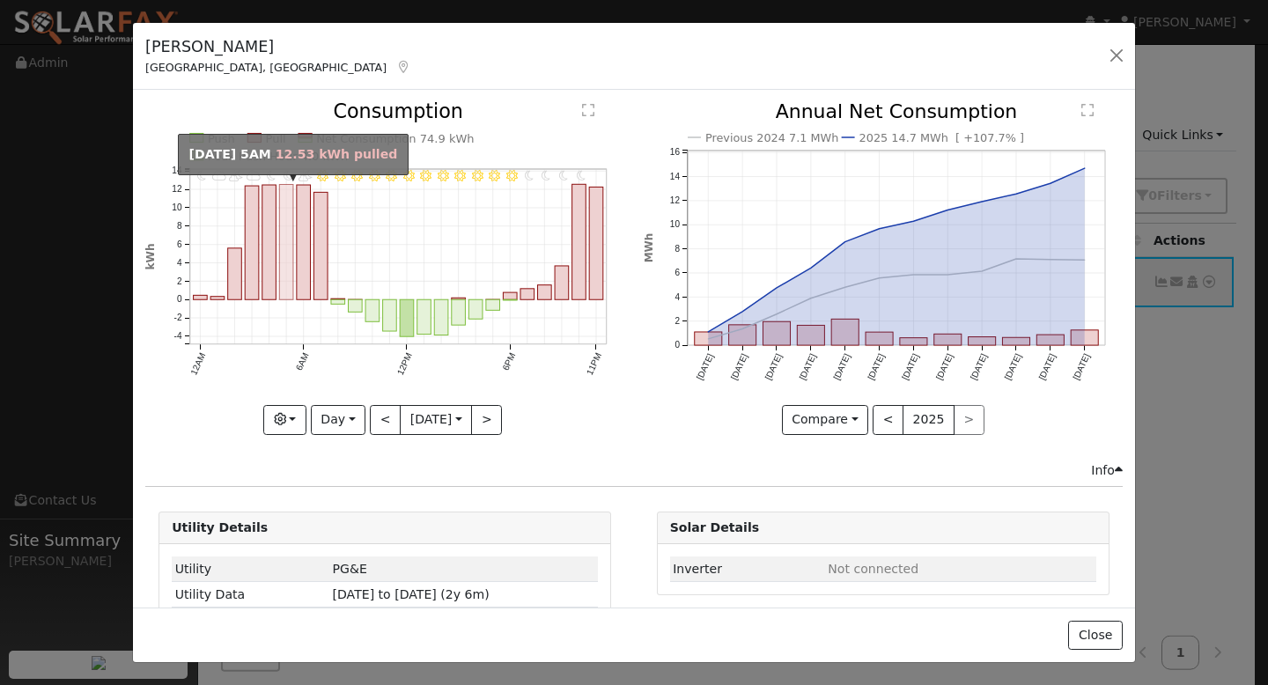
click at [295, 279] on g "11PM - undefined 10PM - Clear 9PM - Clear 8PM - Clear 7PM - Clear 6PM - Clear 5…" at bounding box center [375, 238] width 462 height 276
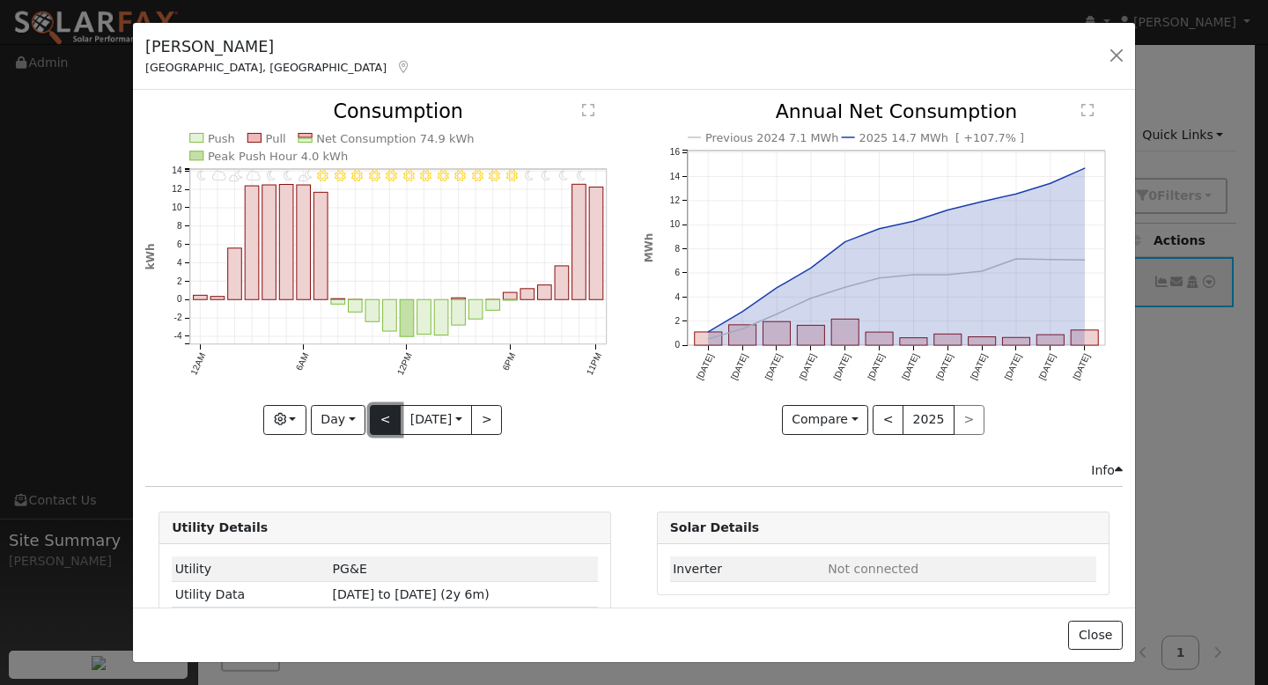
click at [381, 419] on button "<" at bounding box center [385, 420] width 31 height 30
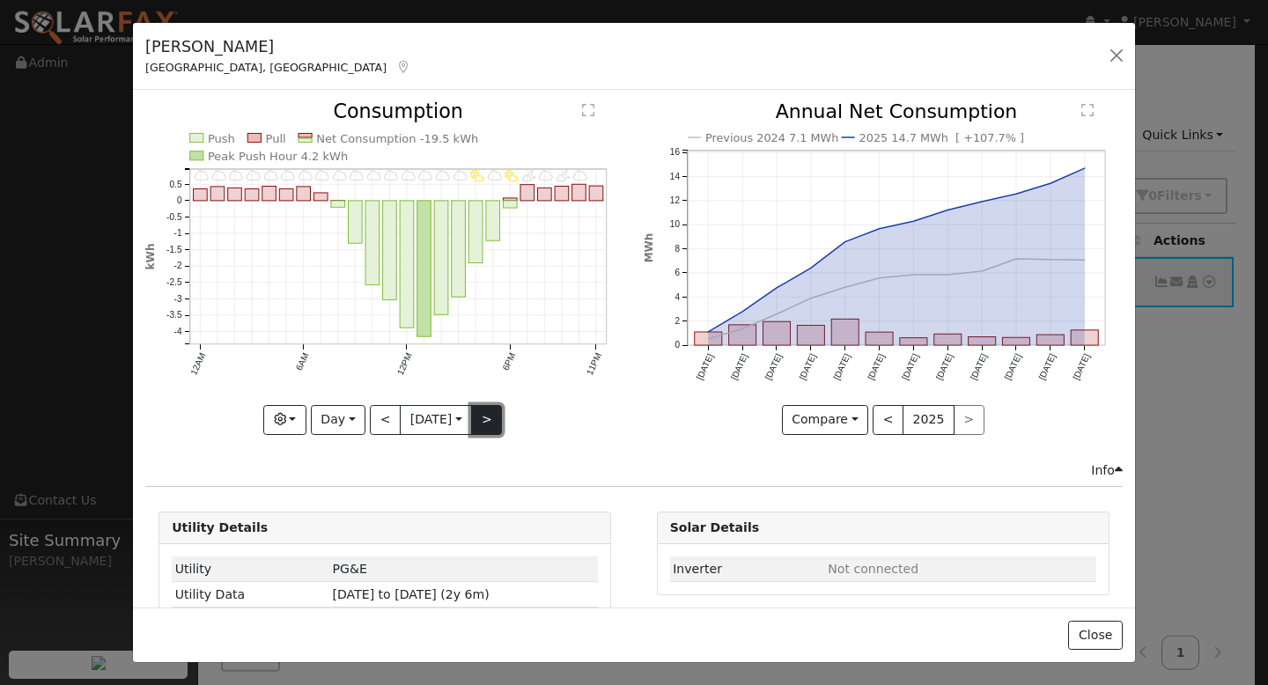
click at [492, 418] on button ">" at bounding box center [486, 420] width 31 height 30
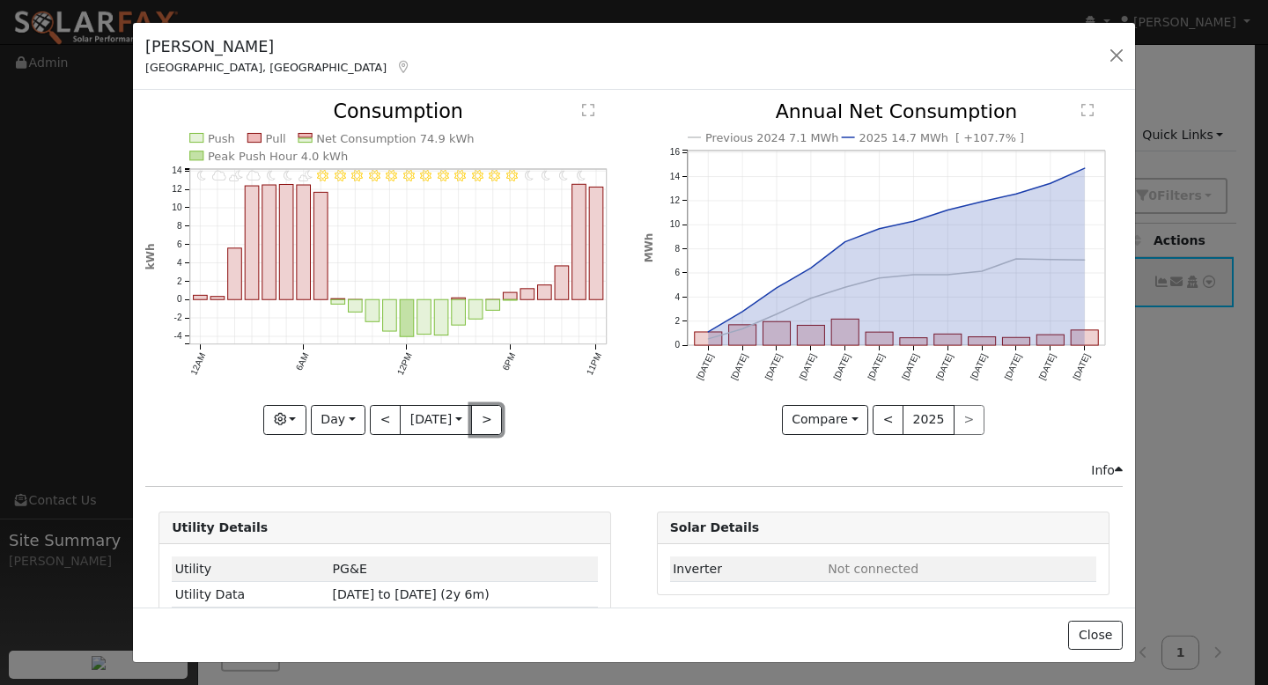
click at [492, 415] on button ">" at bounding box center [486, 420] width 31 height 30
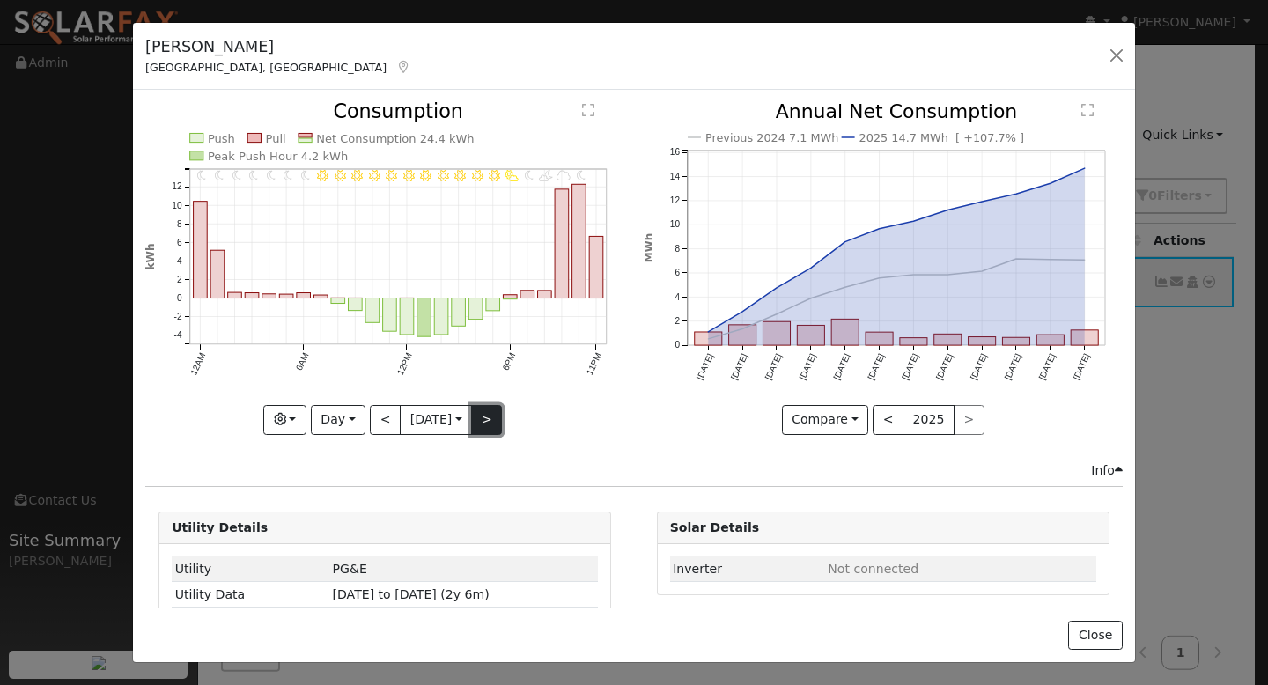
click at [491, 410] on button ">" at bounding box center [486, 420] width 31 height 30
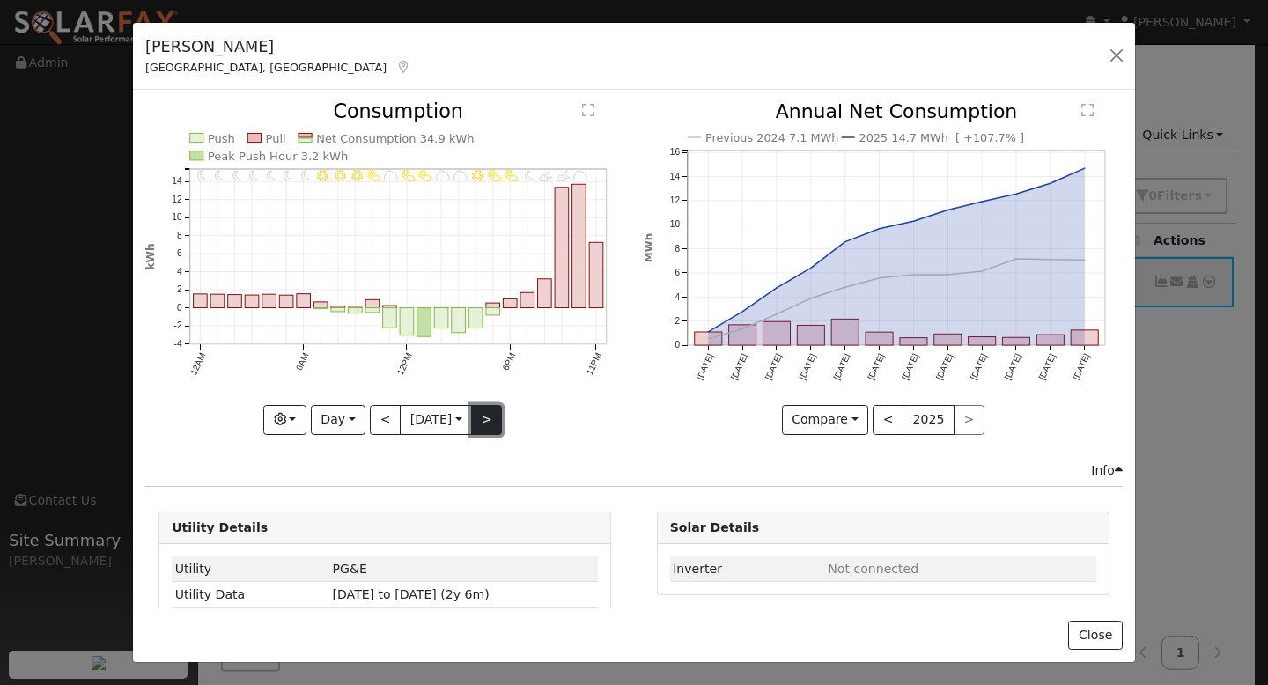
click at [490, 410] on button ">" at bounding box center [486, 420] width 31 height 30
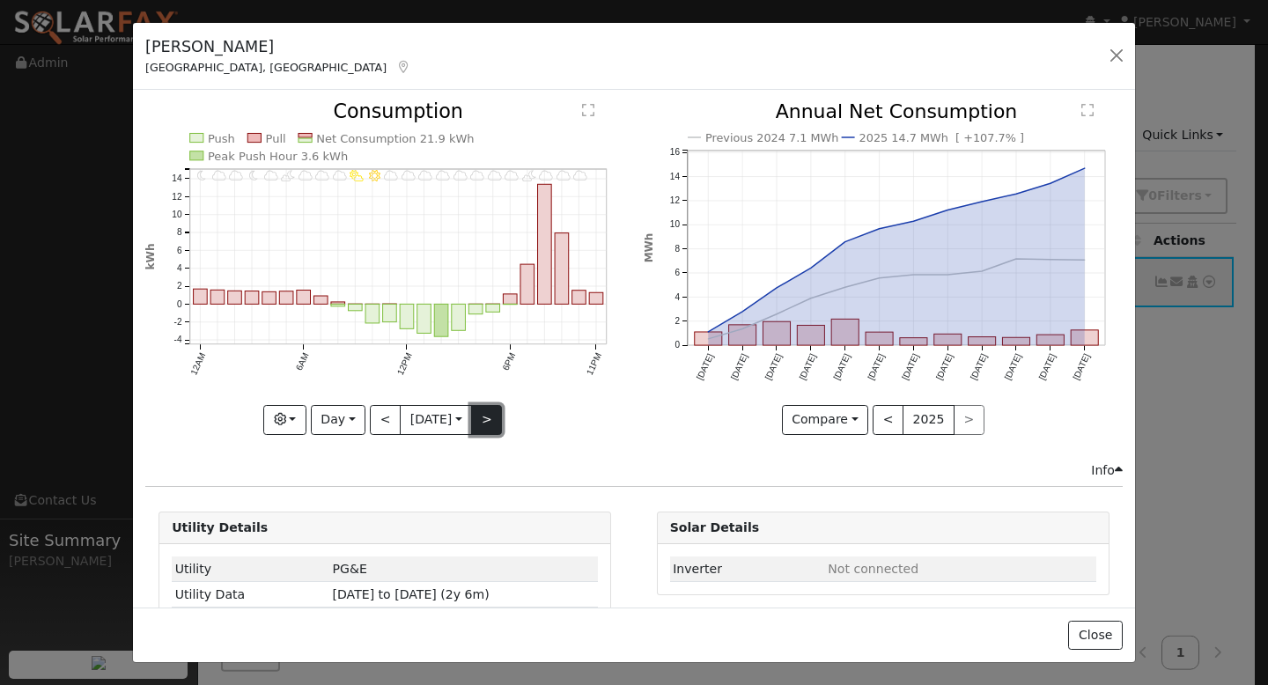
click at [490, 410] on button ">" at bounding box center [486, 420] width 31 height 30
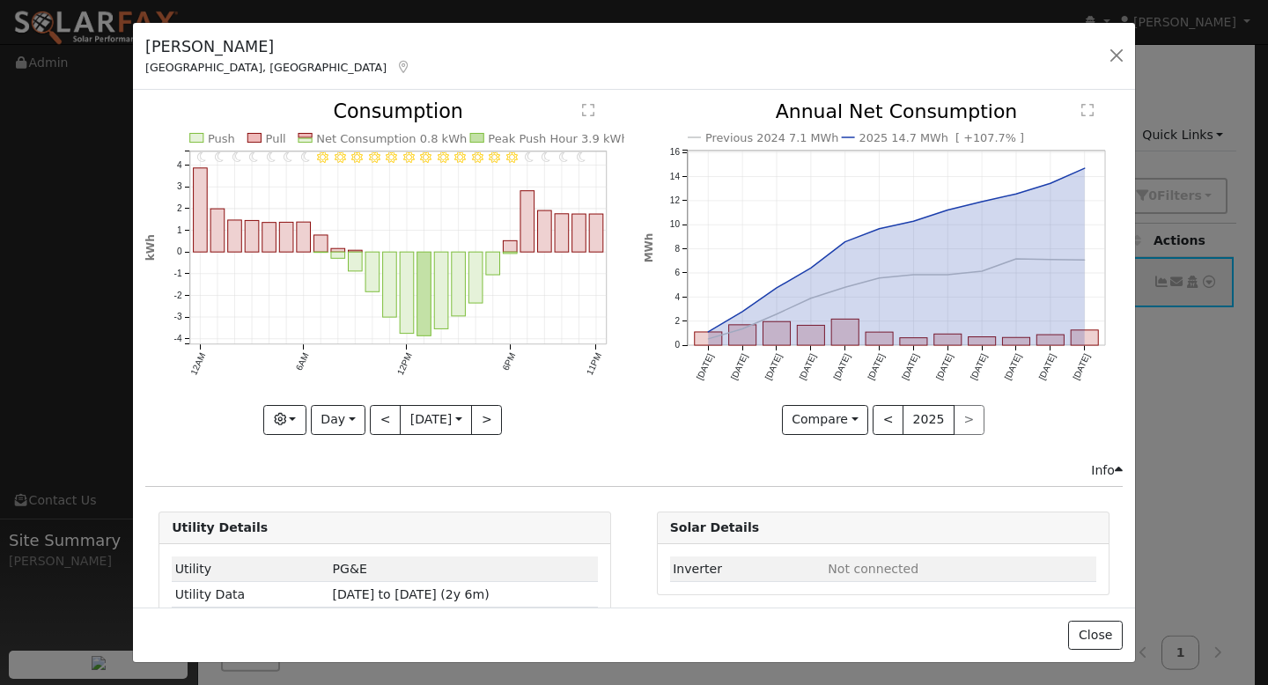
click at [490, 410] on div "11PM - undefined 10PM - Clear 9PM - Clear 8PM - Clear 7PM - Clear 6PM - Clear 5…" at bounding box center [384, 268] width 479 height 332
click at [490, 410] on button ">" at bounding box center [486, 420] width 31 height 30
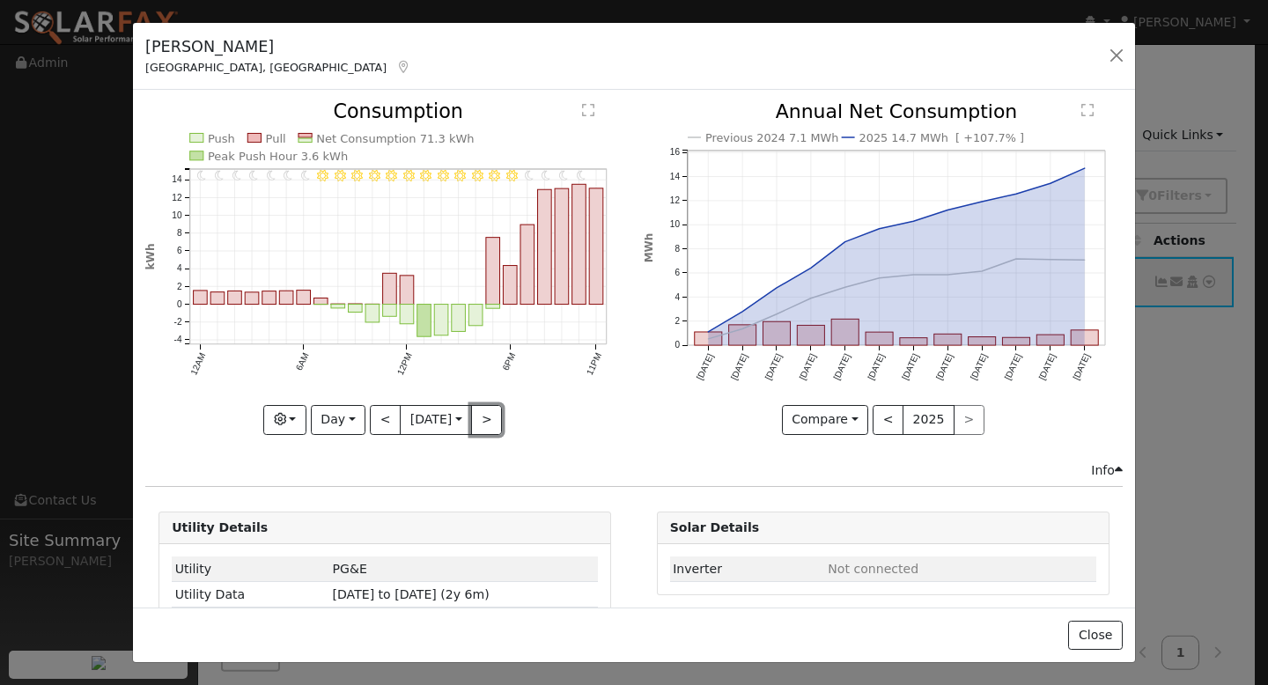
click at [490, 410] on button ">" at bounding box center [486, 420] width 31 height 30
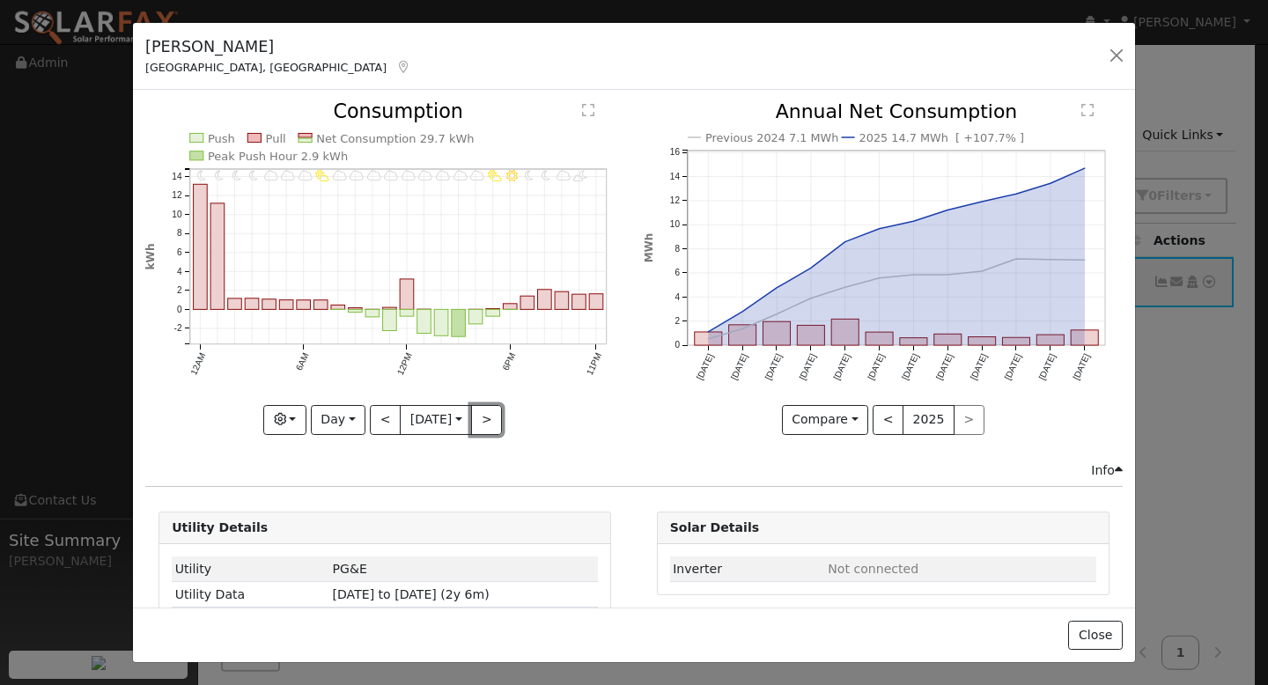
click at [489, 410] on button ">" at bounding box center [486, 420] width 31 height 30
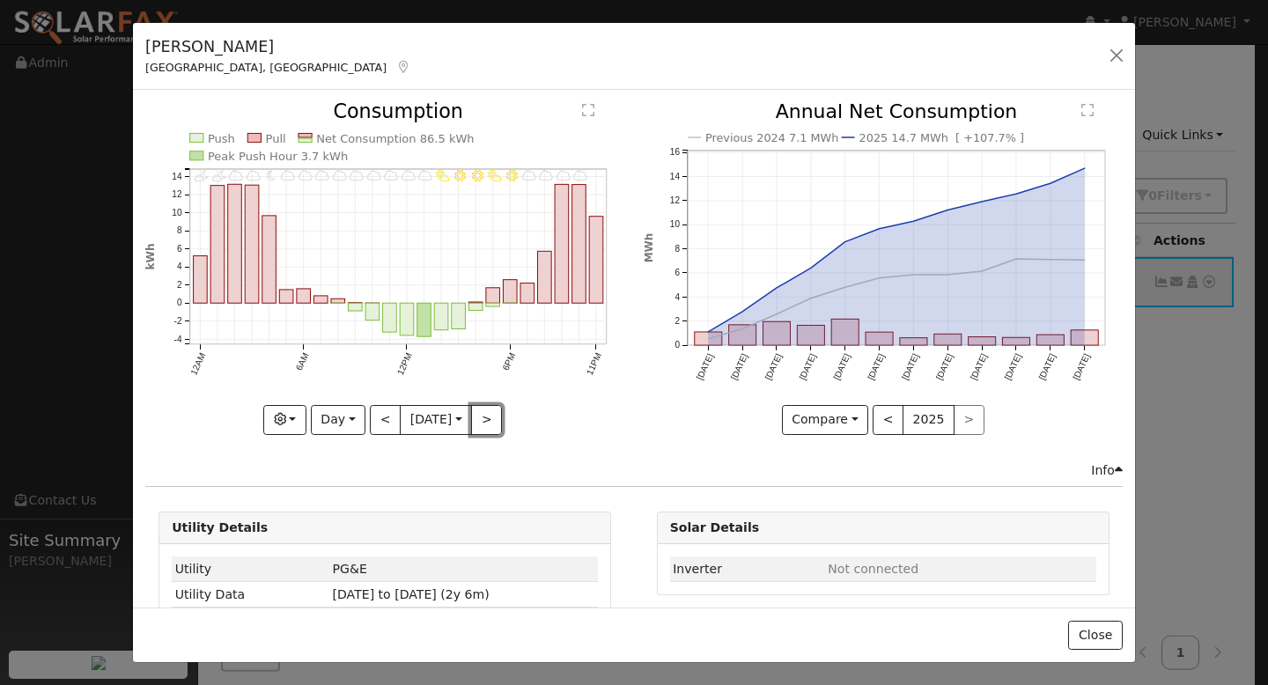
click at [489, 410] on button ">" at bounding box center [486, 420] width 31 height 30
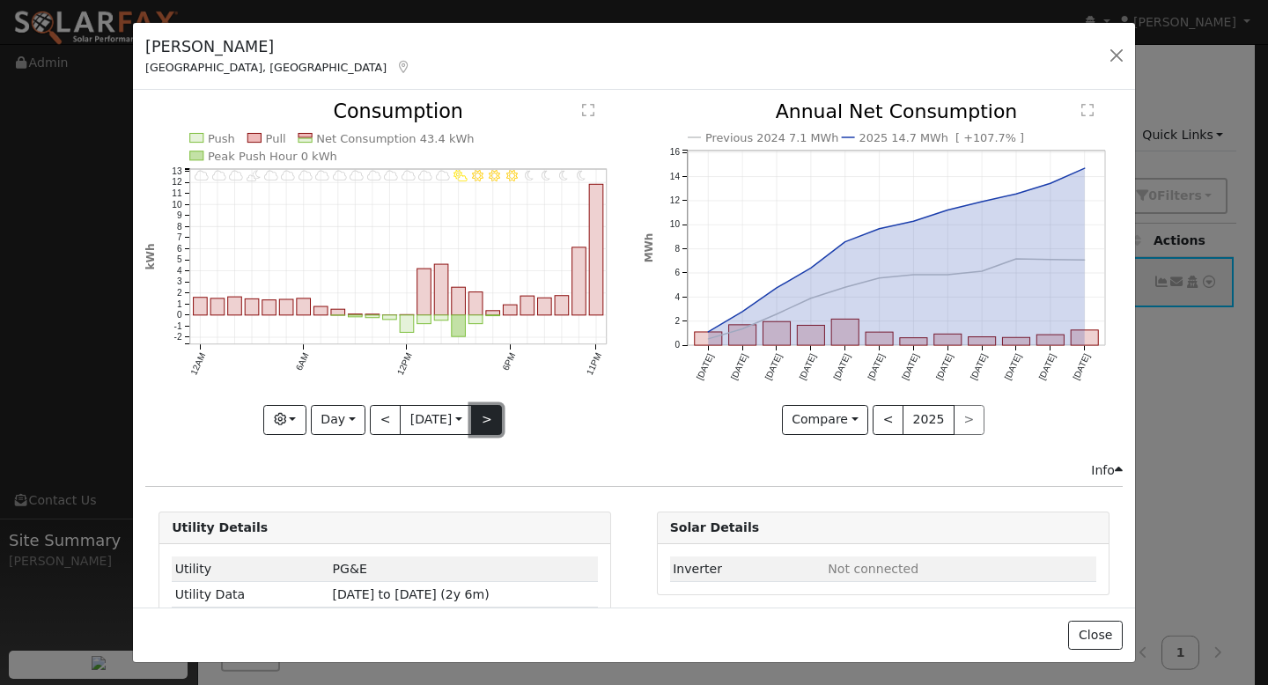
click at [489, 410] on button ">" at bounding box center [486, 420] width 31 height 30
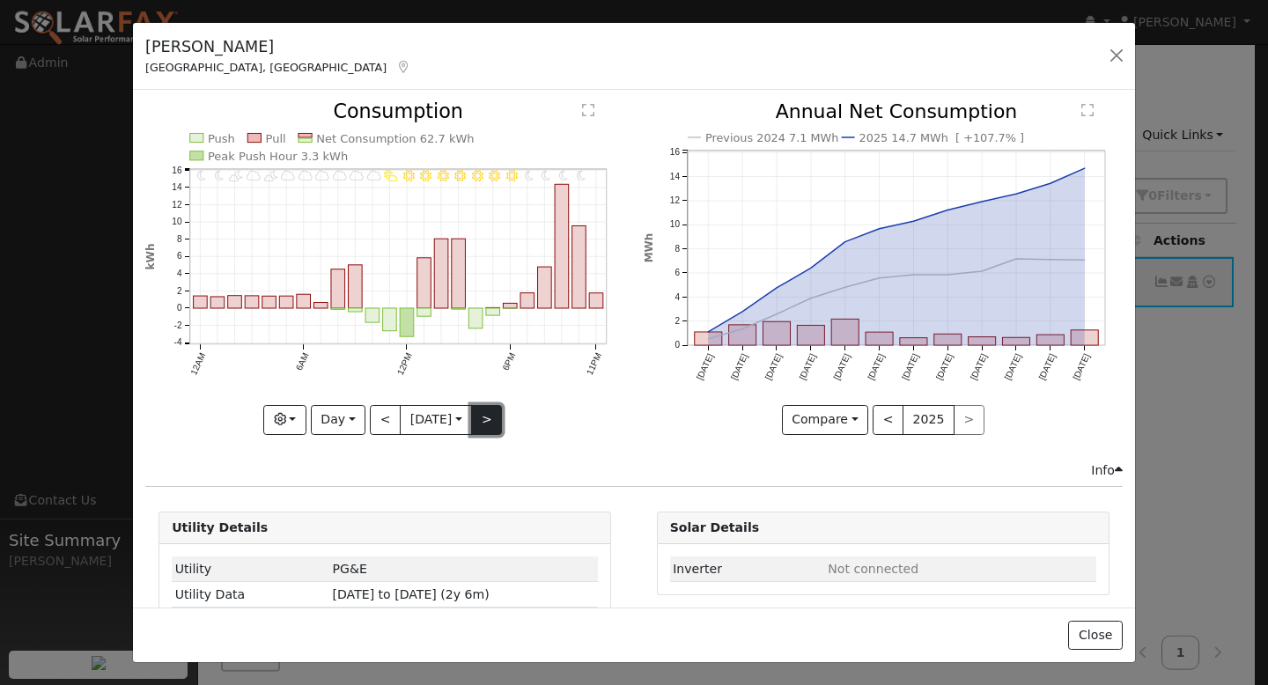
click at [489, 410] on button ">" at bounding box center [486, 420] width 31 height 30
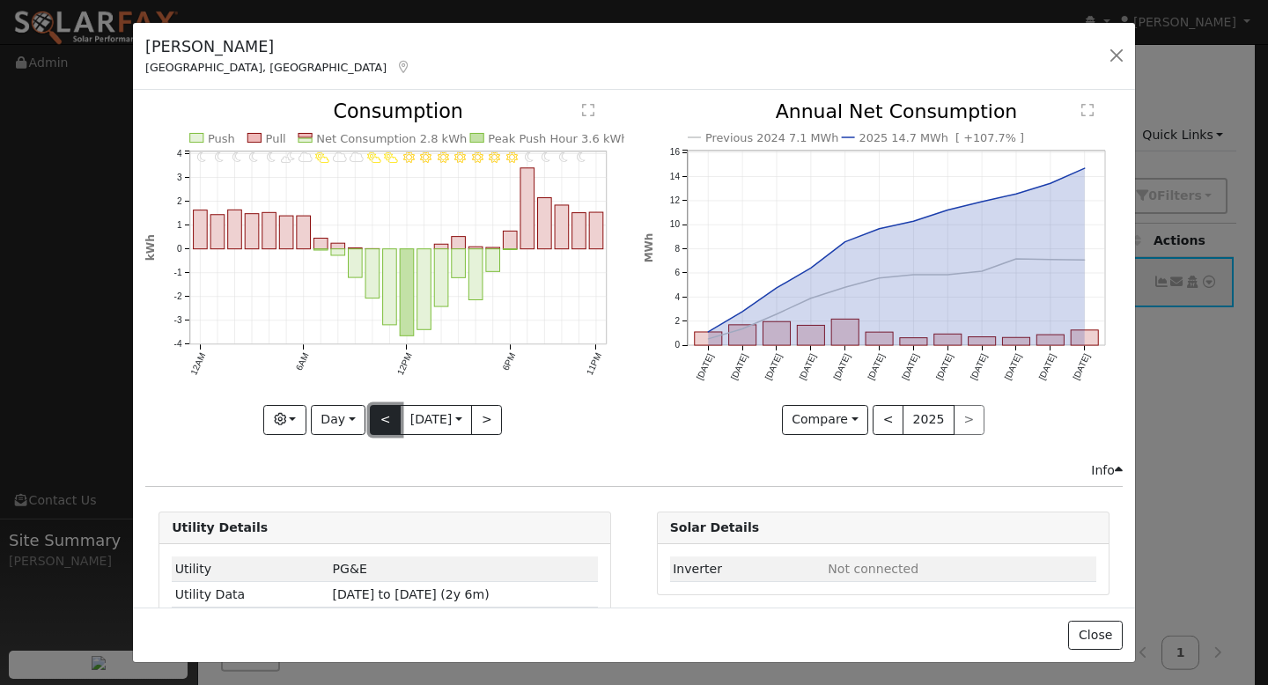
click at [388, 409] on button "<" at bounding box center [385, 420] width 31 height 30
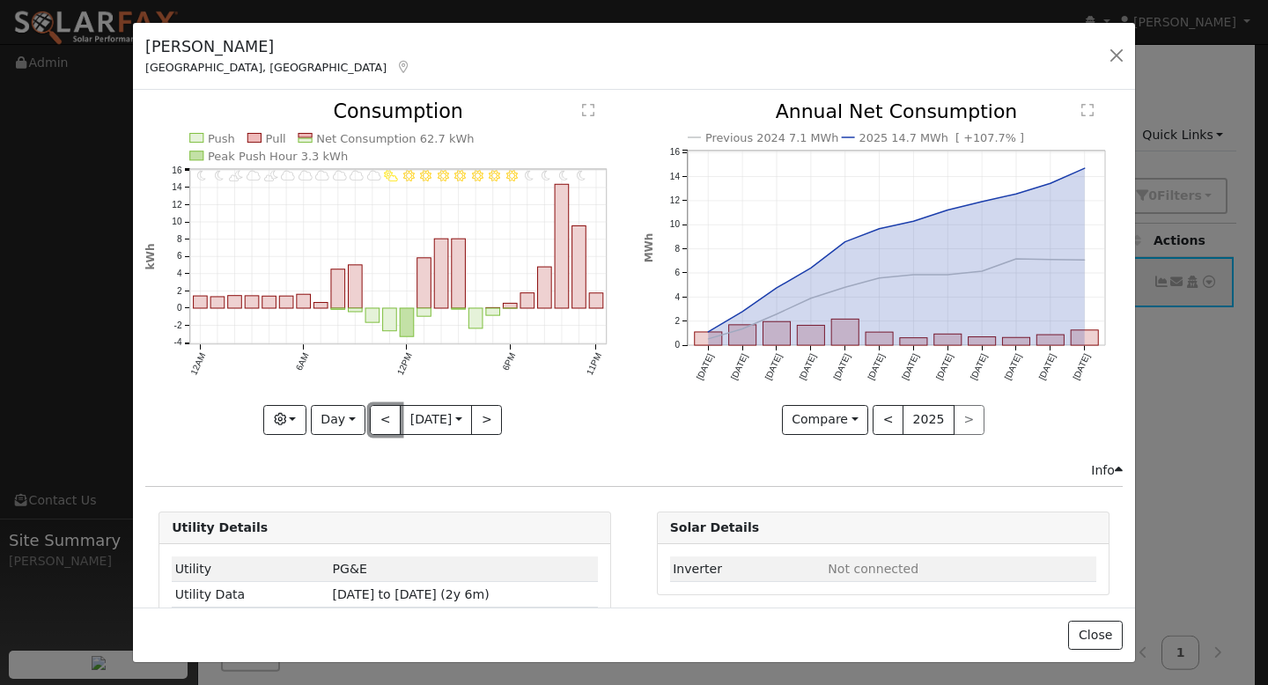
click at [388, 408] on button "<" at bounding box center [385, 420] width 31 height 30
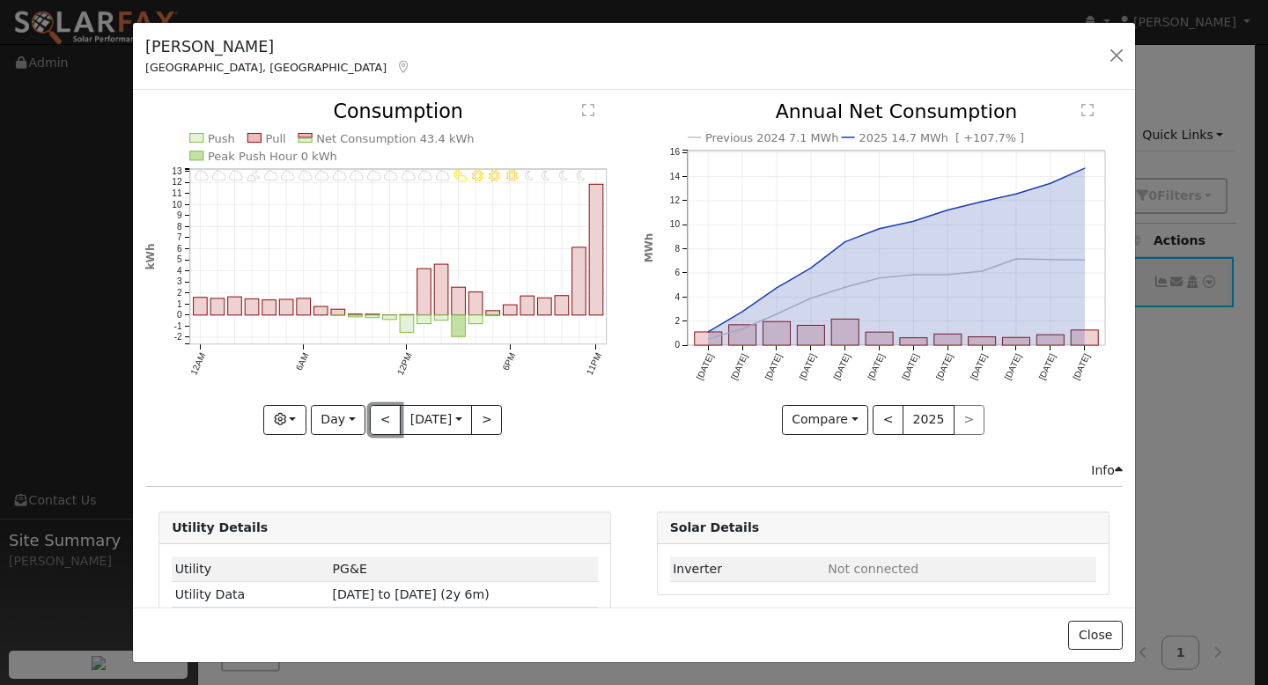
click at [388, 408] on button "<" at bounding box center [385, 420] width 31 height 30
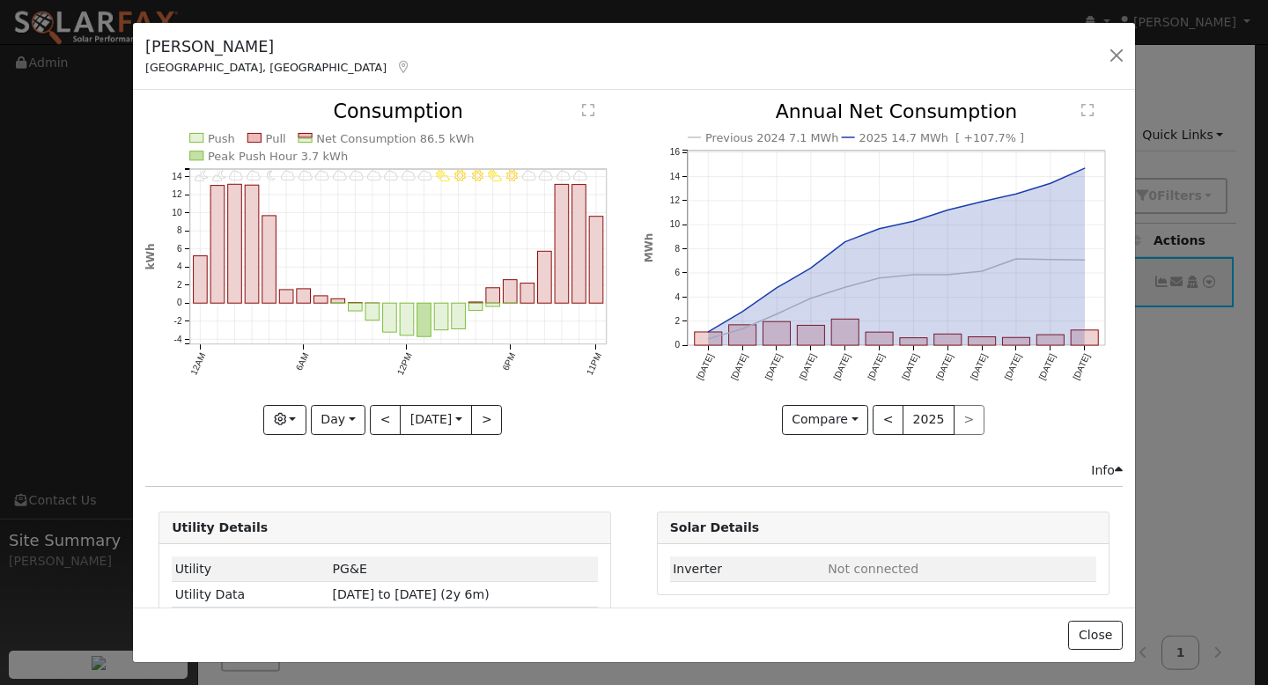
click at [401, 408] on input "2025-04-16" at bounding box center [436, 420] width 70 height 28
click at [379, 408] on button "<" at bounding box center [385, 420] width 31 height 30
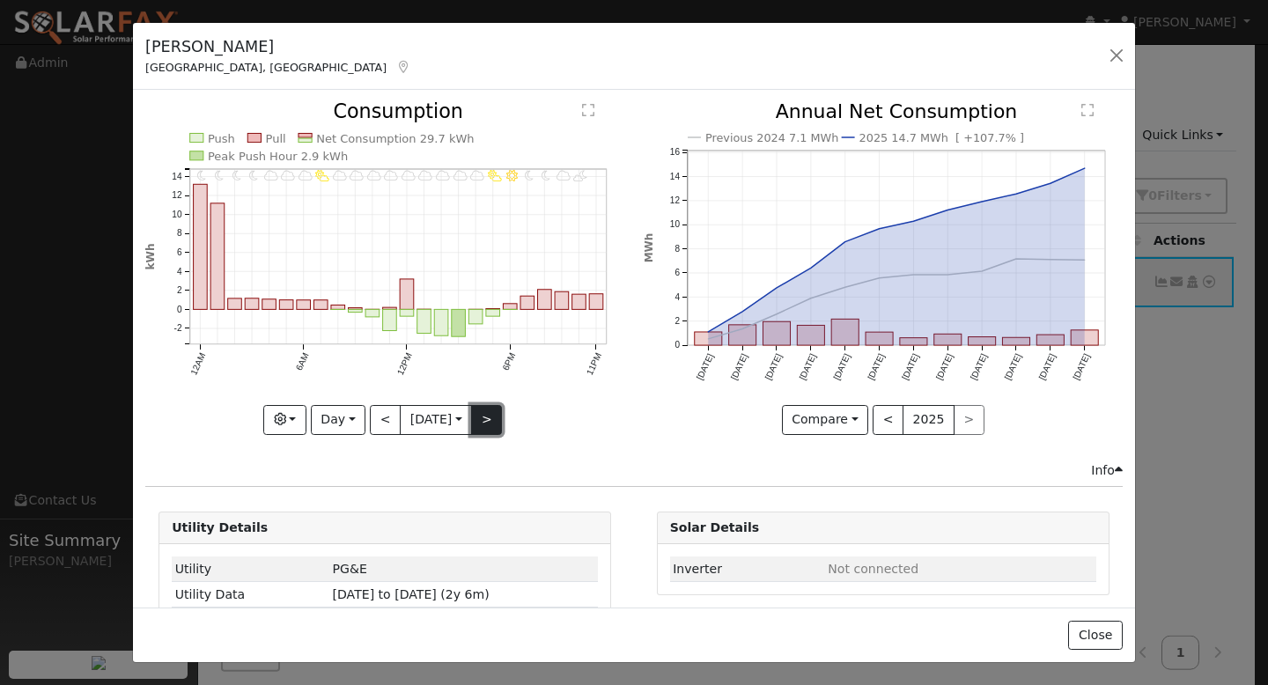
click at [485, 413] on button ">" at bounding box center [486, 420] width 31 height 30
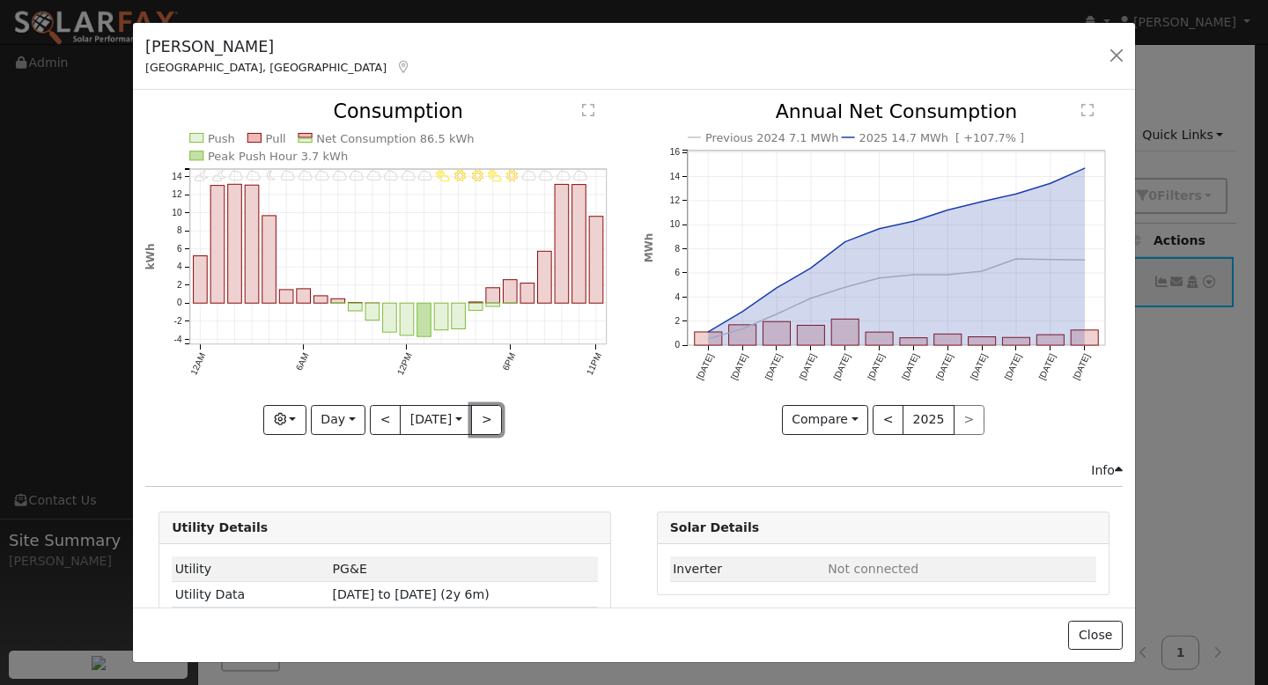
click at [483, 412] on button ">" at bounding box center [486, 420] width 31 height 30
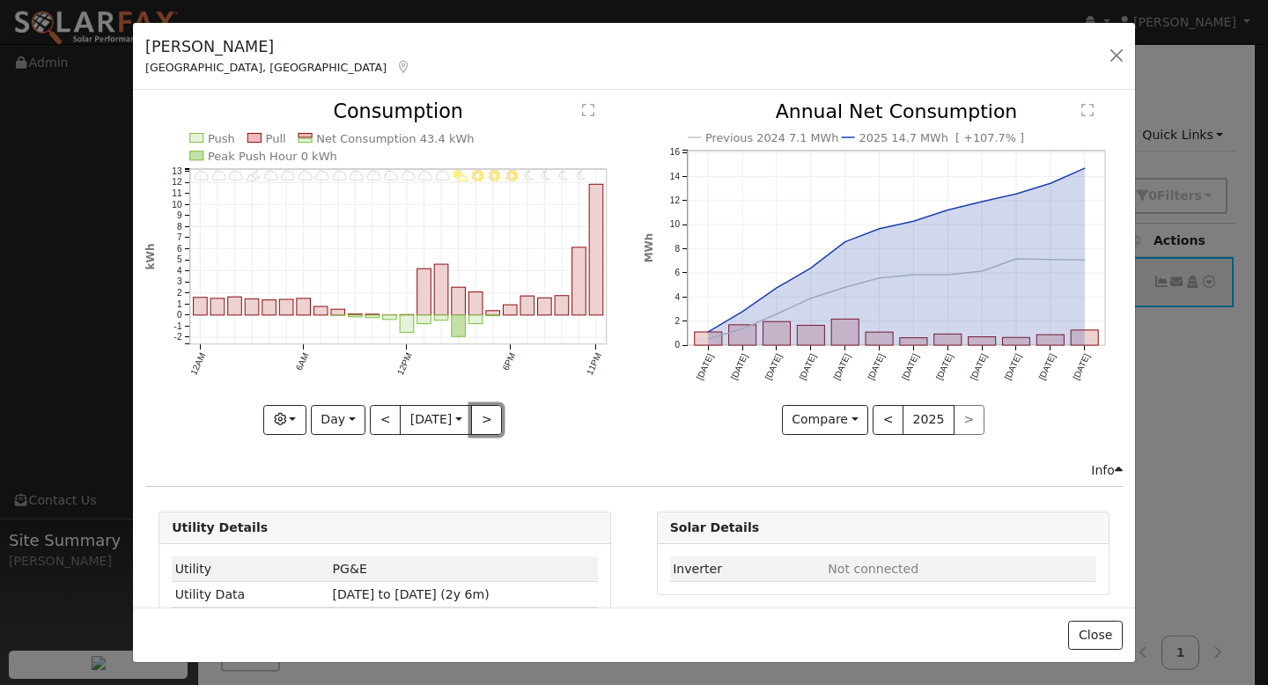
click at [483, 412] on button ">" at bounding box center [486, 420] width 31 height 30
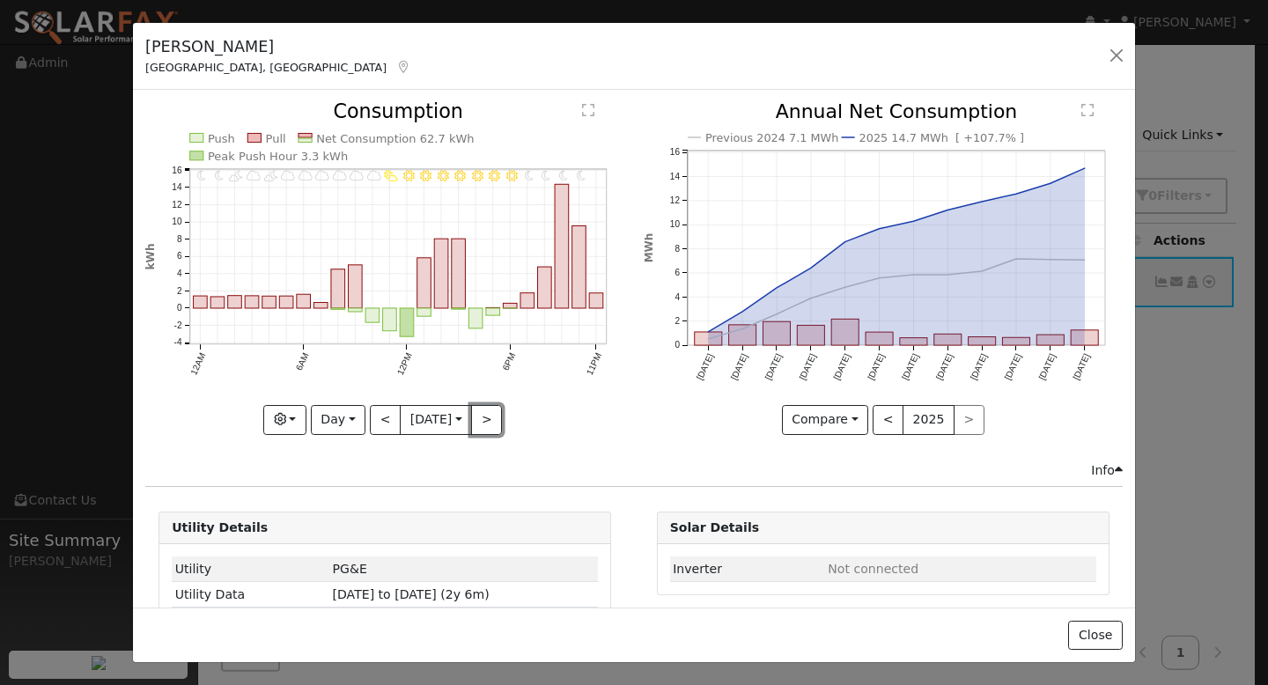
click at [483, 412] on button ">" at bounding box center [486, 420] width 31 height 30
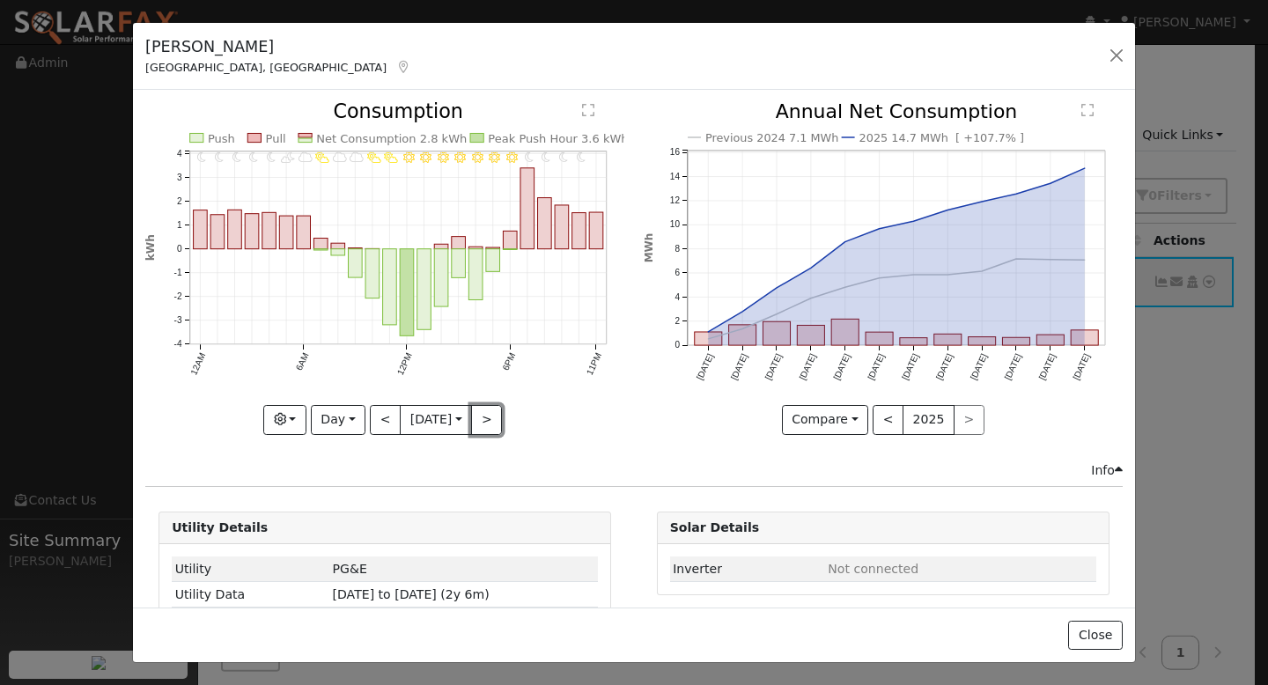
click at [483, 412] on button ">" at bounding box center [486, 420] width 31 height 30
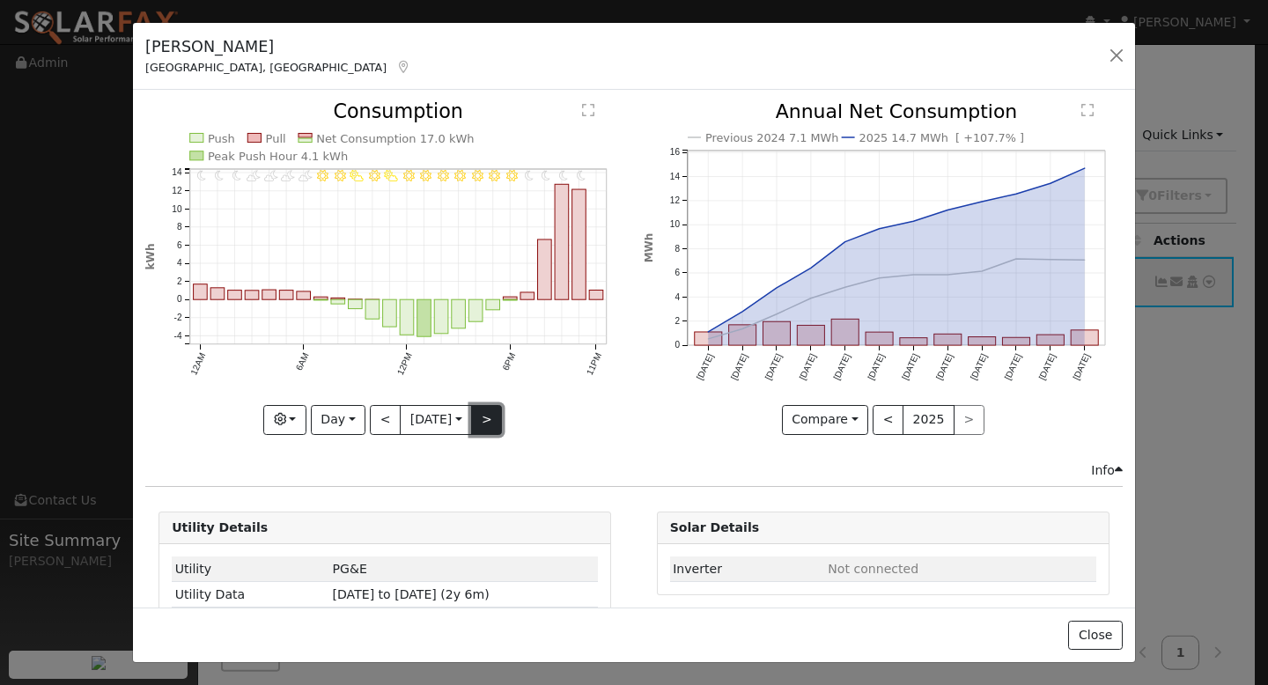
click at [482, 412] on button ">" at bounding box center [486, 420] width 31 height 30
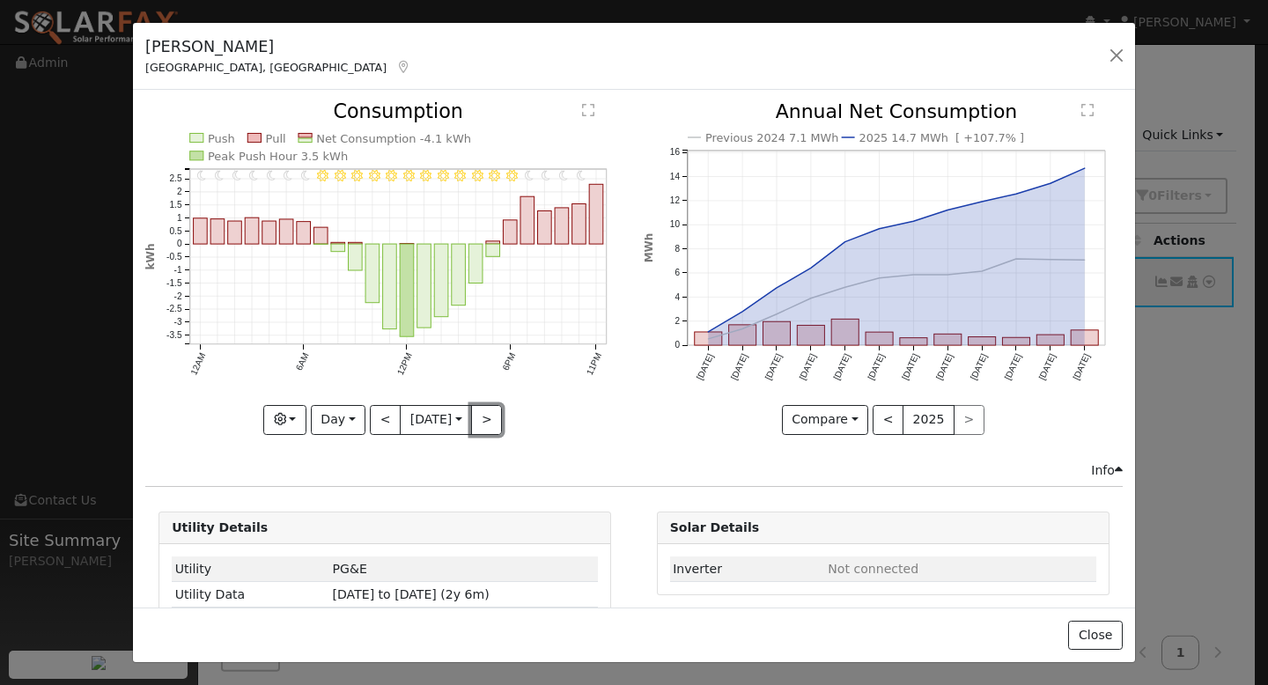
click at [482, 412] on button ">" at bounding box center [486, 420] width 31 height 30
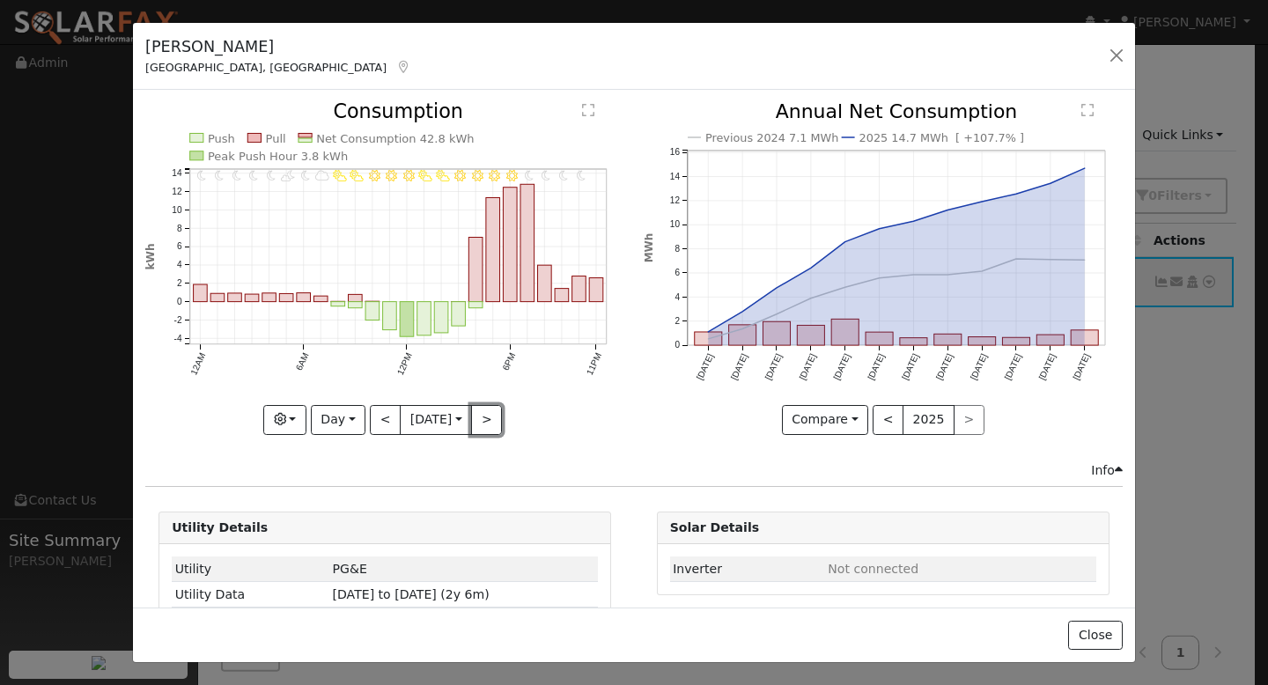
click at [482, 412] on button ">" at bounding box center [486, 420] width 31 height 30
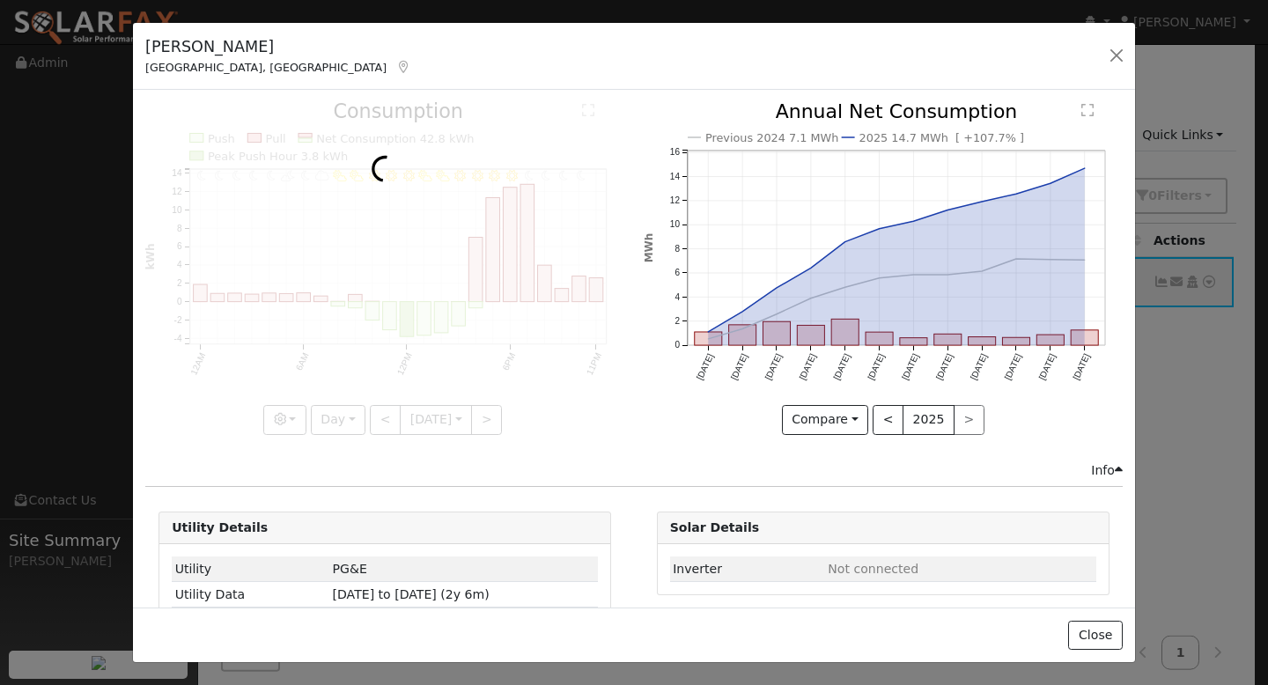
click at [482, 412] on div at bounding box center [384, 268] width 479 height 332
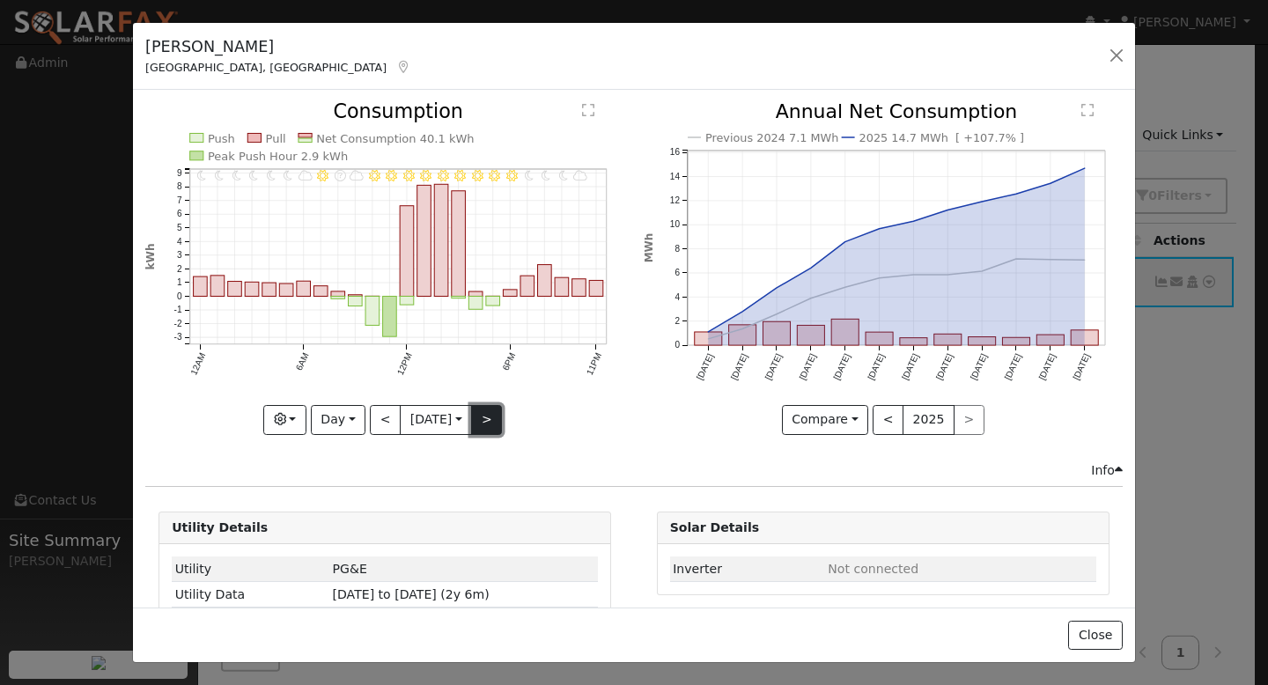
click at [482, 409] on button ">" at bounding box center [486, 420] width 31 height 30
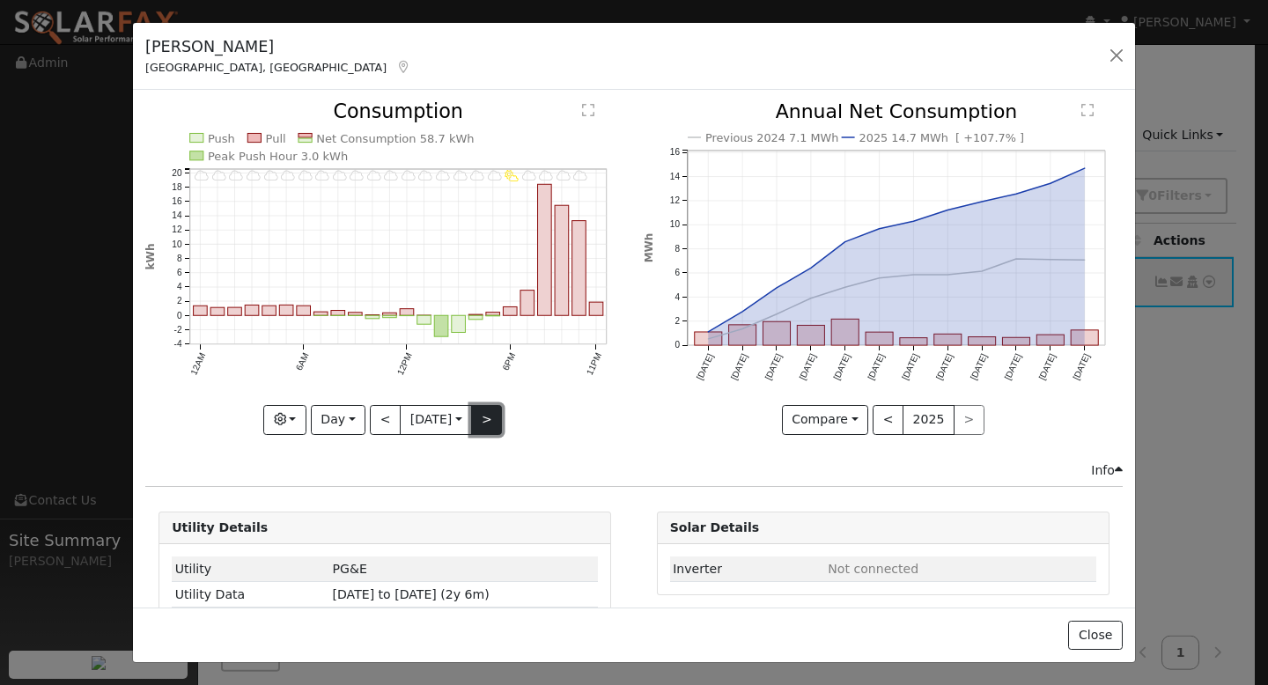
click at [487, 418] on button ">" at bounding box center [486, 420] width 31 height 30
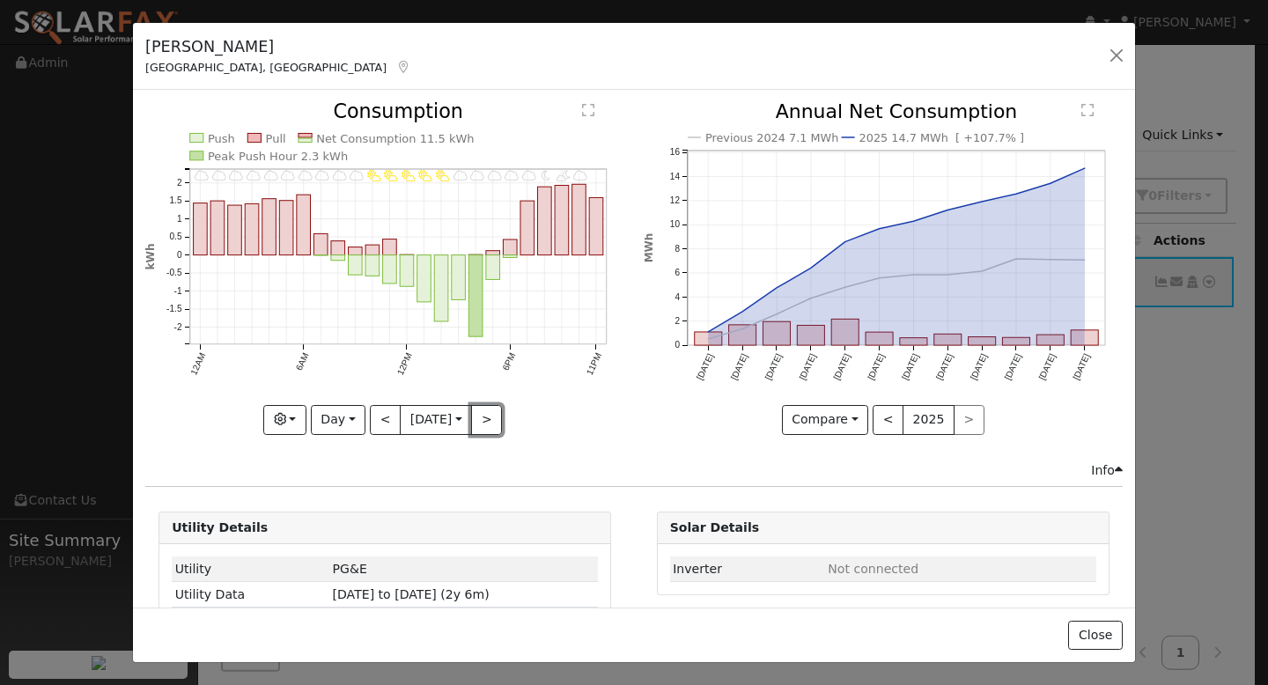
click at [487, 417] on button ">" at bounding box center [486, 420] width 31 height 30
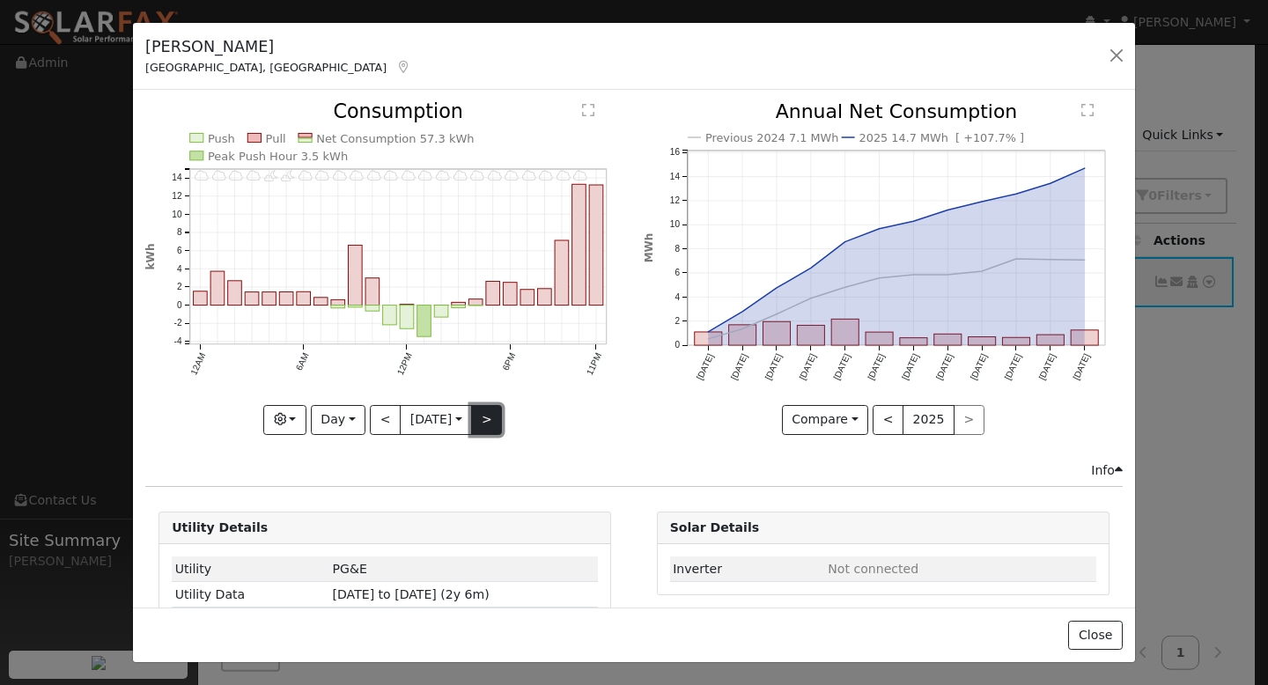
click at [486, 418] on button ">" at bounding box center [486, 420] width 31 height 30
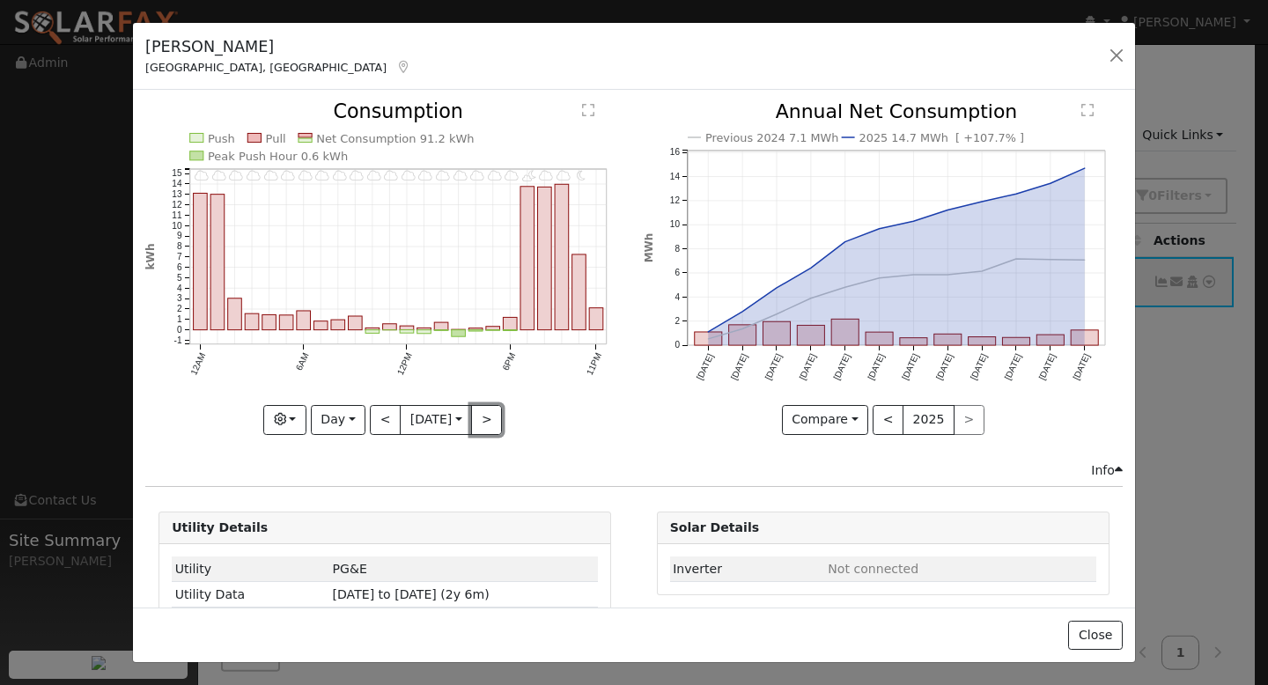
click at [486, 418] on button ">" at bounding box center [486, 420] width 31 height 30
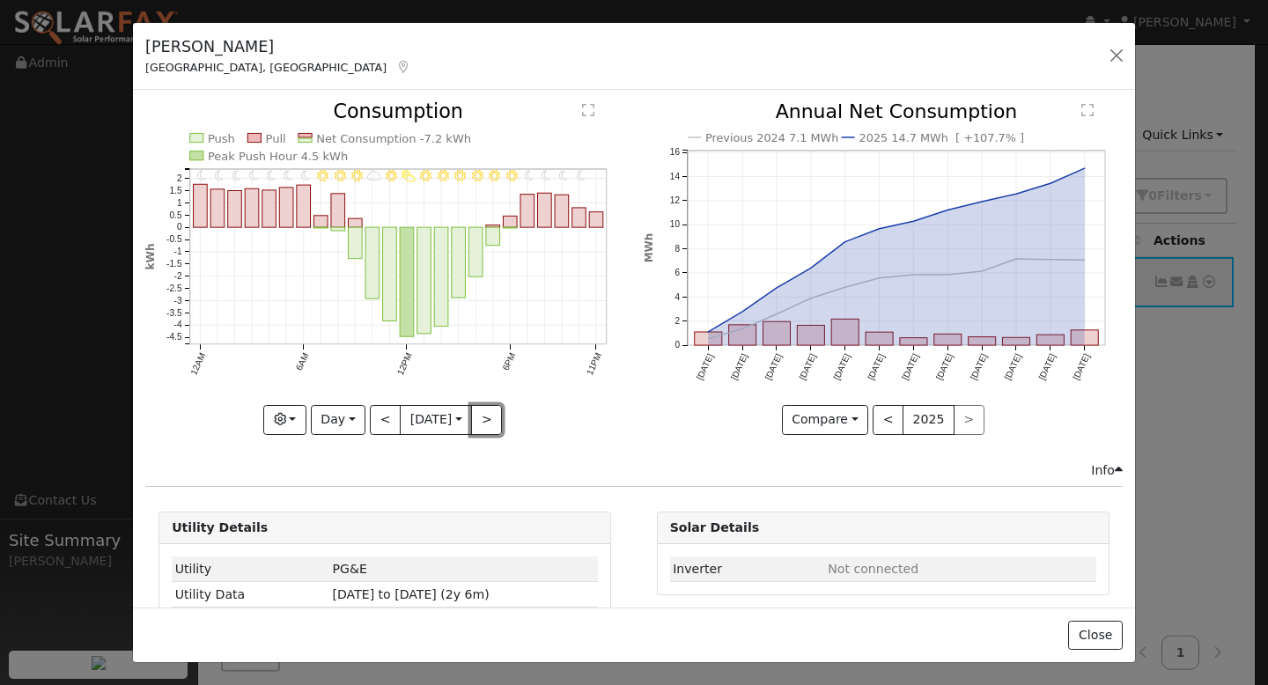
click at [486, 417] on button ">" at bounding box center [486, 420] width 31 height 30
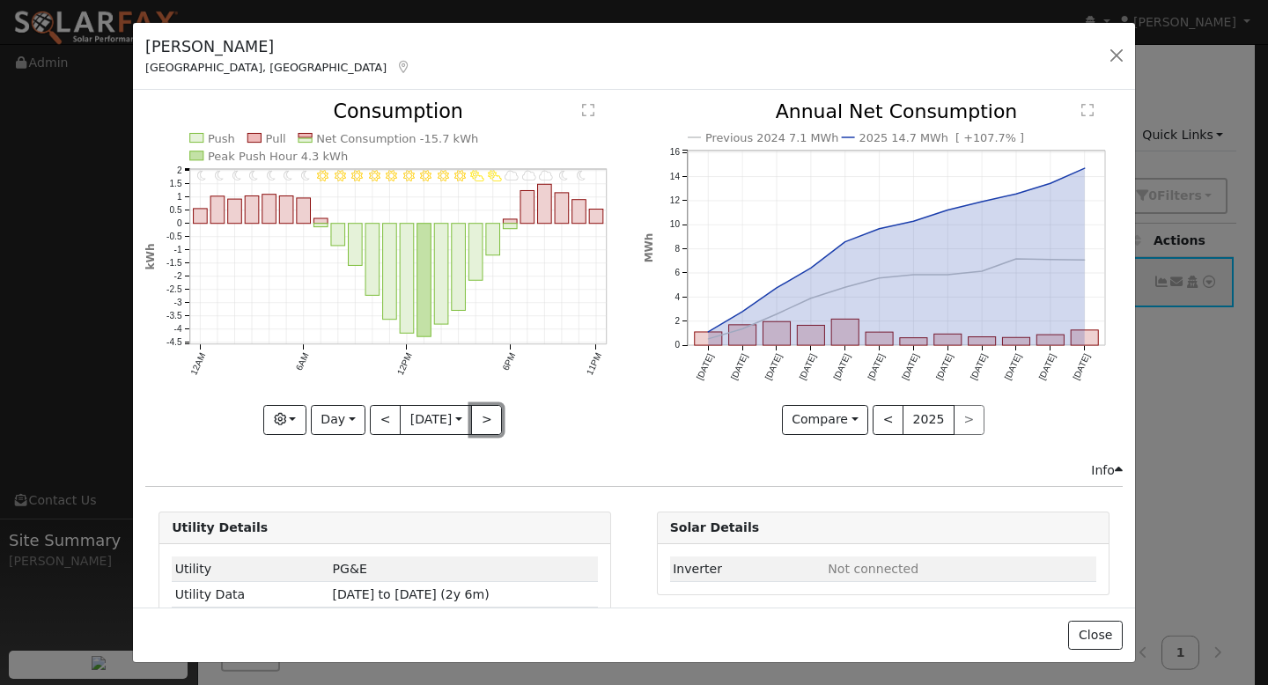
click at [486, 417] on button ">" at bounding box center [486, 420] width 31 height 30
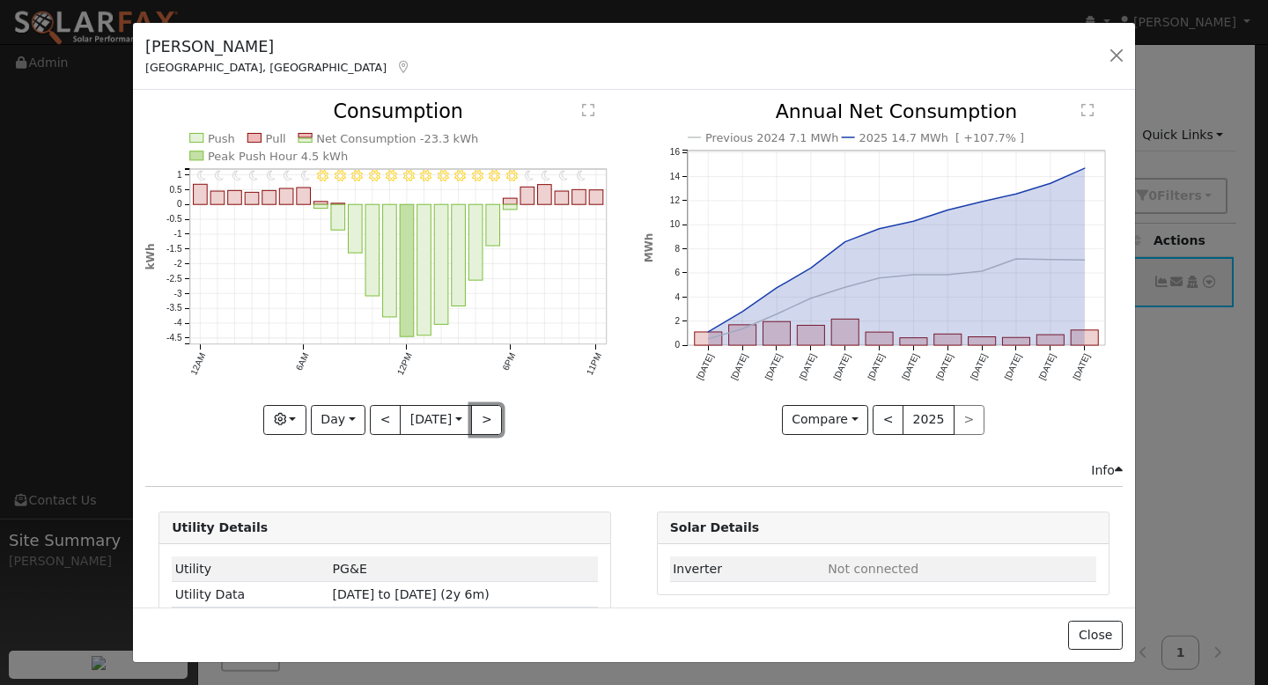
click at [486, 417] on button ">" at bounding box center [486, 420] width 31 height 30
type input "2025-05-02"
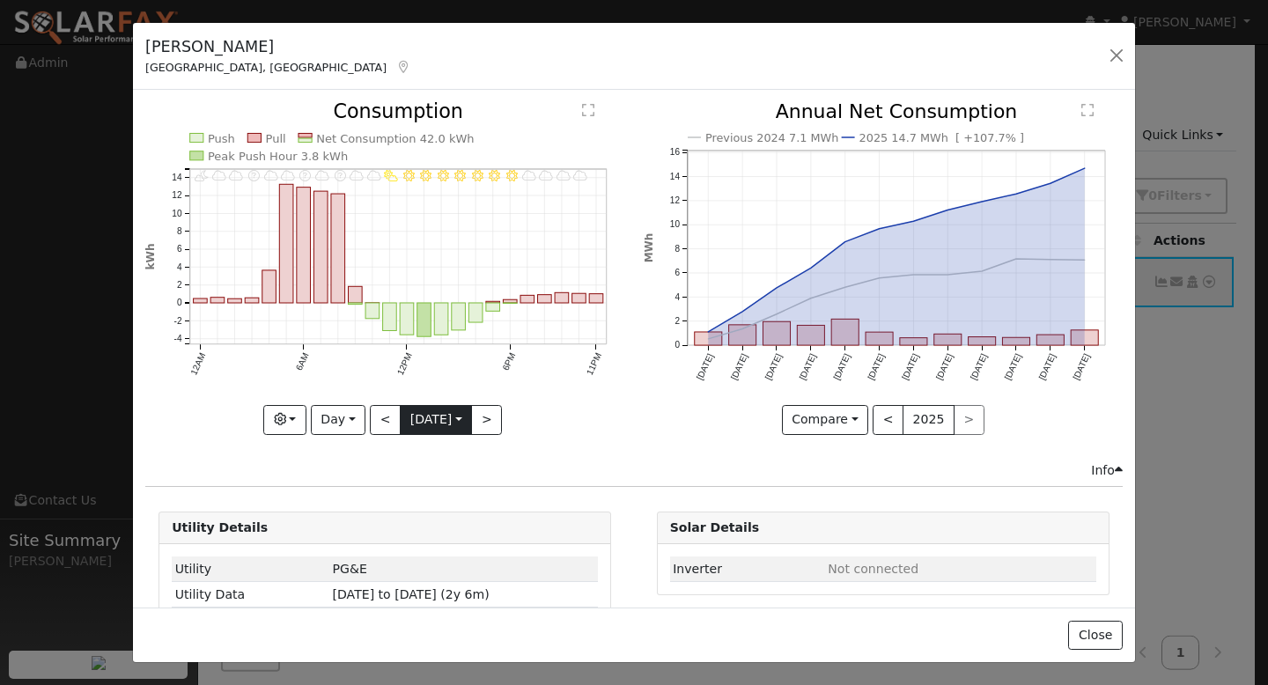
click at [435, 415] on input "2025-05-02" at bounding box center [436, 420] width 70 height 28
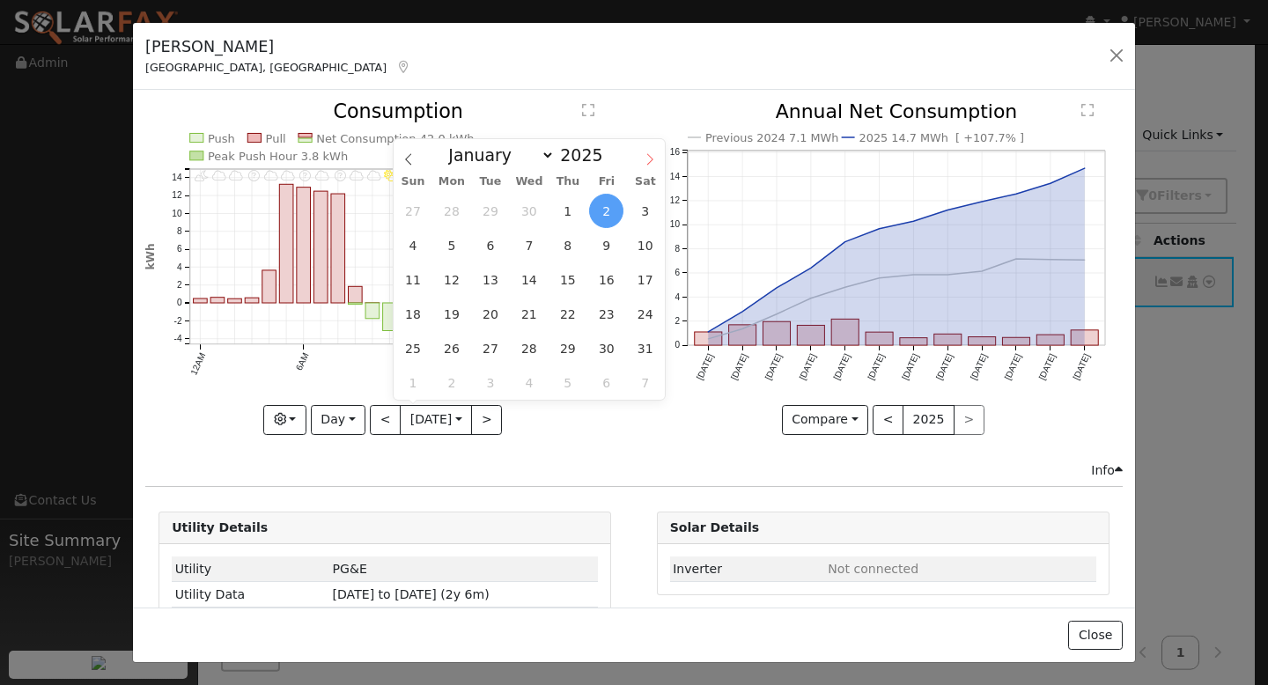
click at [647, 163] on icon at bounding box center [649, 159] width 12 height 12
click at [647, 164] on icon at bounding box center [649, 159] width 12 height 12
select select "6"
click at [491, 215] on span "1" at bounding box center [490, 211] width 34 height 34
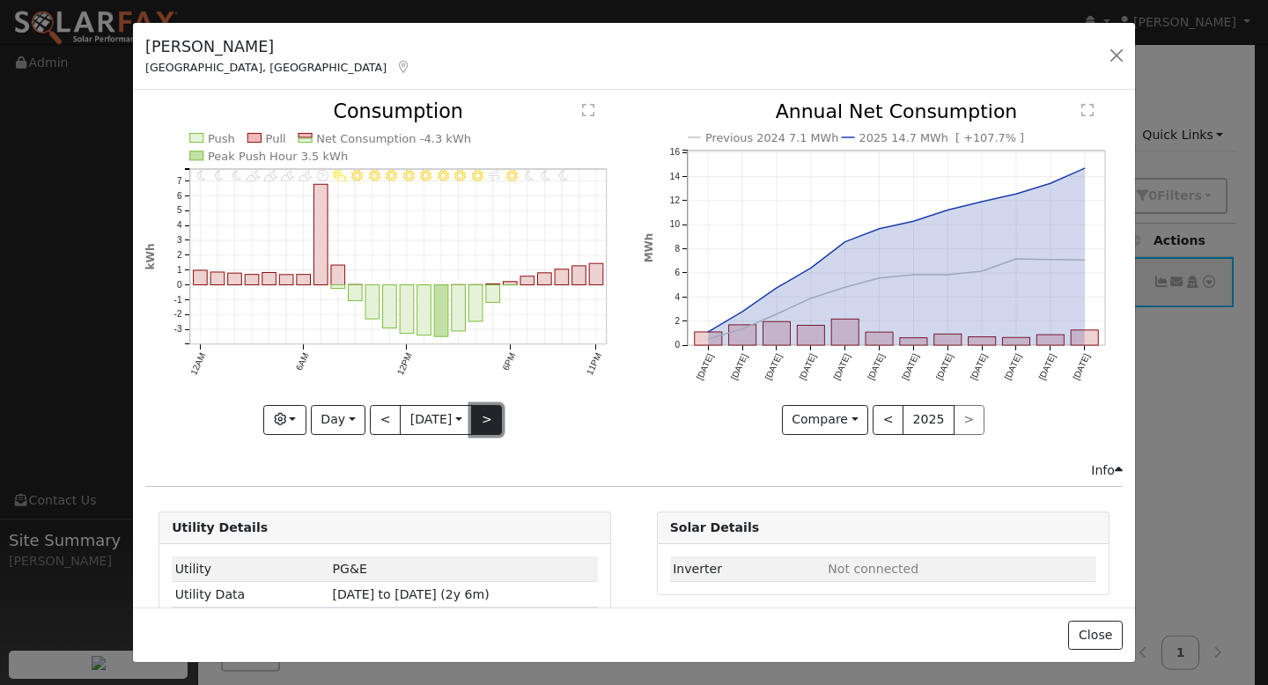
click at [492, 415] on button ">" at bounding box center [486, 420] width 31 height 30
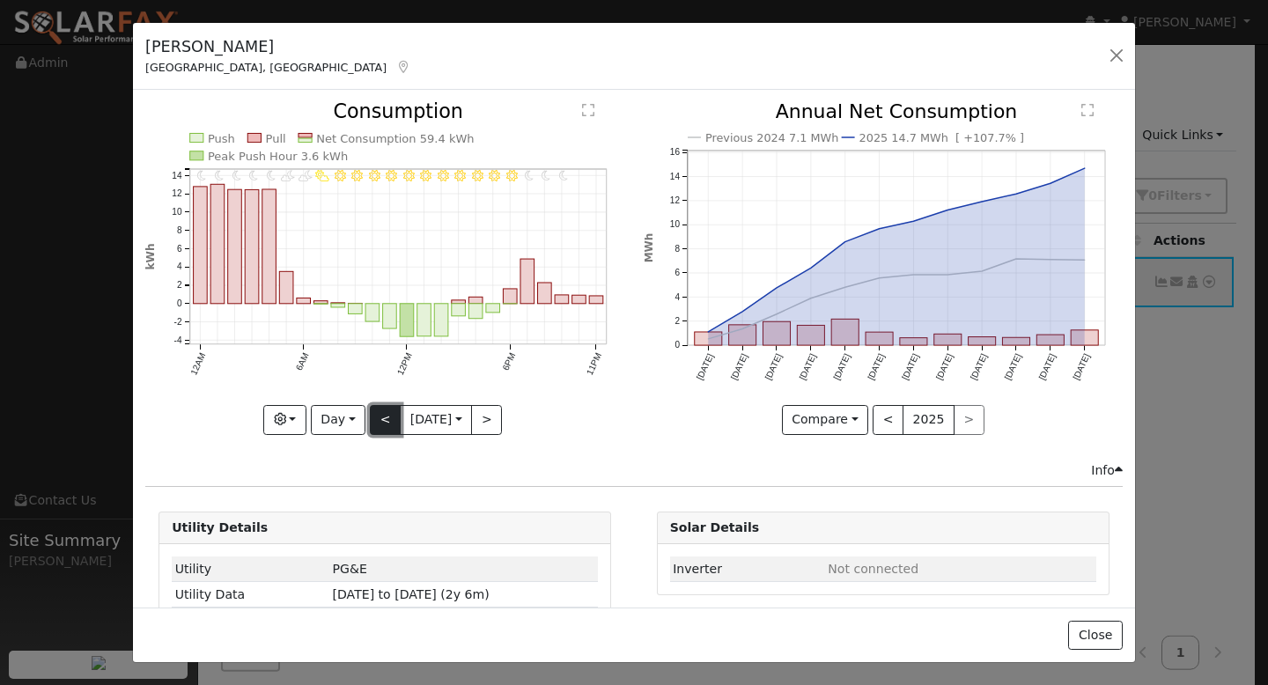
click at [381, 408] on button "<" at bounding box center [385, 420] width 31 height 30
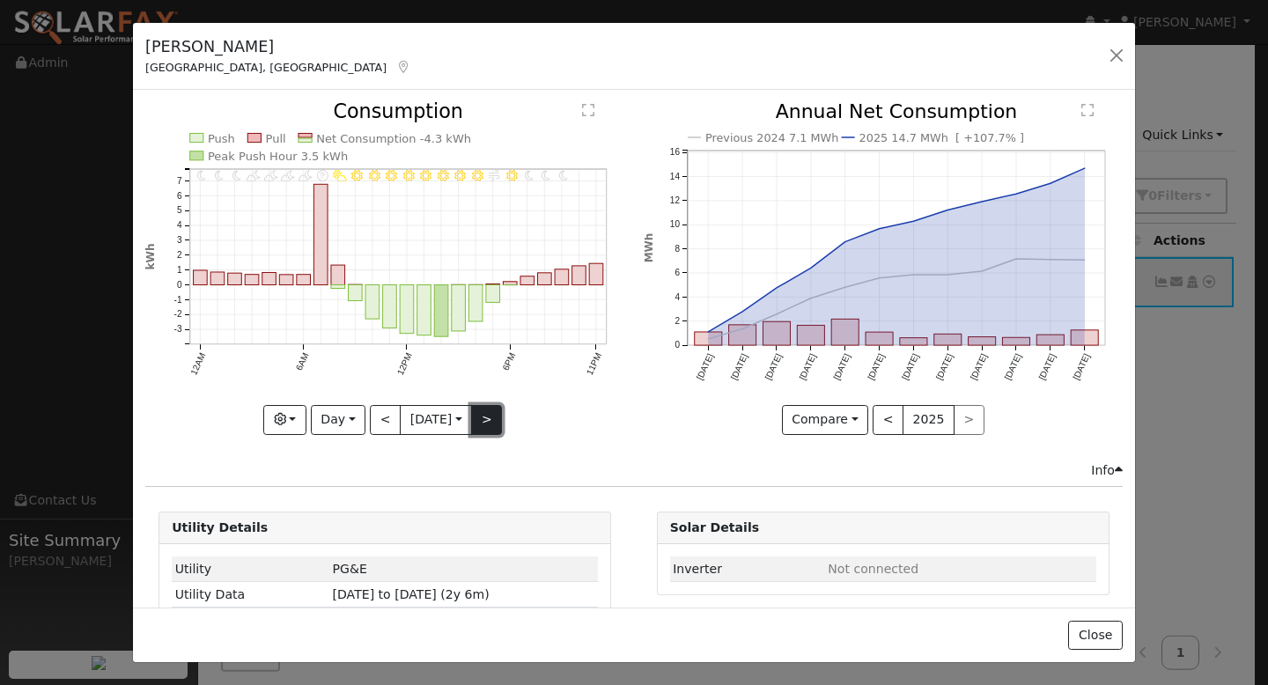
click at [482, 414] on button ">" at bounding box center [486, 420] width 31 height 30
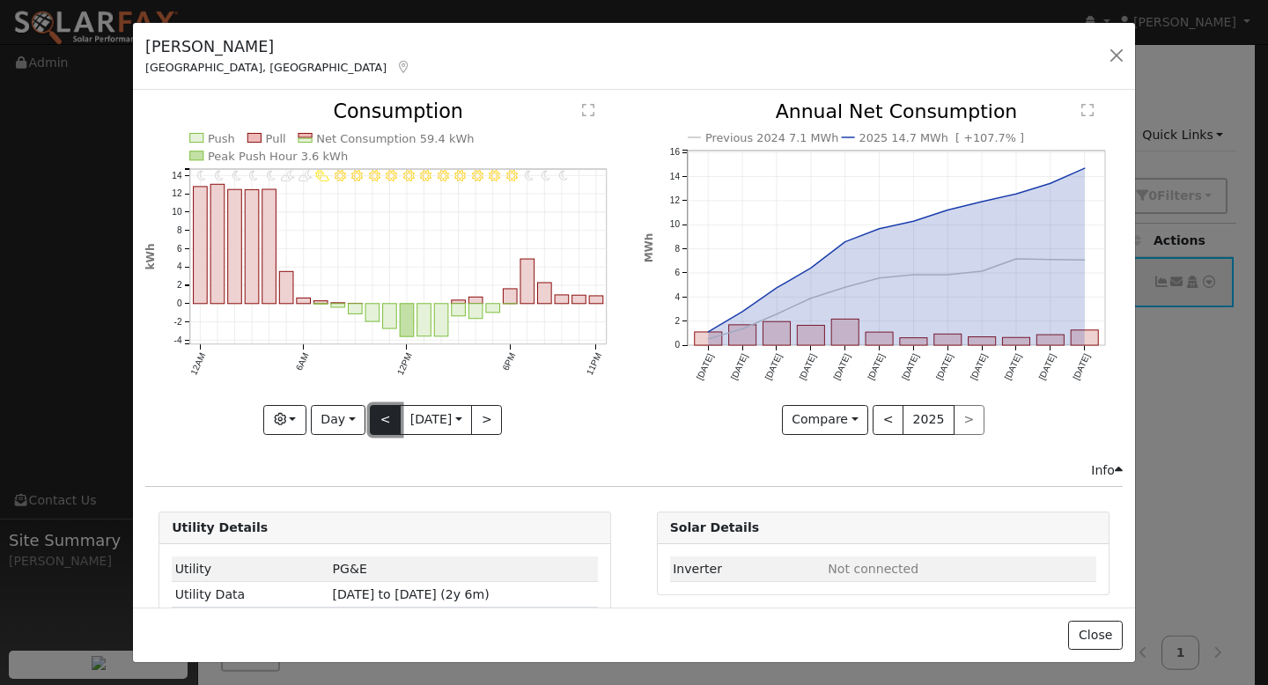
click at [377, 414] on button "<" at bounding box center [385, 420] width 31 height 30
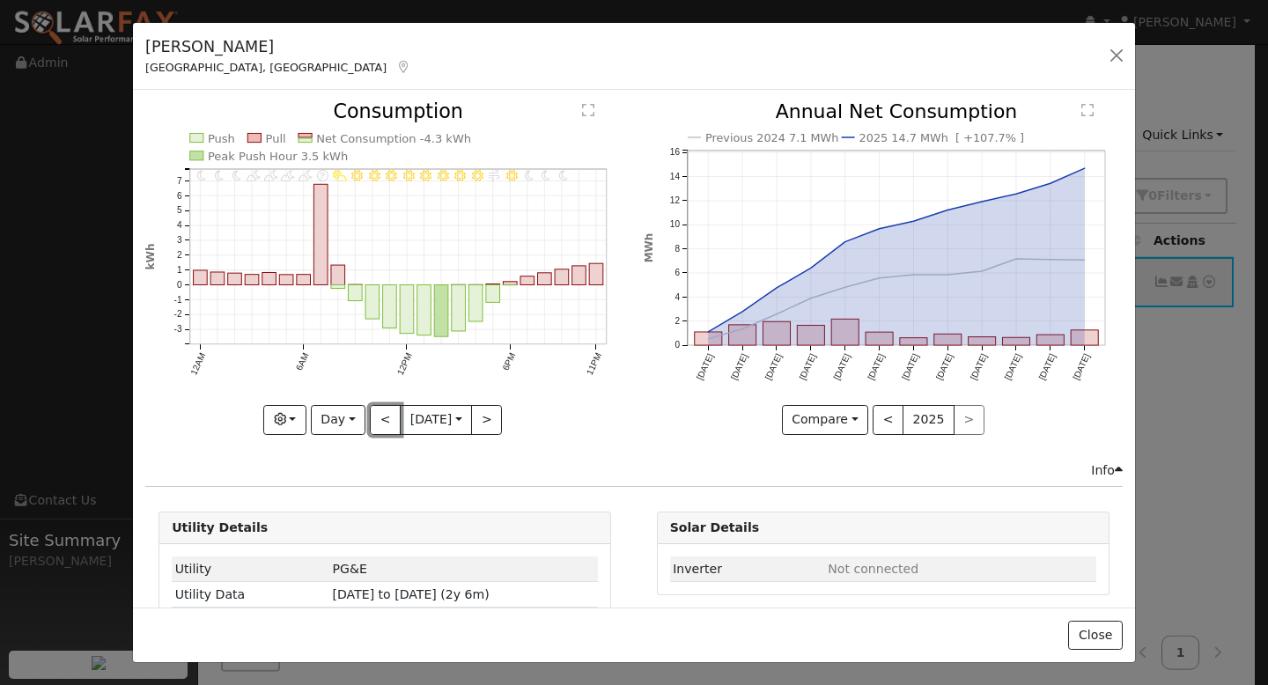
click at [376, 412] on button "<" at bounding box center [385, 420] width 31 height 30
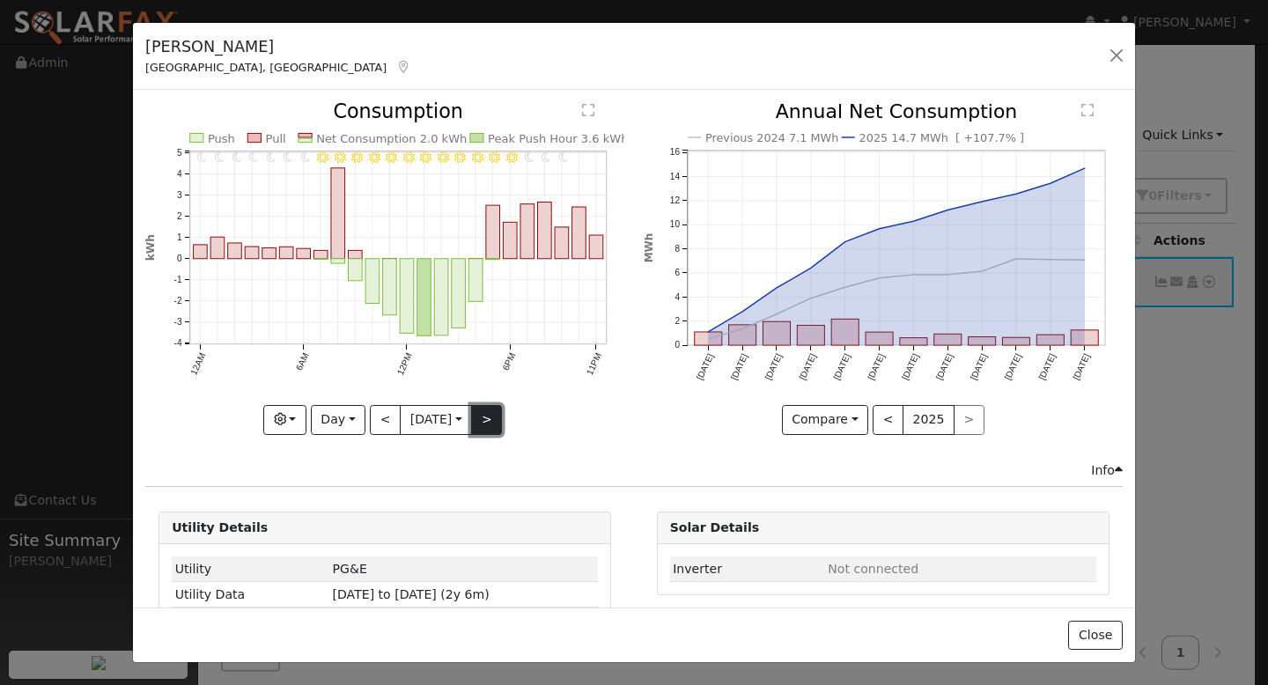
click at [493, 417] on button ">" at bounding box center [486, 420] width 31 height 30
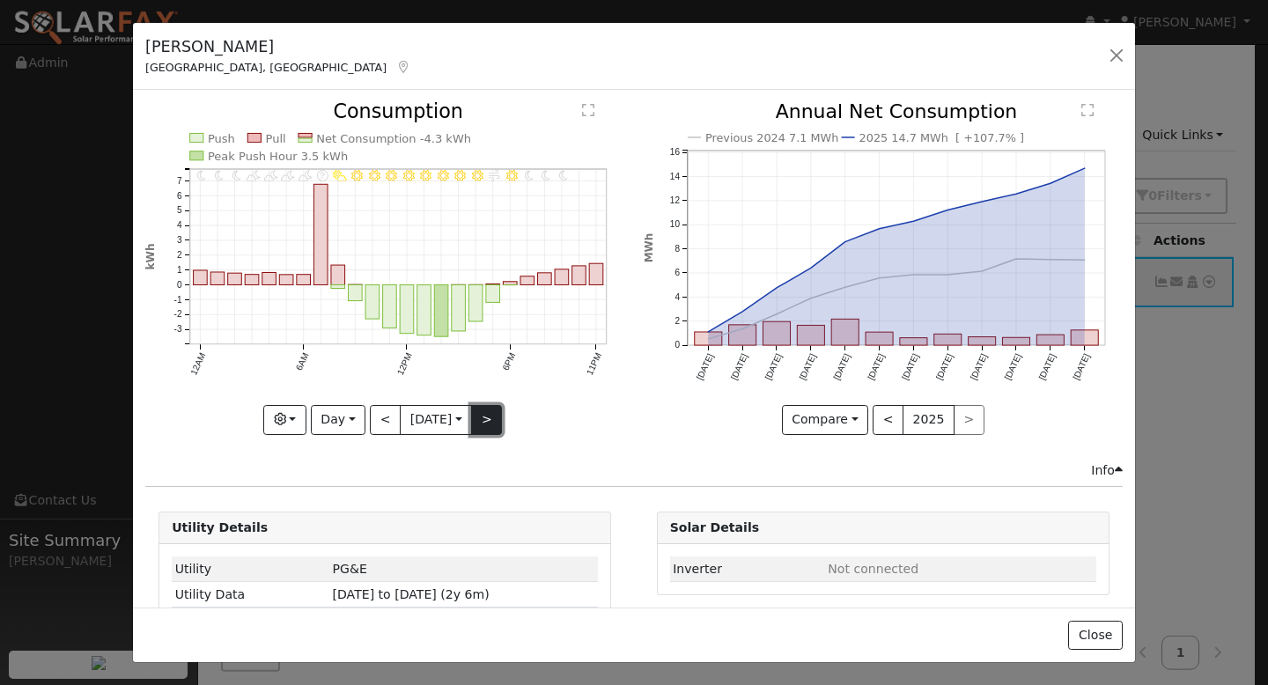
click at [493, 417] on button ">" at bounding box center [486, 420] width 31 height 30
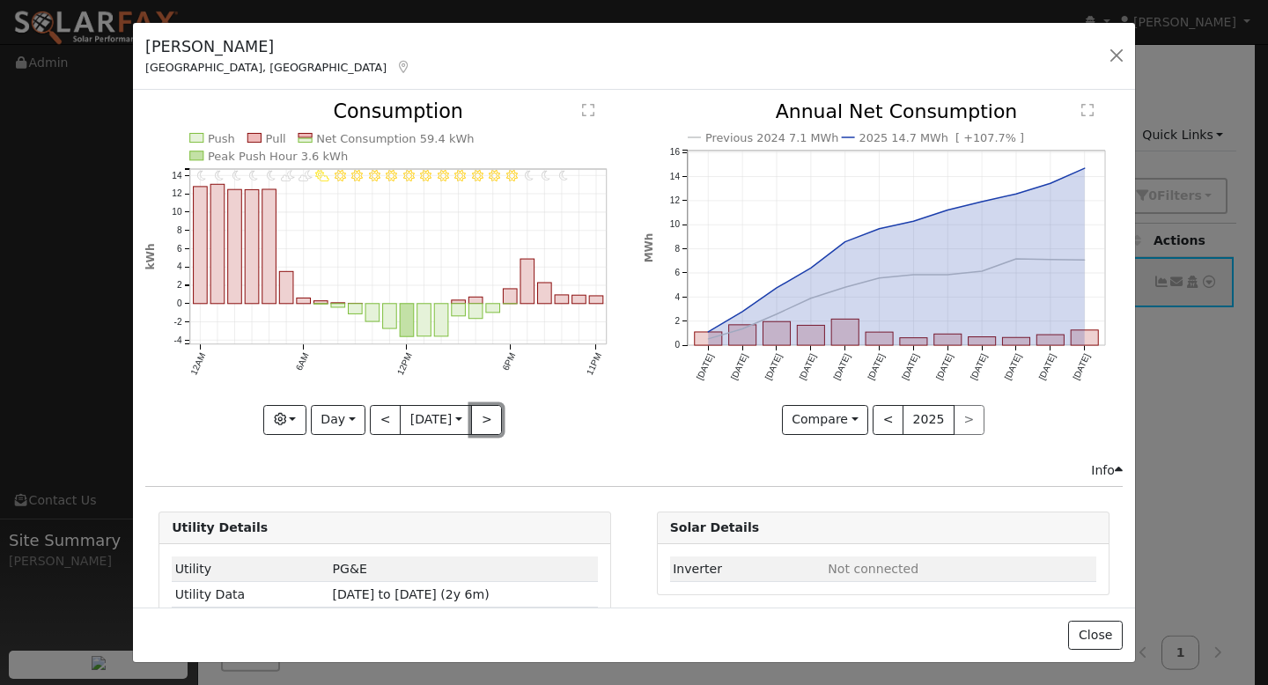
click at [492, 417] on button ">" at bounding box center [486, 420] width 31 height 30
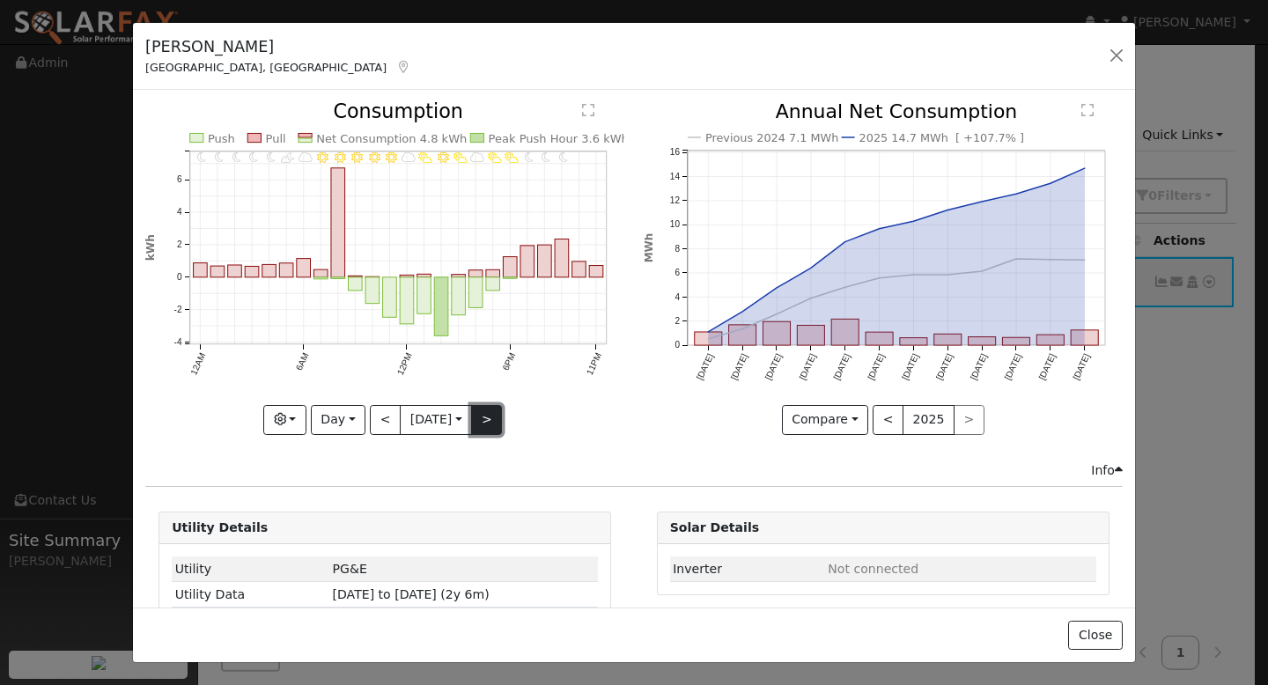
click at [491, 417] on button ">" at bounding box center [486, 420] width 31 height 30
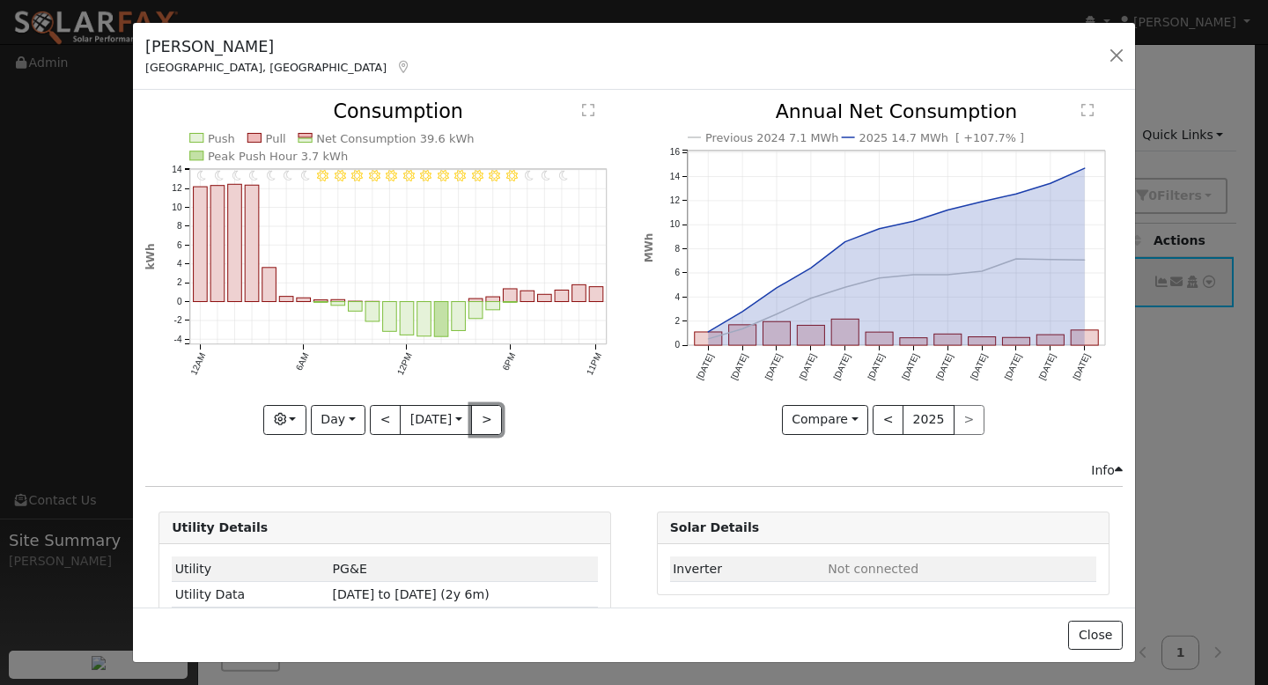
click at [491, 417] on button ">" at bounding box center [486, 420] width 31 height 30
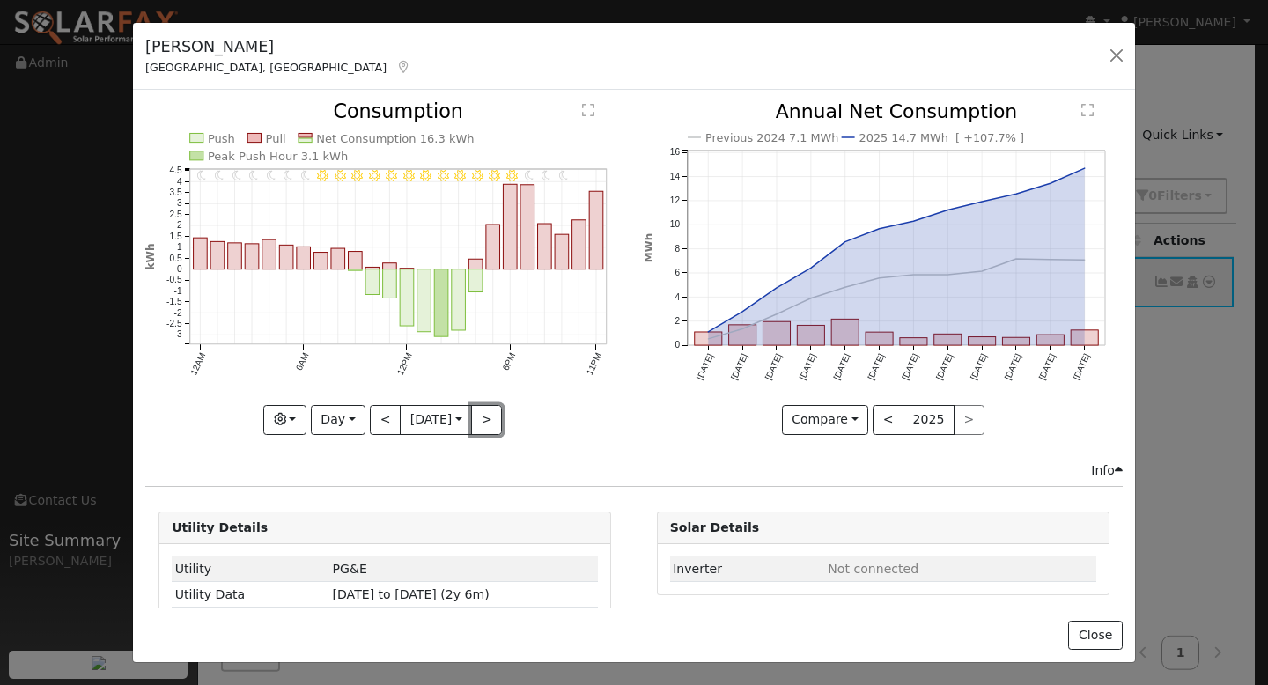
click at [491, 417] on button ">" at bounding box center [486, 420] width 31 height 30
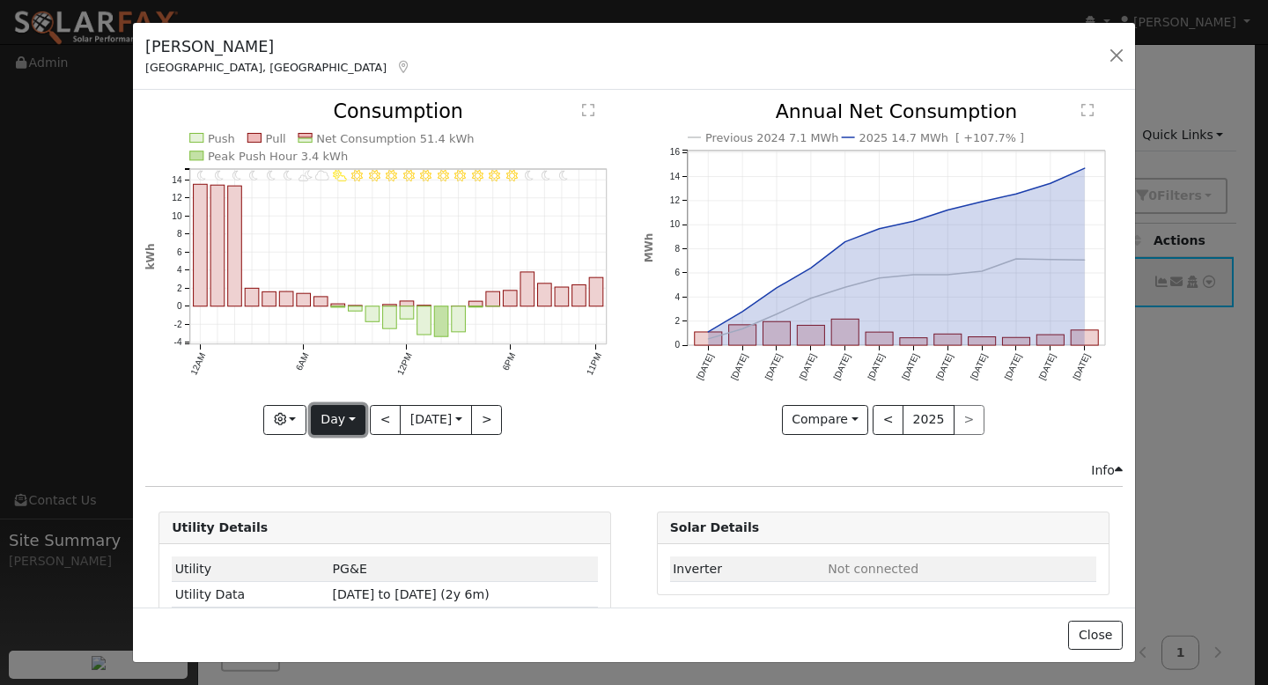
click at [350, 409] on button "Day" at bounding box center [338, 420] width 55 height 30
click at [343, 500] on link "Month" at bounding box center [373, 505] width 122 height 25
type input "2025-07-01"
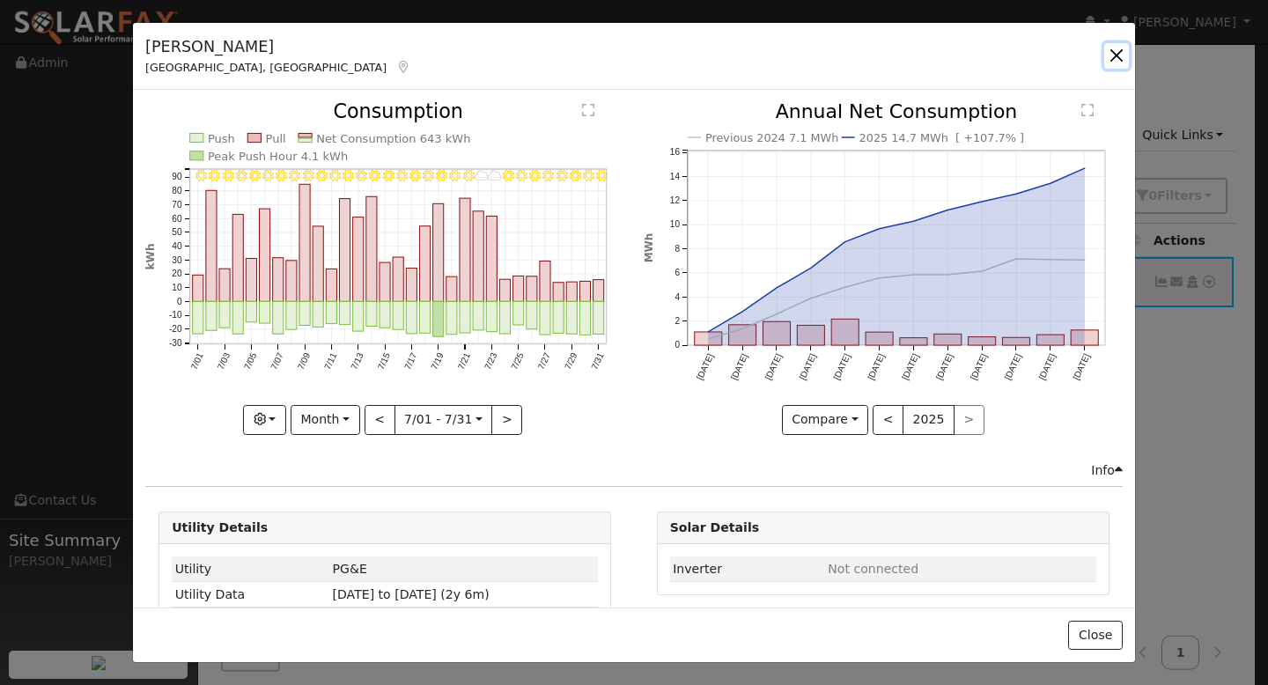
click at [1115, 59] on button "button" at bounding box center [1116, 55] width 25 height 25
